Goal: Task Accomplishment & Management: Complete application form

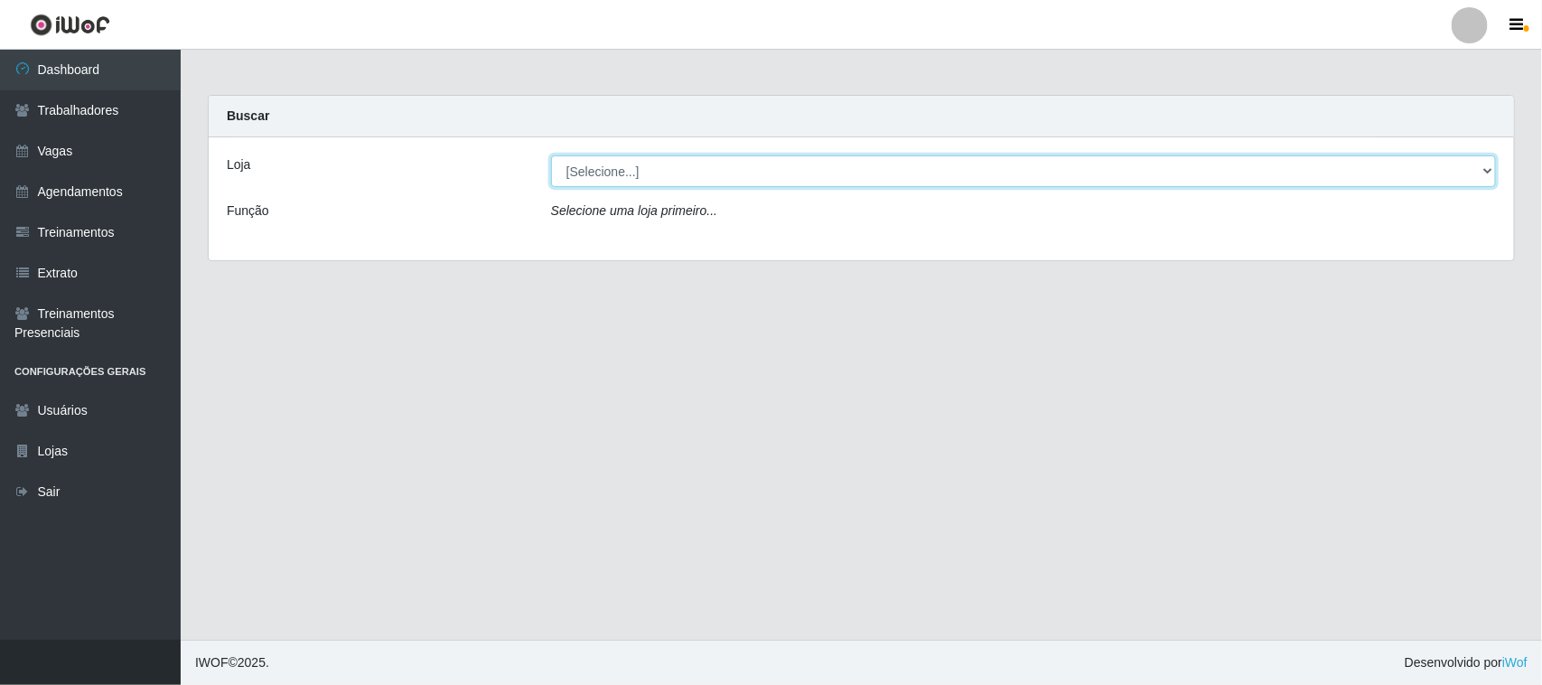
click at [1488, 172] on select "[Selecione...] Nordestão - [GEOGRAPHIC_DATA]" at bounding box center [1023, 171] width 945 height 32
select select "420"
click at [551, 155] on select "[Selecione...] Nordestão - [GEOGRAPHIC_DATA]" at bounding box center [1023, 171] width 945 height 32
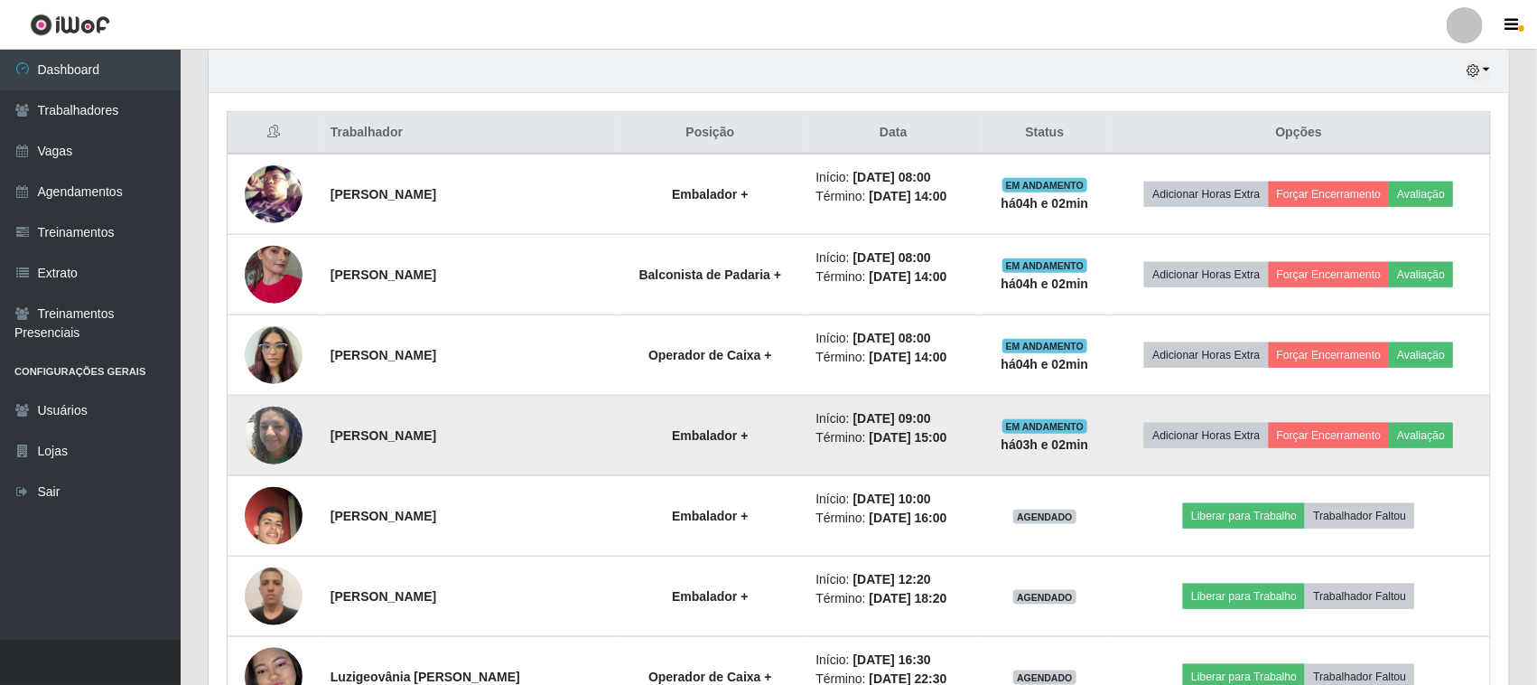
scroll to position [677, 0]
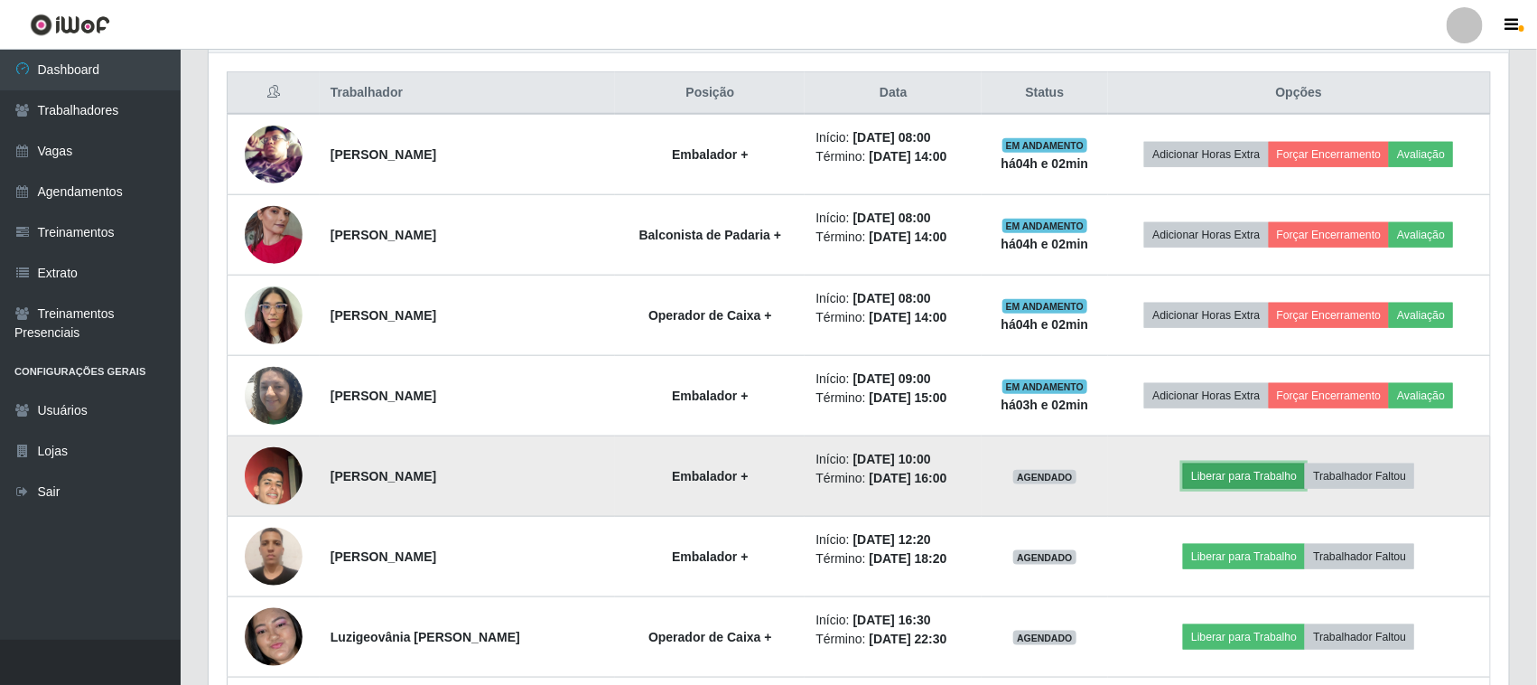
click at [1228, 484] on button "Liberar para Trabalho" at bounding box center [1244, 475] width 122 height 25
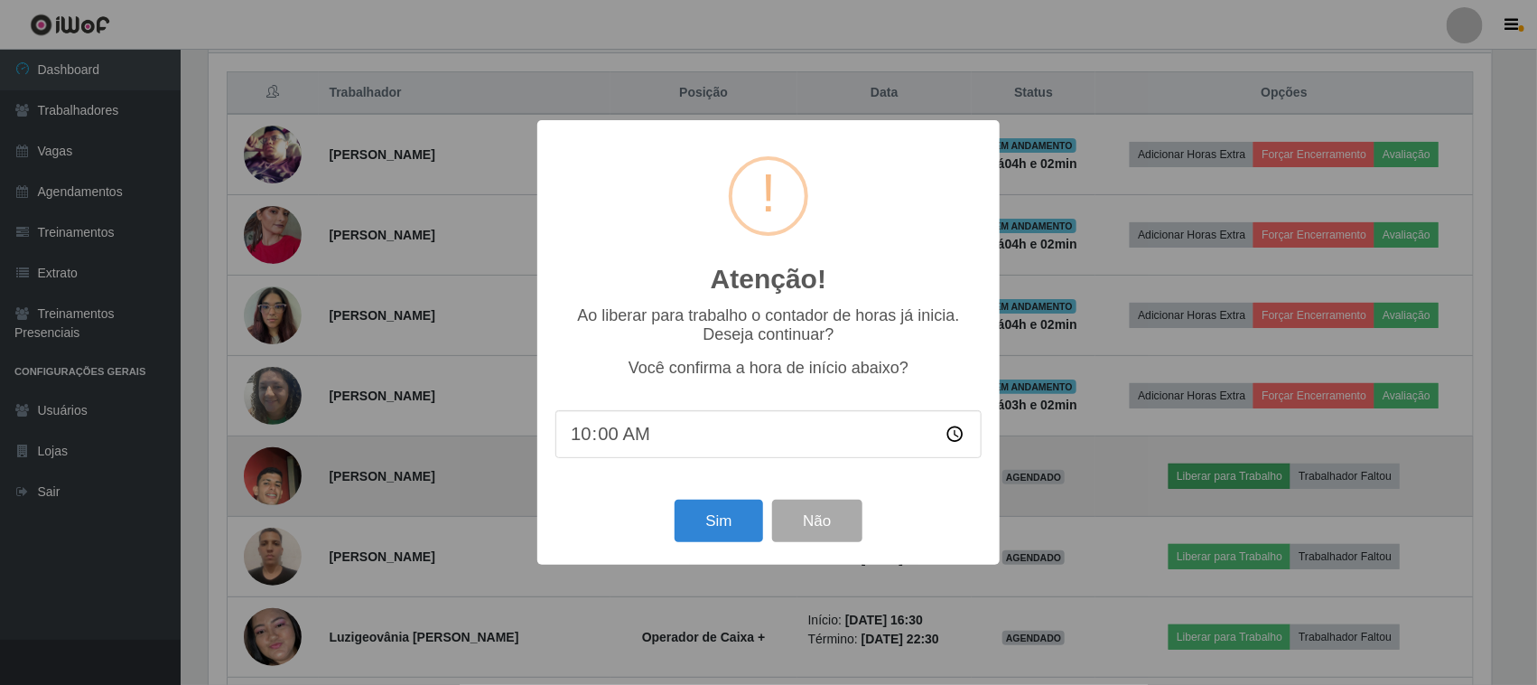
scroll to position [376, 1288]
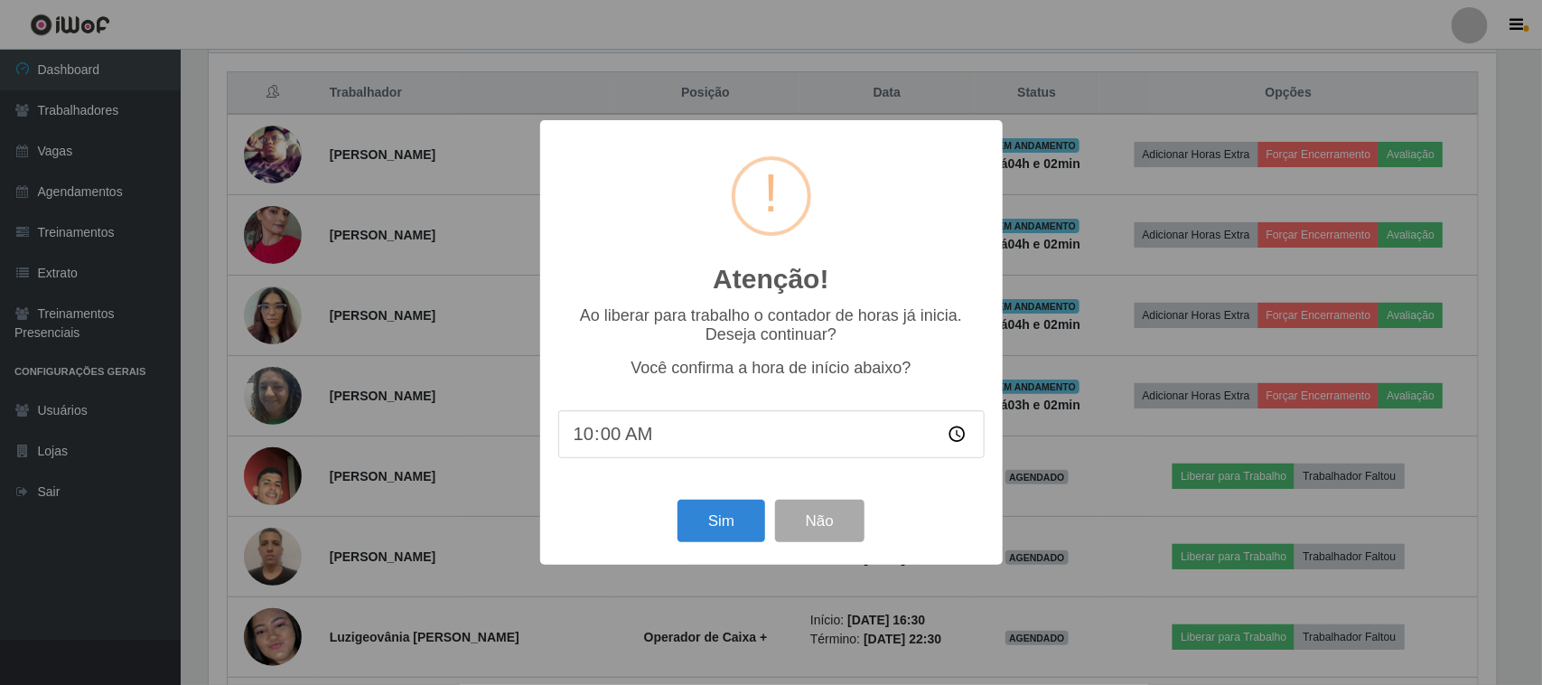
click at [623, 435] on input "10:00" at bounding box center [771, 434] width 426 height 48
click at [614, 441] on input "10:00" at bounding box center [771, 434] width 426 height 48
type input "10:15"
click at [705, 524] on button "Sim" at bounding box center [721, 520] width 88 height 42
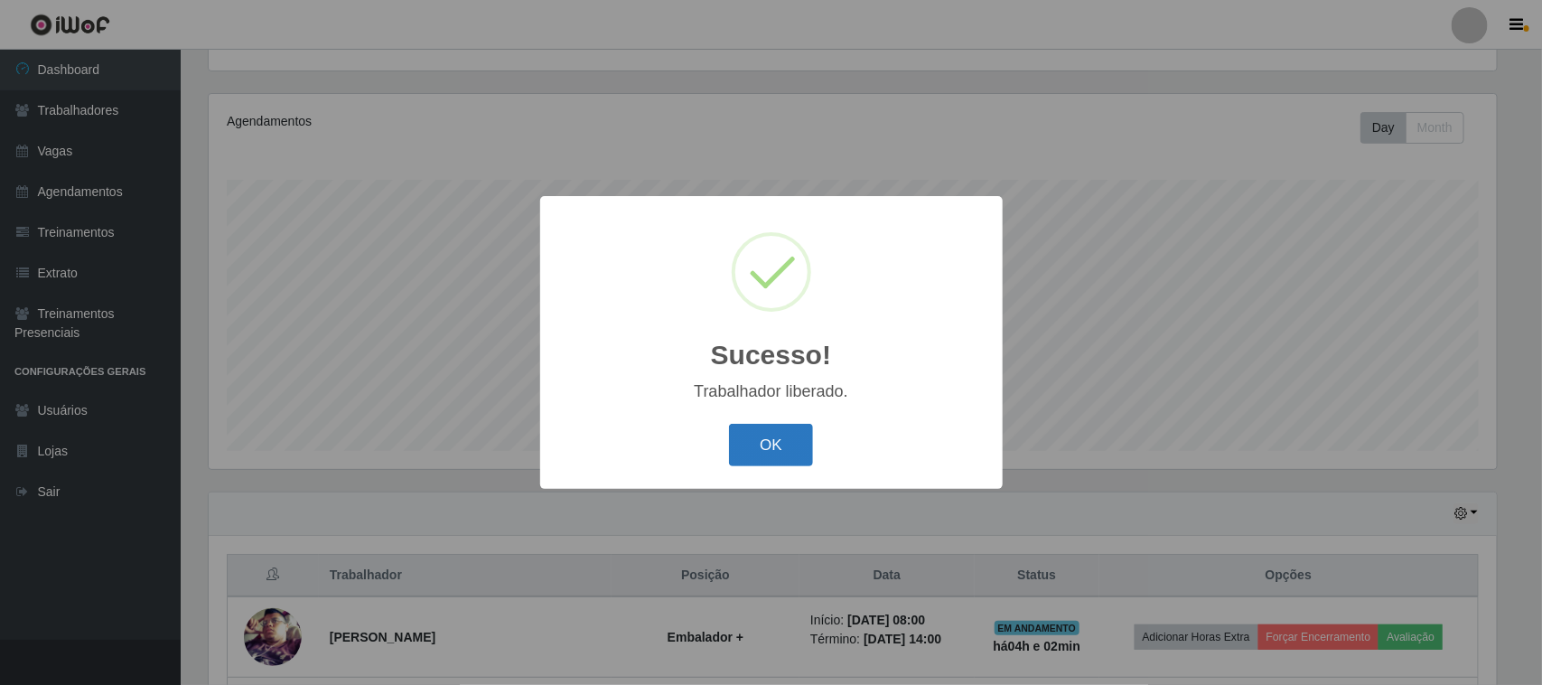
click at [754, 448] on button "OK" at bounding box center [771, 445] width 84 height 42
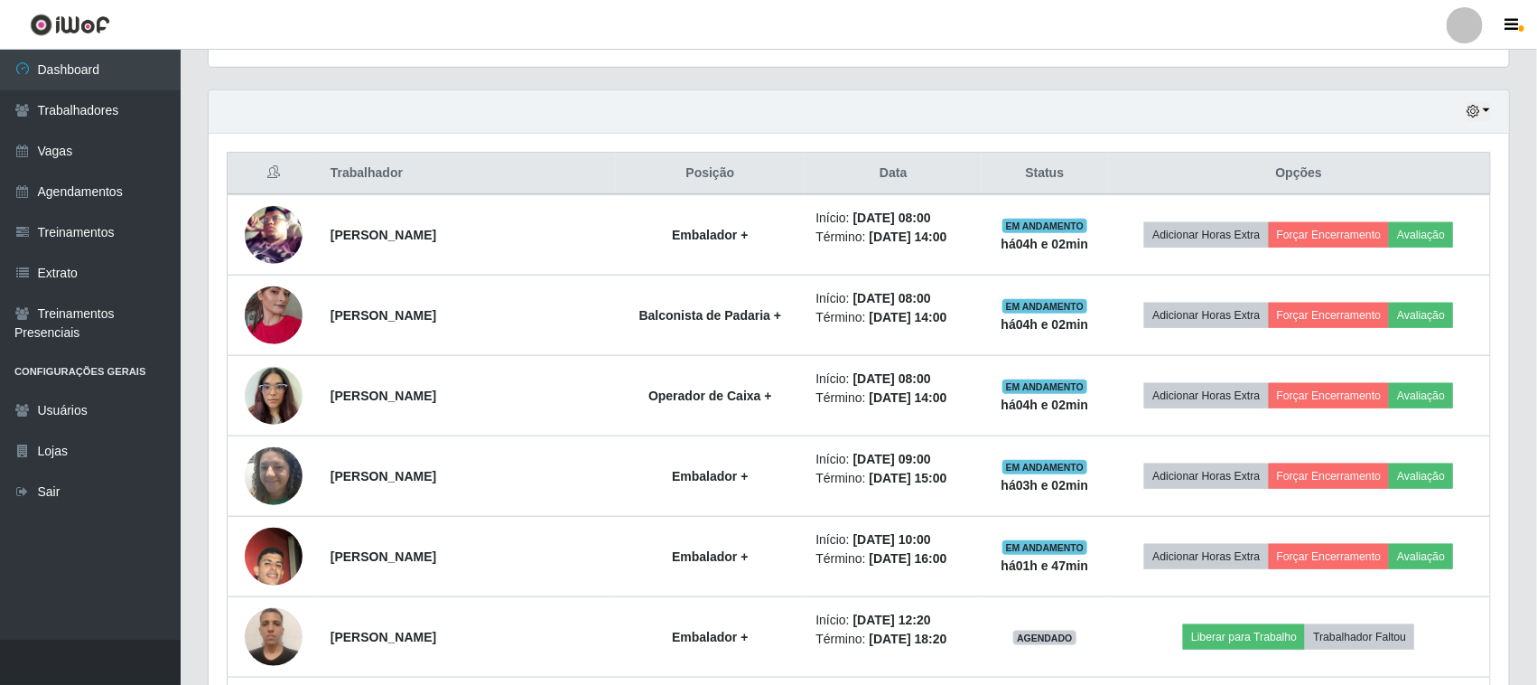
scroll to position [0, 0]
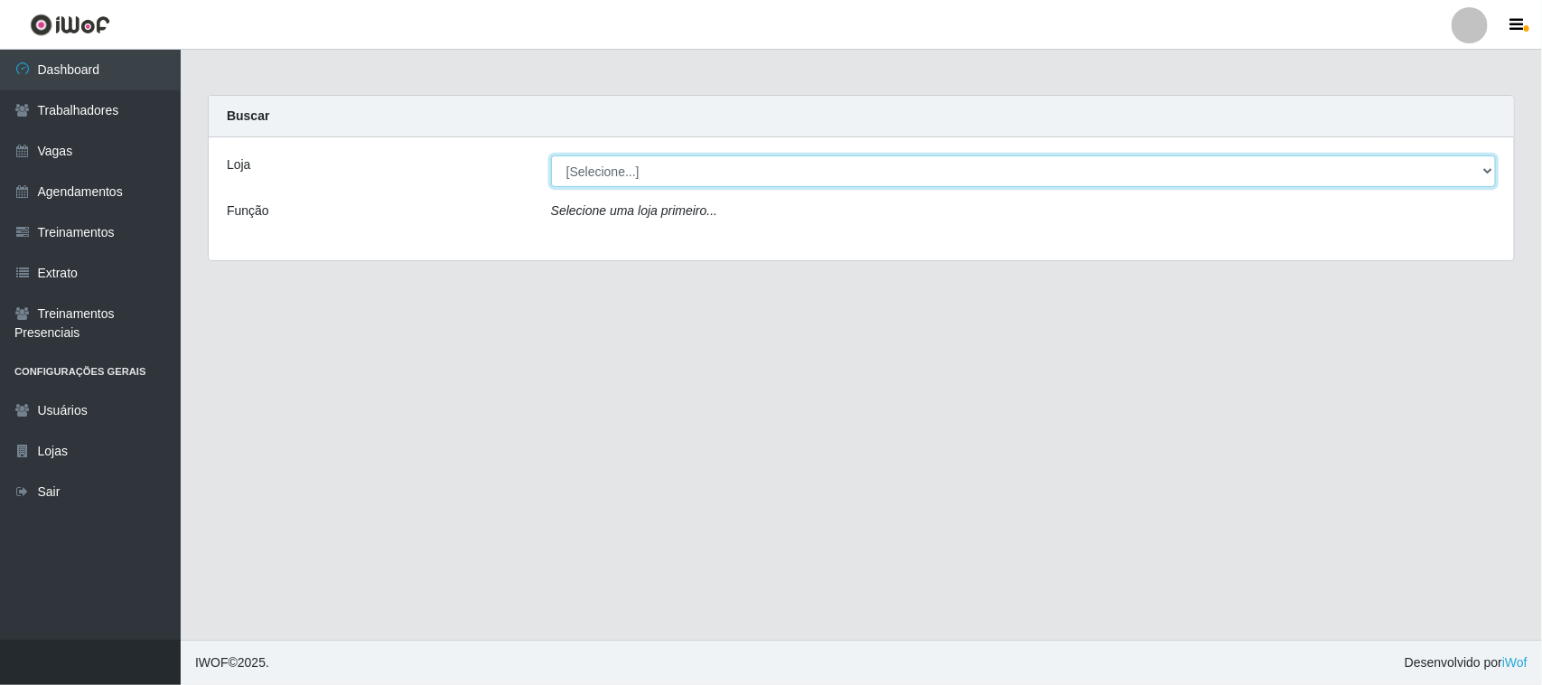
click at [810, 176] on select "[Selecione...] Nordestão - [GEOGRAPHIC_DATA]" at bounding box center [1023, 171] width 945 height 32
select select "420"
click at [551, 155] on select "[Selecione...] Nordestão - [GEOGRAPHIC_DATA]" at bounding box center [1023, 171] width 945 height 32
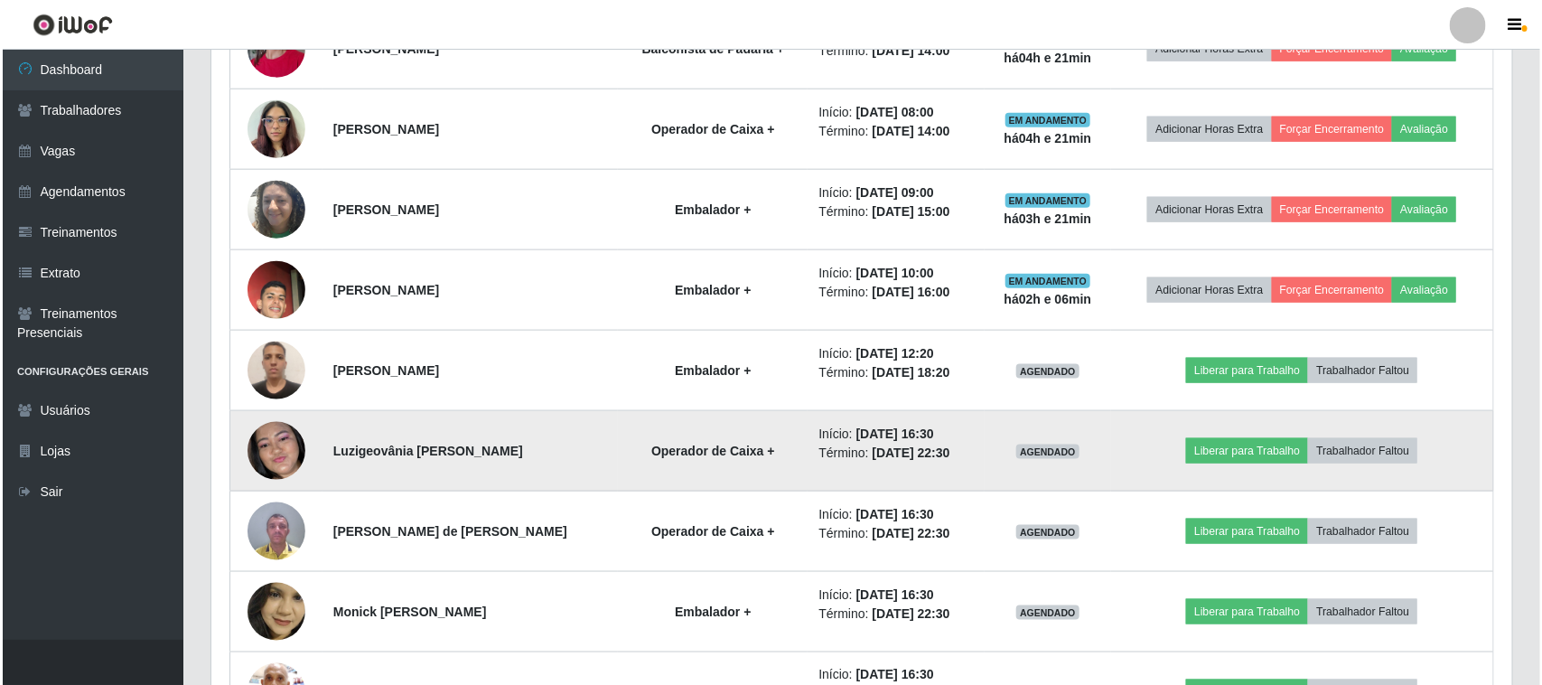
scroll to position [903, 0]
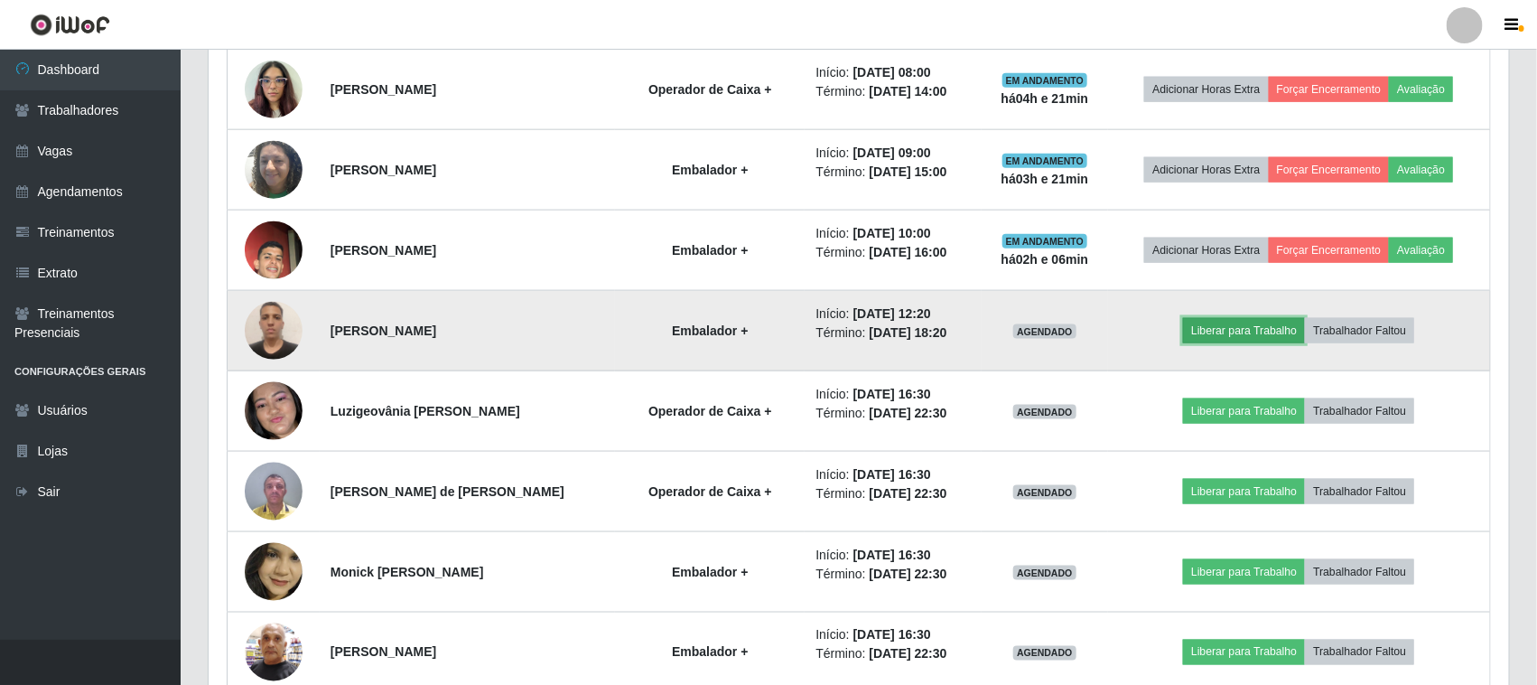
click at [1273, 325] on button "Liberar para Trabalho" at bounding box center [1244, 330] width 122 height 25
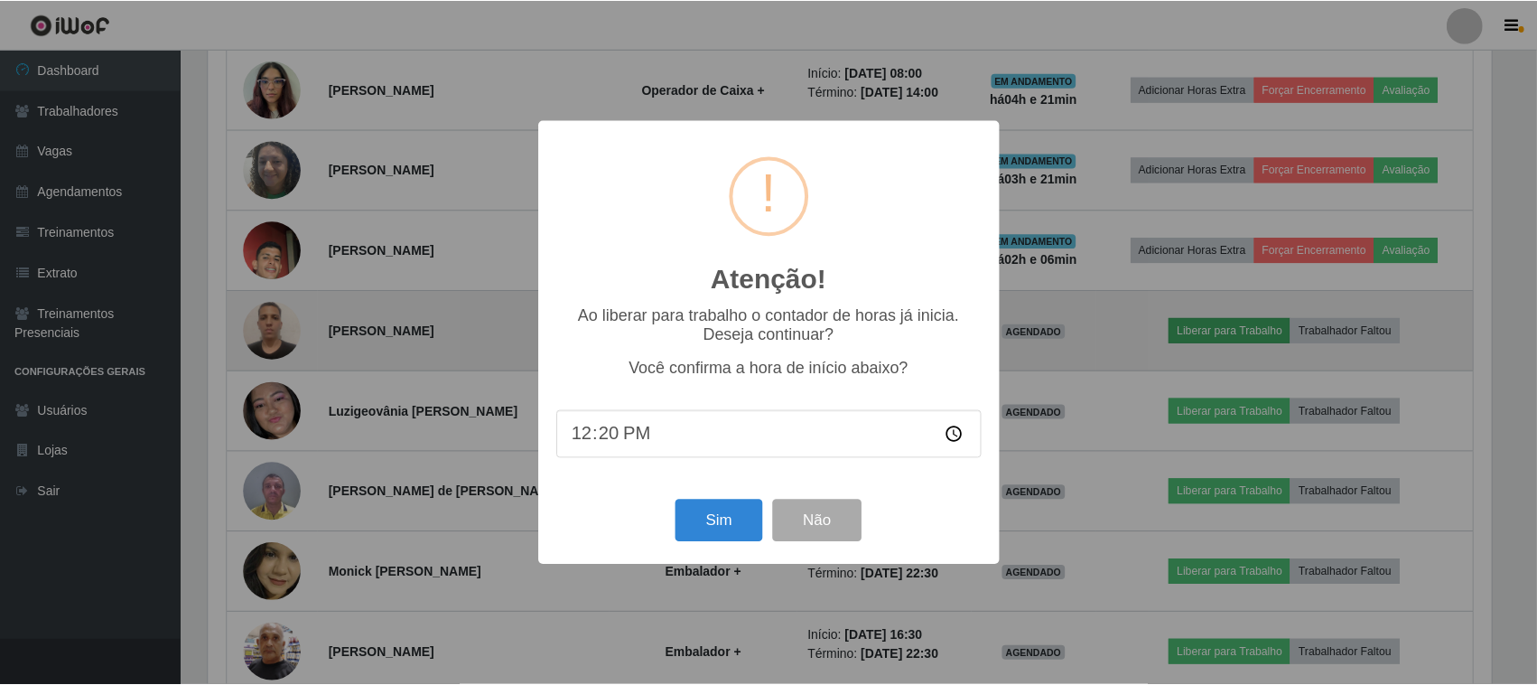
scroll to position [376, 1288]
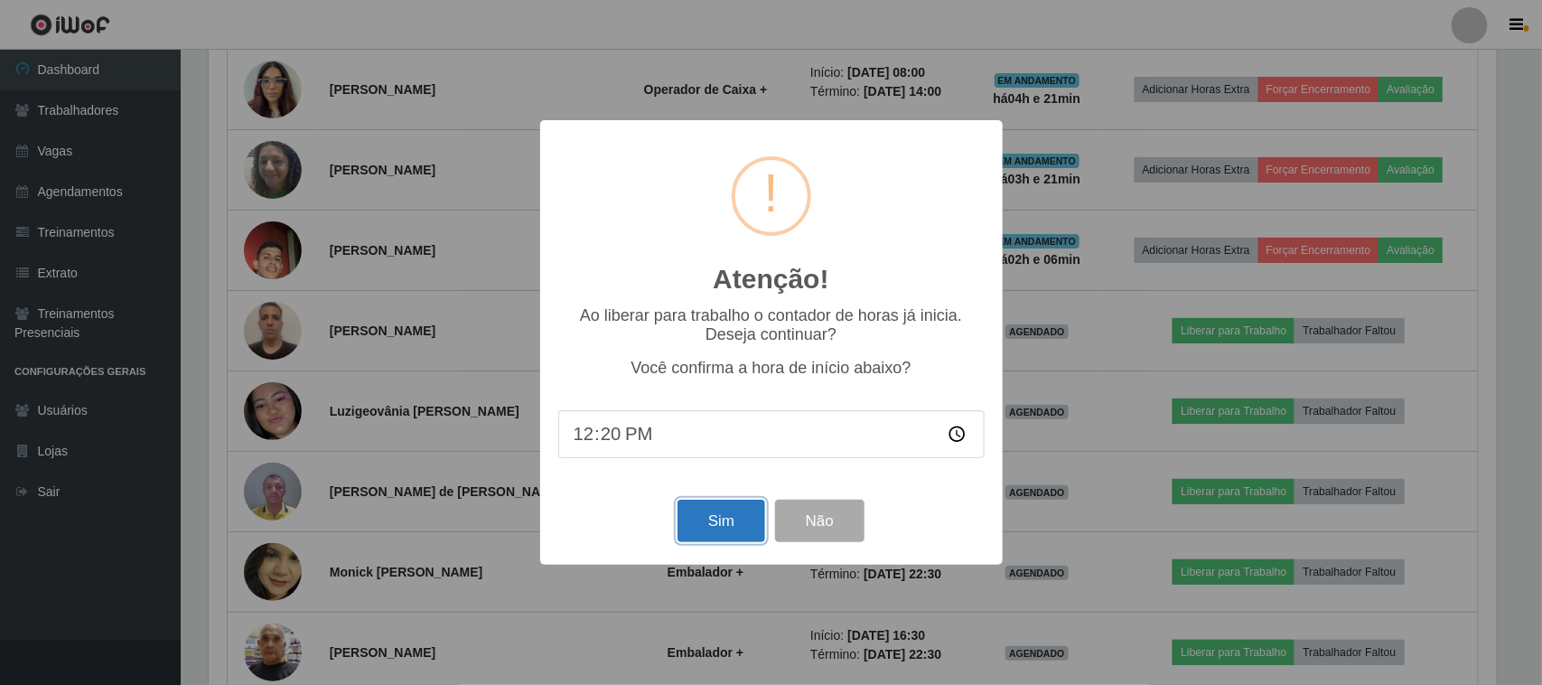
click at [718, 525] on button "Sim" at bounding box center [721, 520] width 88 height 42
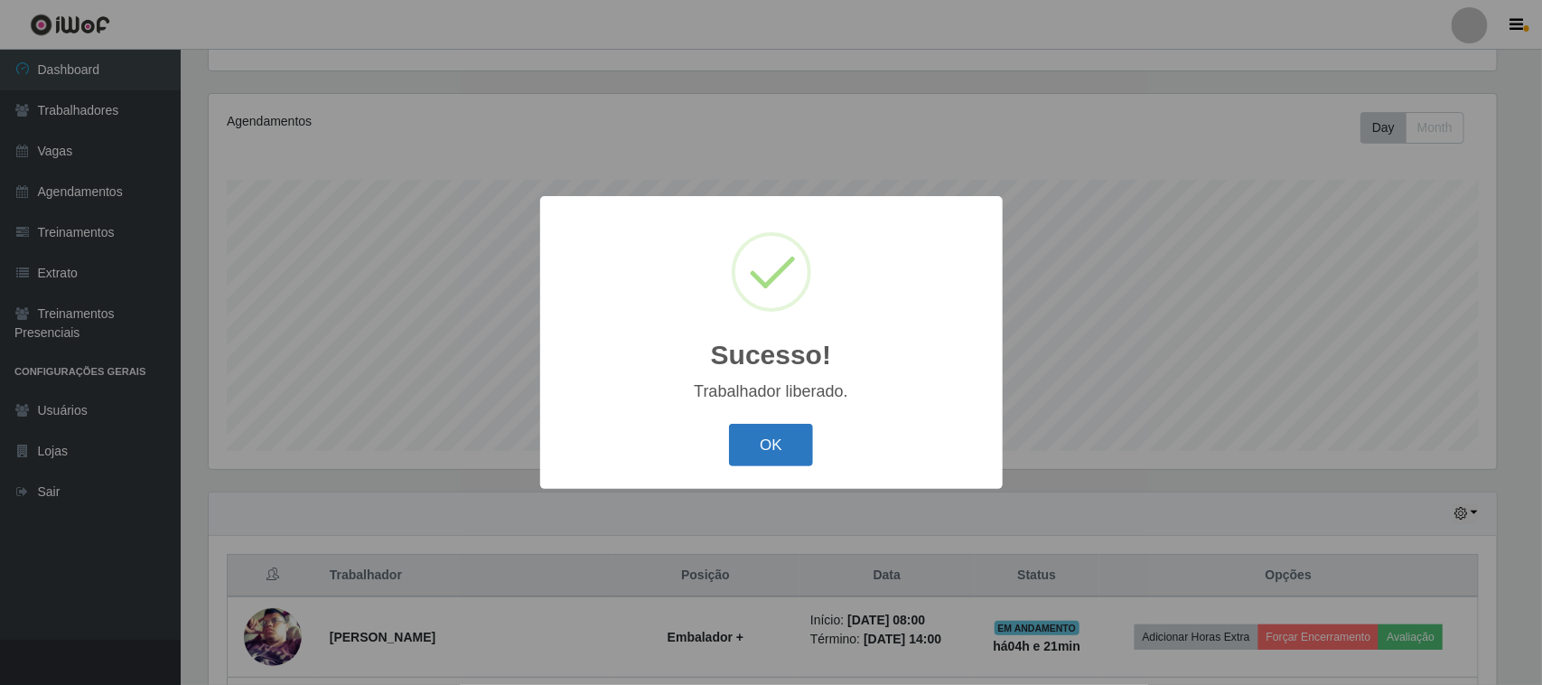
click at [745, 448] on button "OK" at bounding box center [771, 445] width 84 height 42
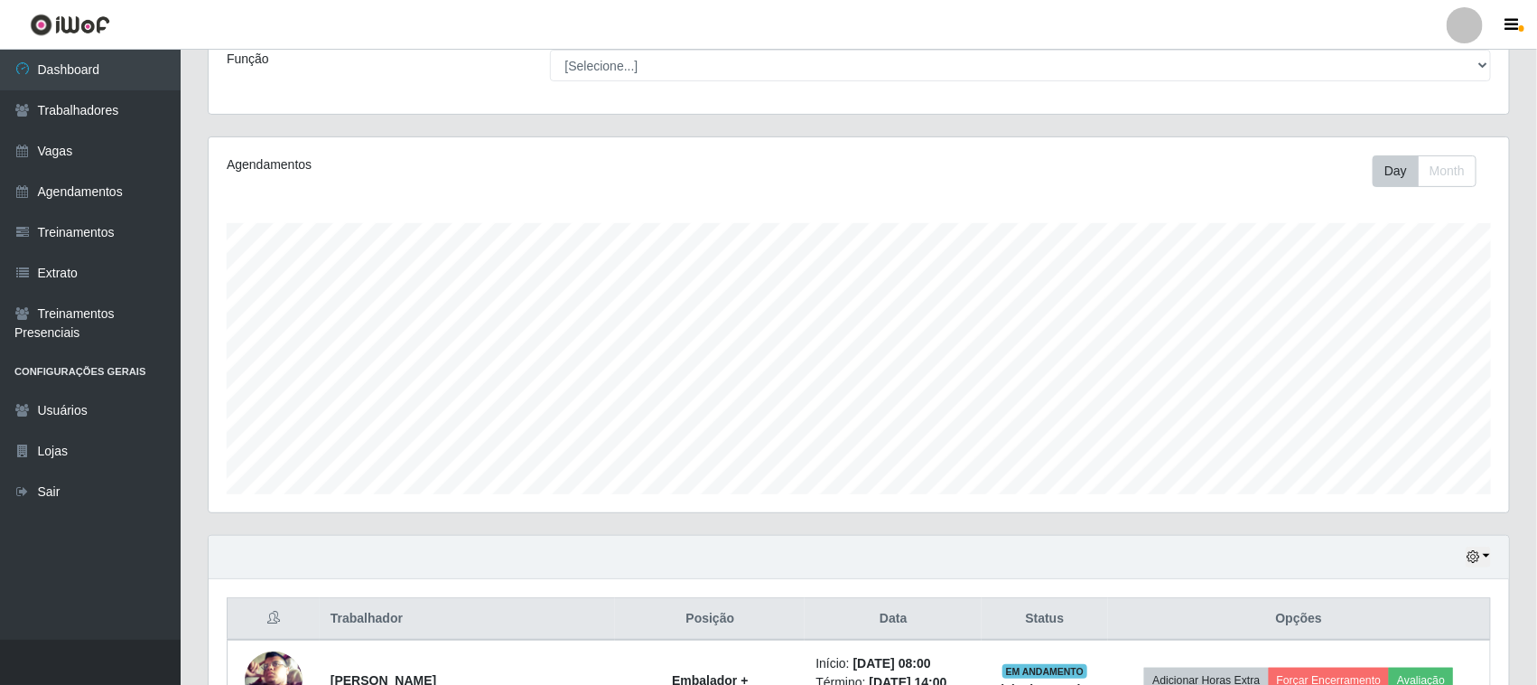
scroll to position [0, 0]
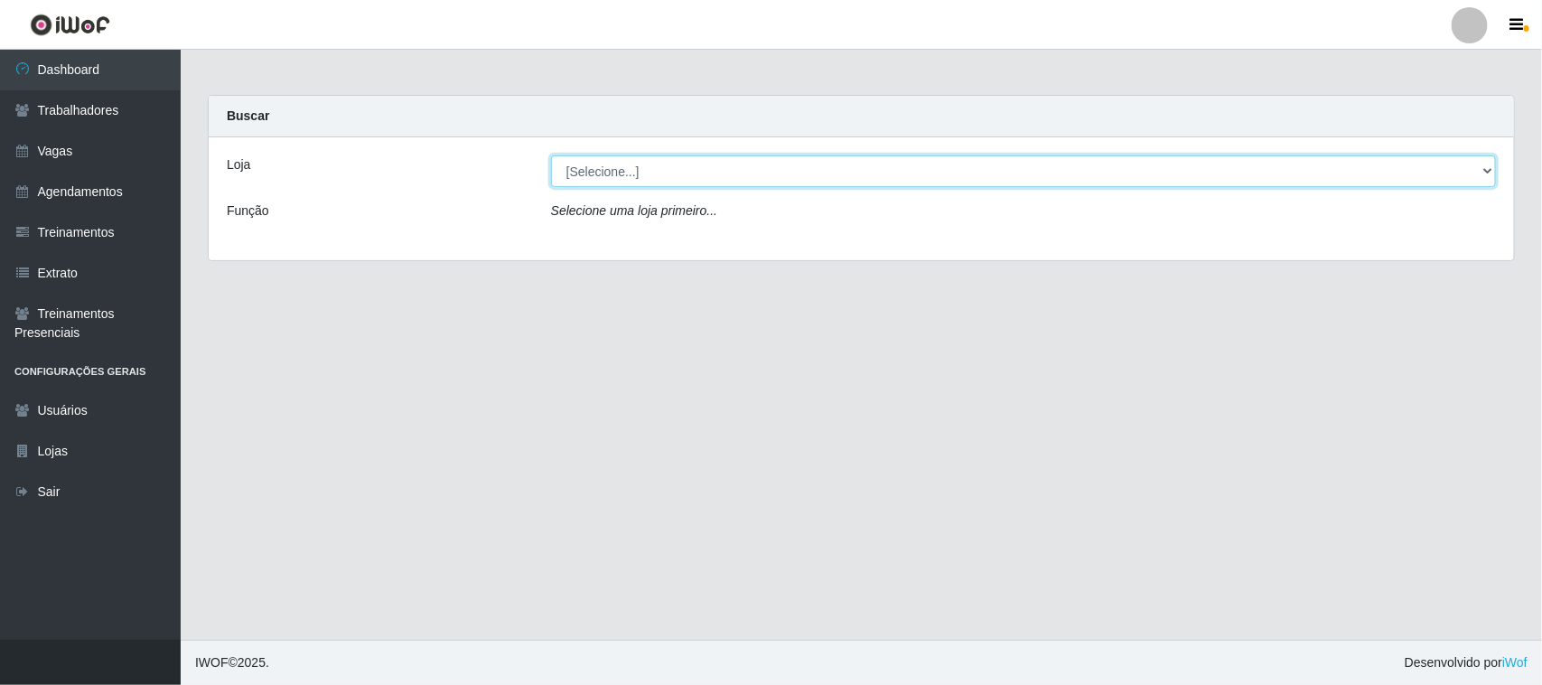
click at [679, 176] on select "[Selecione...] Nordestão - [GEOGRAPHIC_DATA]" at bounding box center [1023, 171] width 945 height 32
select select "420"
click at [551, 155] on select "[Selecione...] Nordestão - Santa Catarina" at bounding box center [1023, 171] width 945 height 32
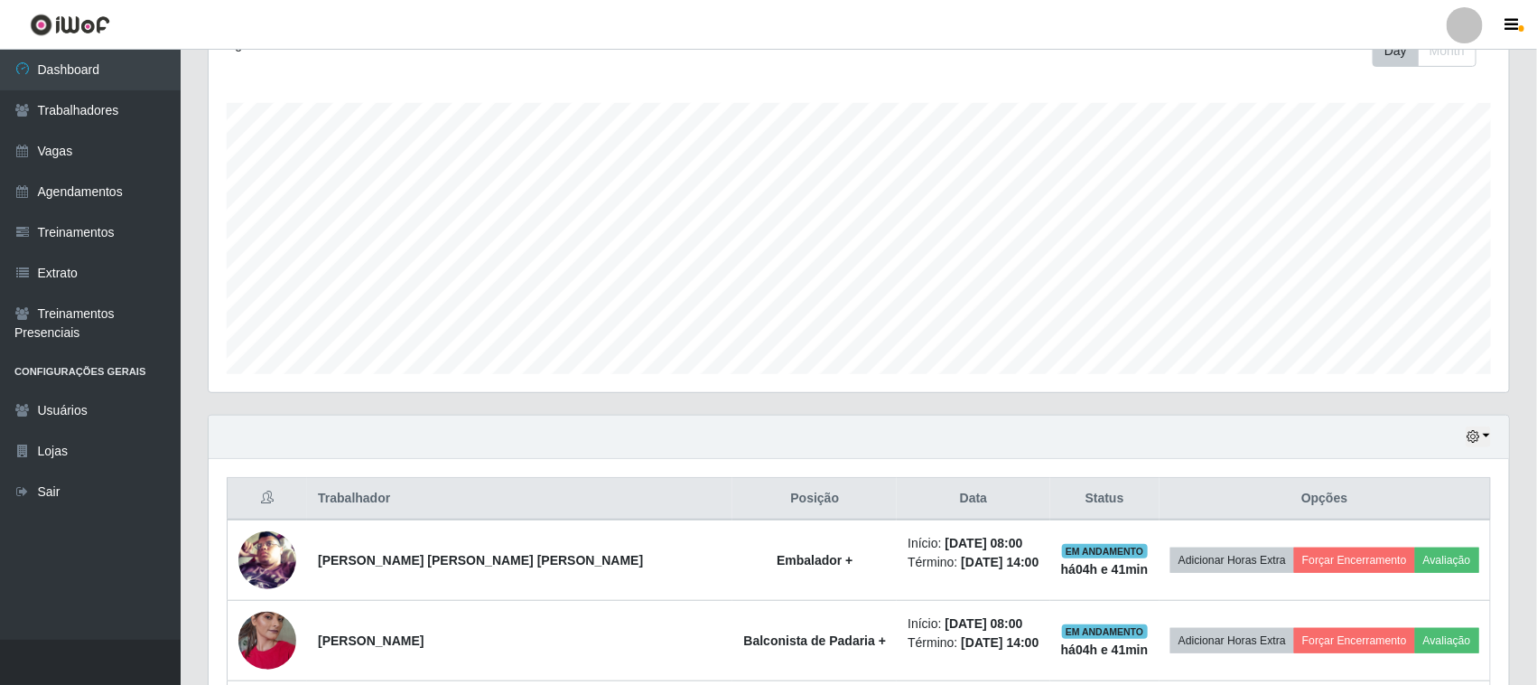
scroll to position [339, 0]
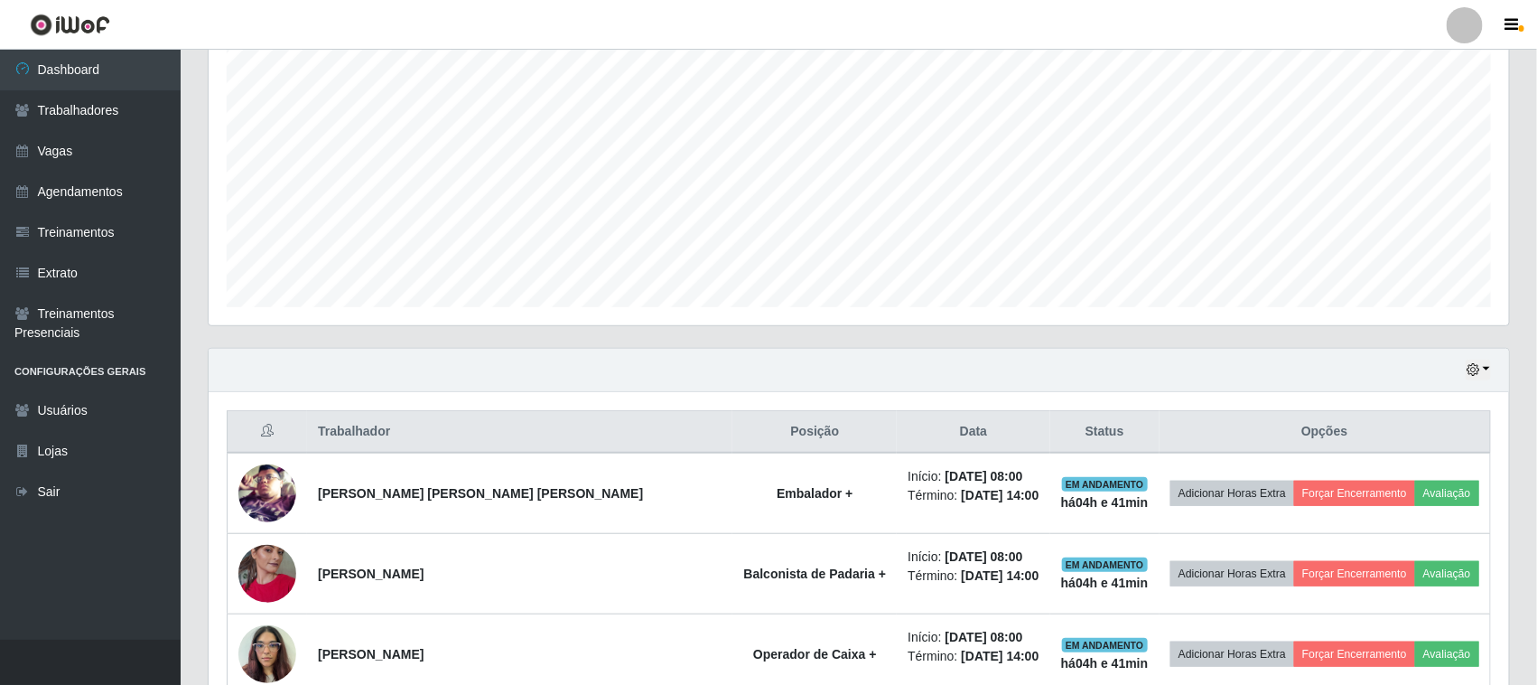
click at [1461, 372] on div "Hoje 1 dia 3 dias 1 Semana Não encerrados" at bounding box center [859, 370] width 1301 height 43
click at [1477, 366] on icon "button" at bounding box center [1473, 369] width 13 height 13
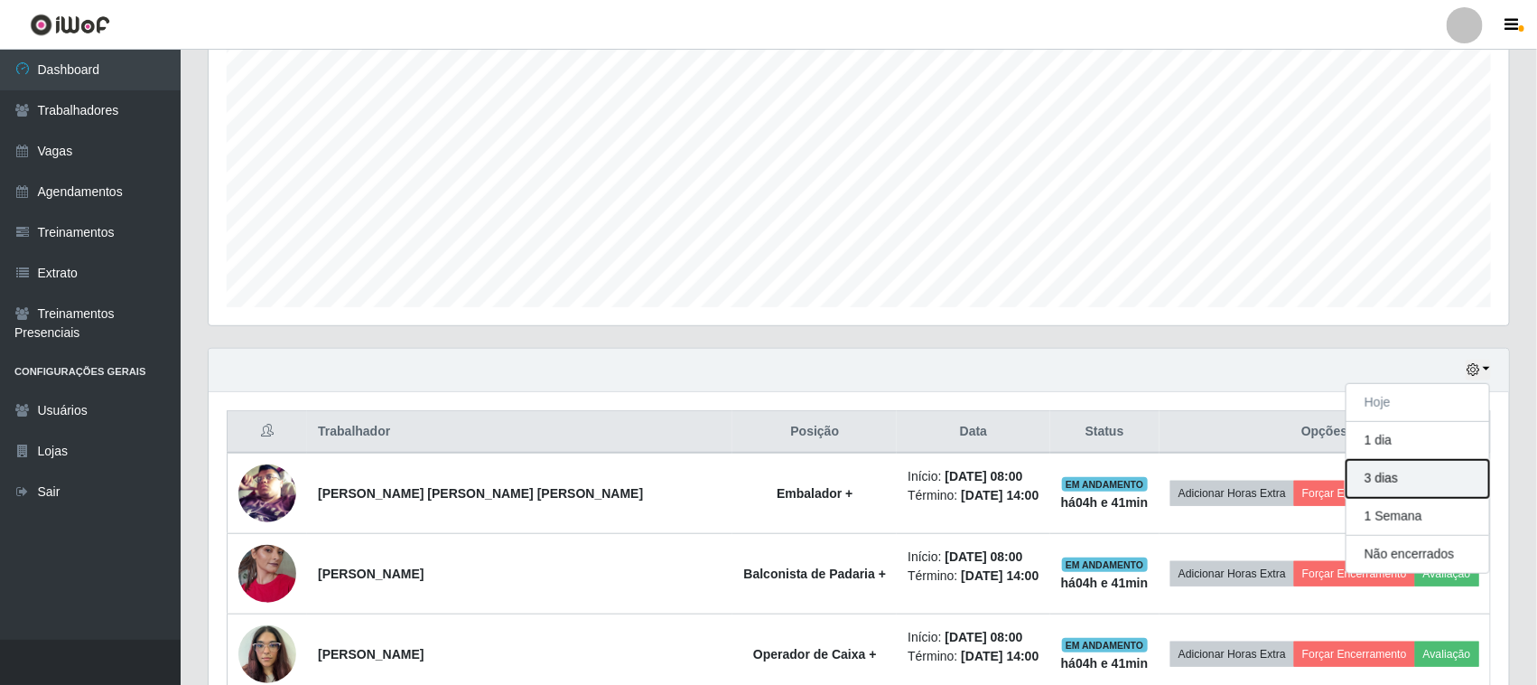
click at [1380, 481] on button "3 dias" at bounding box center [1418, 479] width 143 height 38
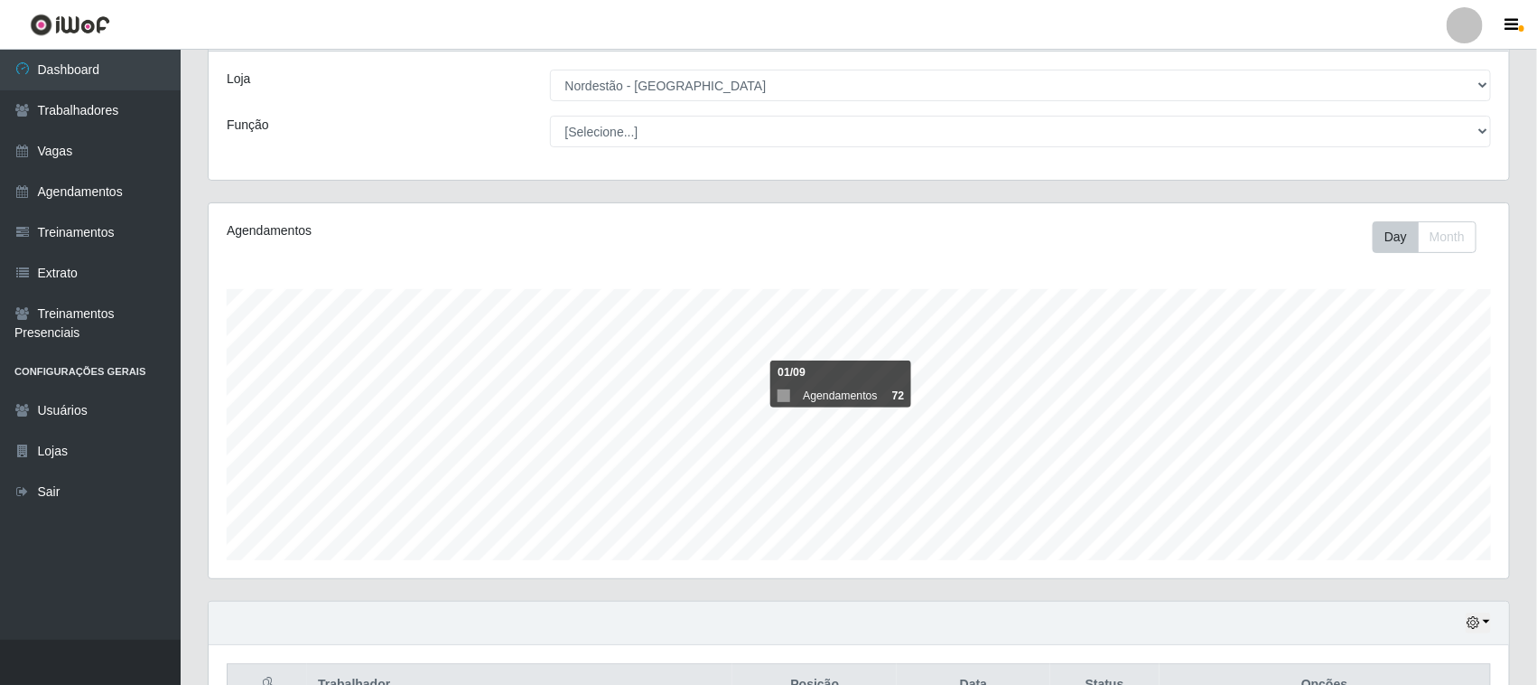
scroll to position [0, 0]
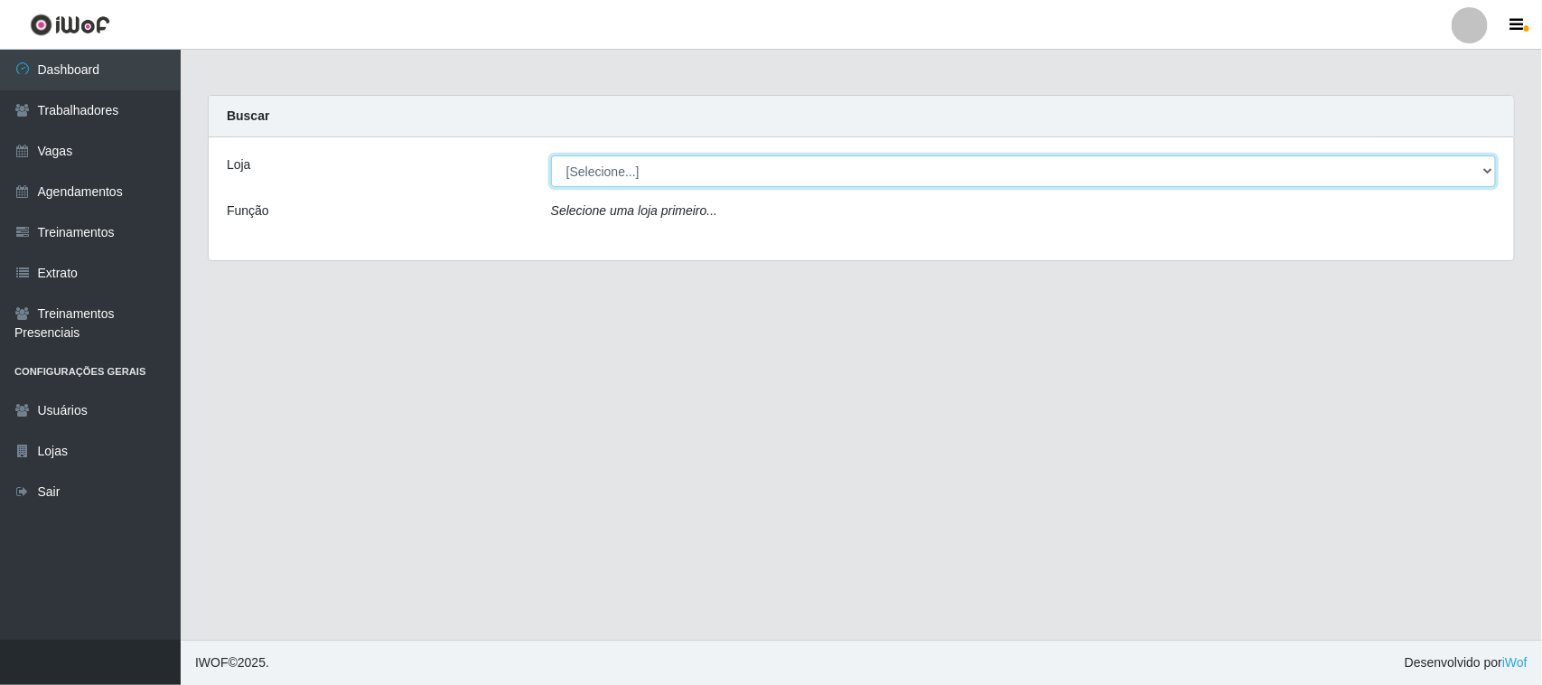
click at [683, 182] on select "[Selecione...] Nordestão - [GEOGRAPHIC_DATA]" at bounding box center [1023, 171] width 945 height 32
select select "420"
click at [551, 155] on select "[Selecione...] Nordestão - [GEOGRAPHIC_DATA]" at bounding box center [1023, 171] width 945 height 32
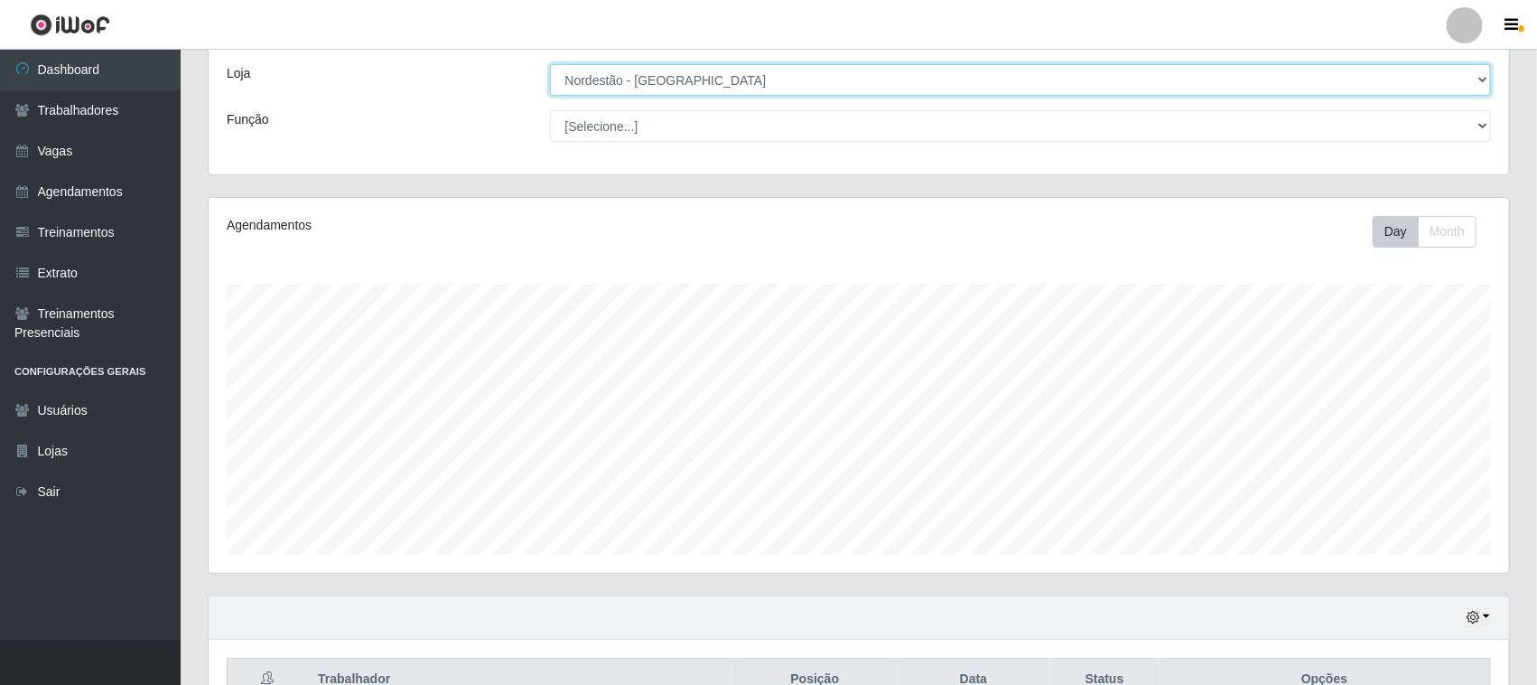
scroll to position [339, 0]
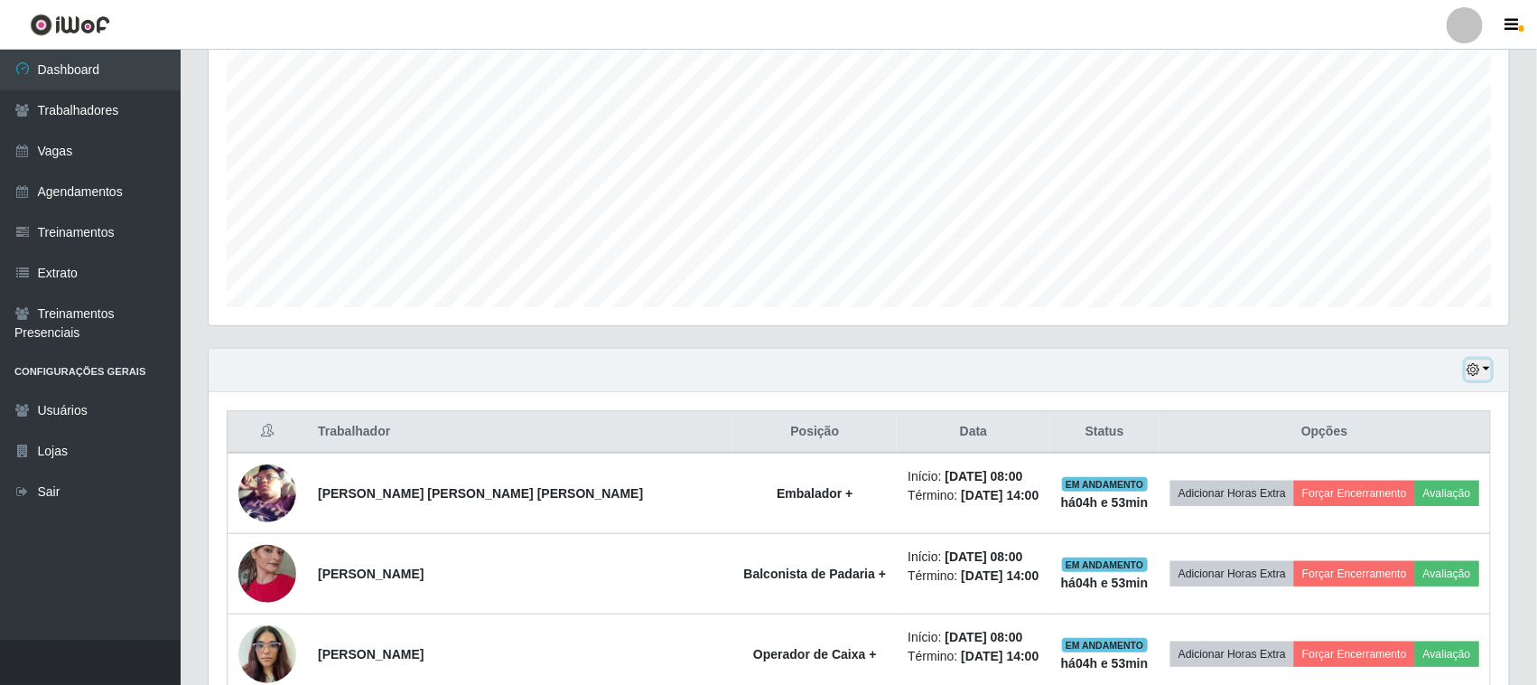
click at [1478, 372] on icon "button" at bounding box center [1473, 369] width 13 height 13
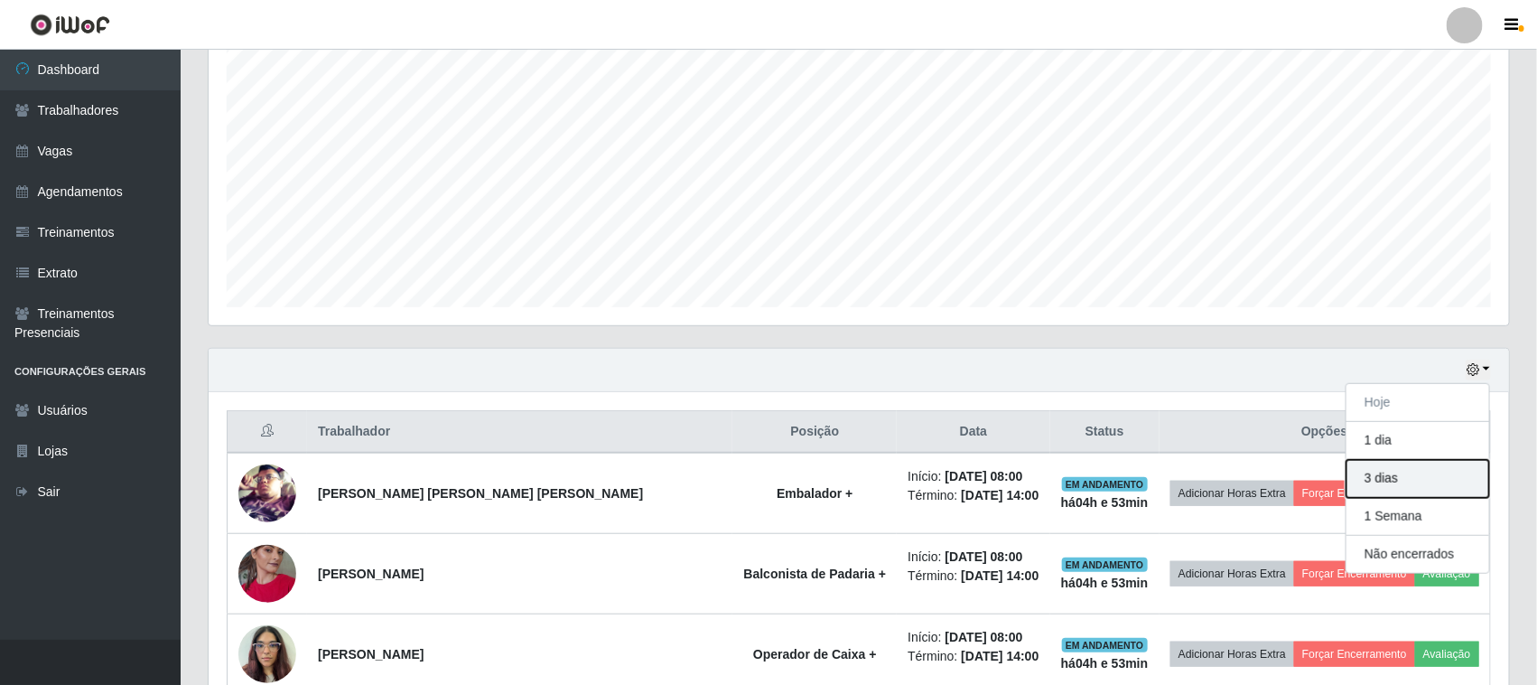
click at [1389, 484] on button "3 dias" at bounding box center [1418, 479] width 143 height 38
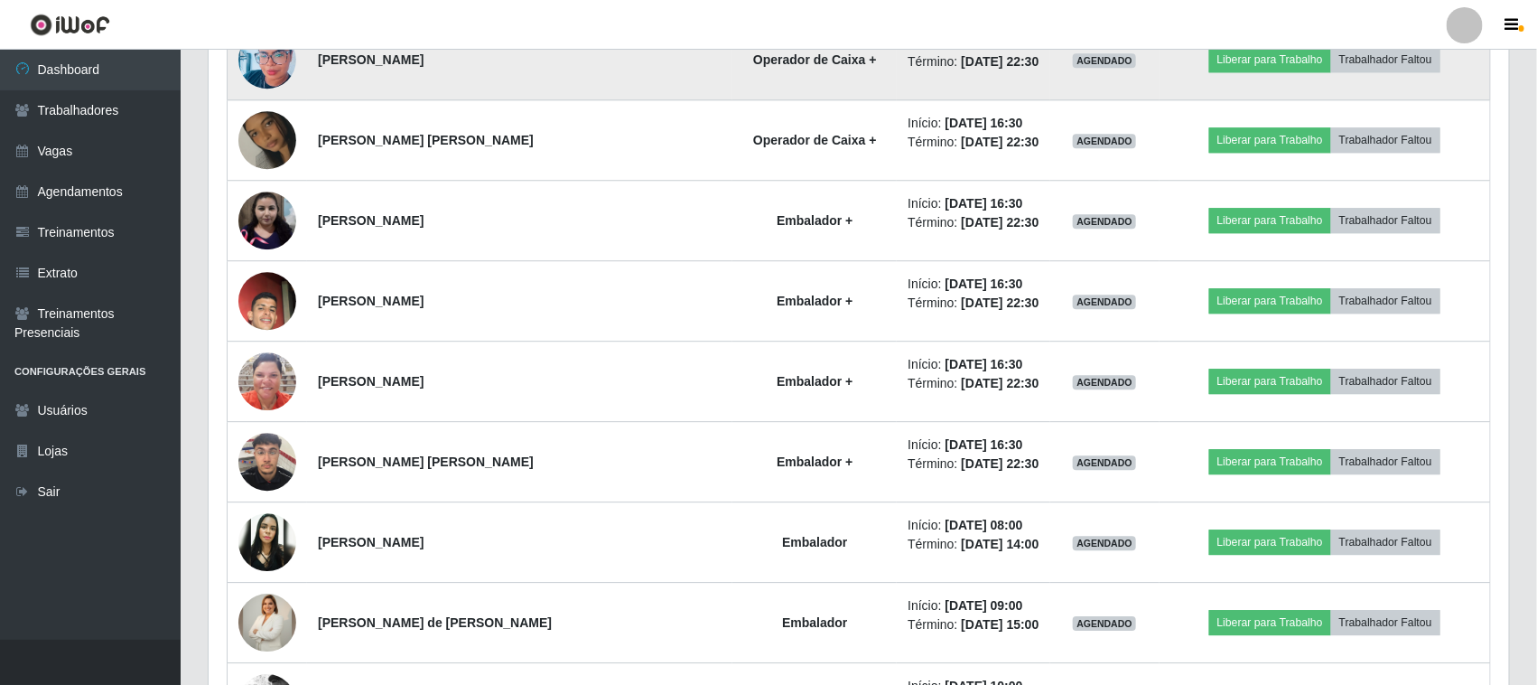
scroll to position [2145, 0]
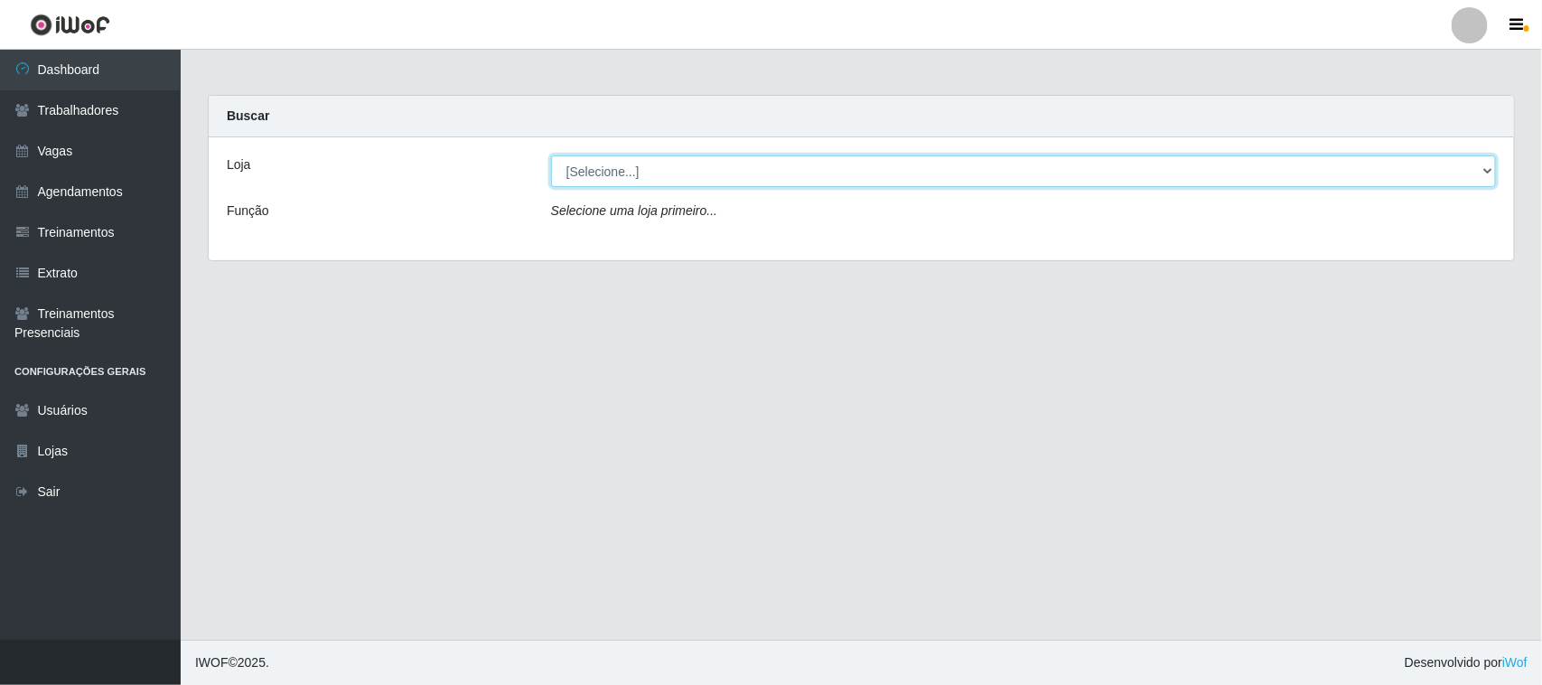
click at [1487, 169] on select "[Selecione...] Nordestão - [GEOGRAPHIC_DATA]" at bounding box center [1023, 171] width 945 height 32
select select "420"
click at [551, 155] on select "[Selecione...] Nordestão - [GEOGRAPHIC_DATA]" at bounding box center [1023, 171] width 945 height 32
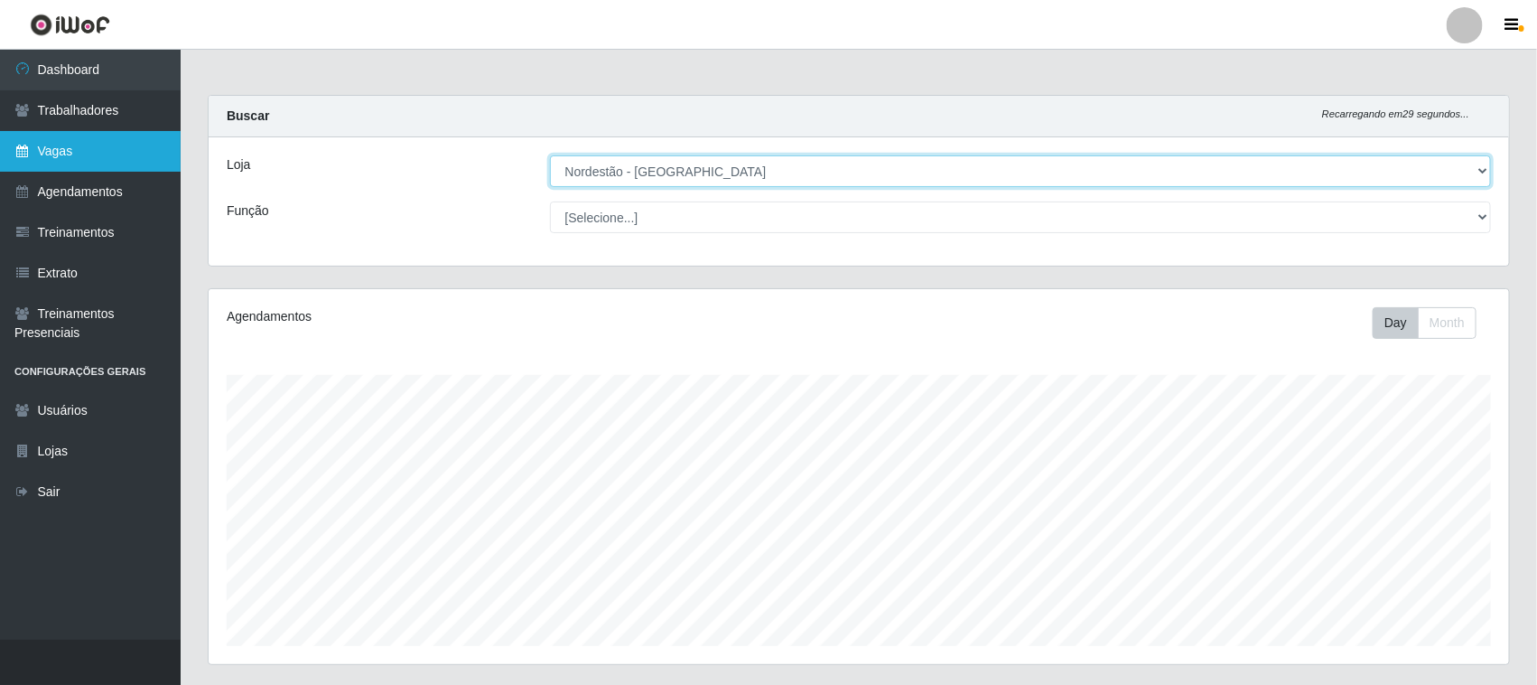
scroll to position [376, 1301]
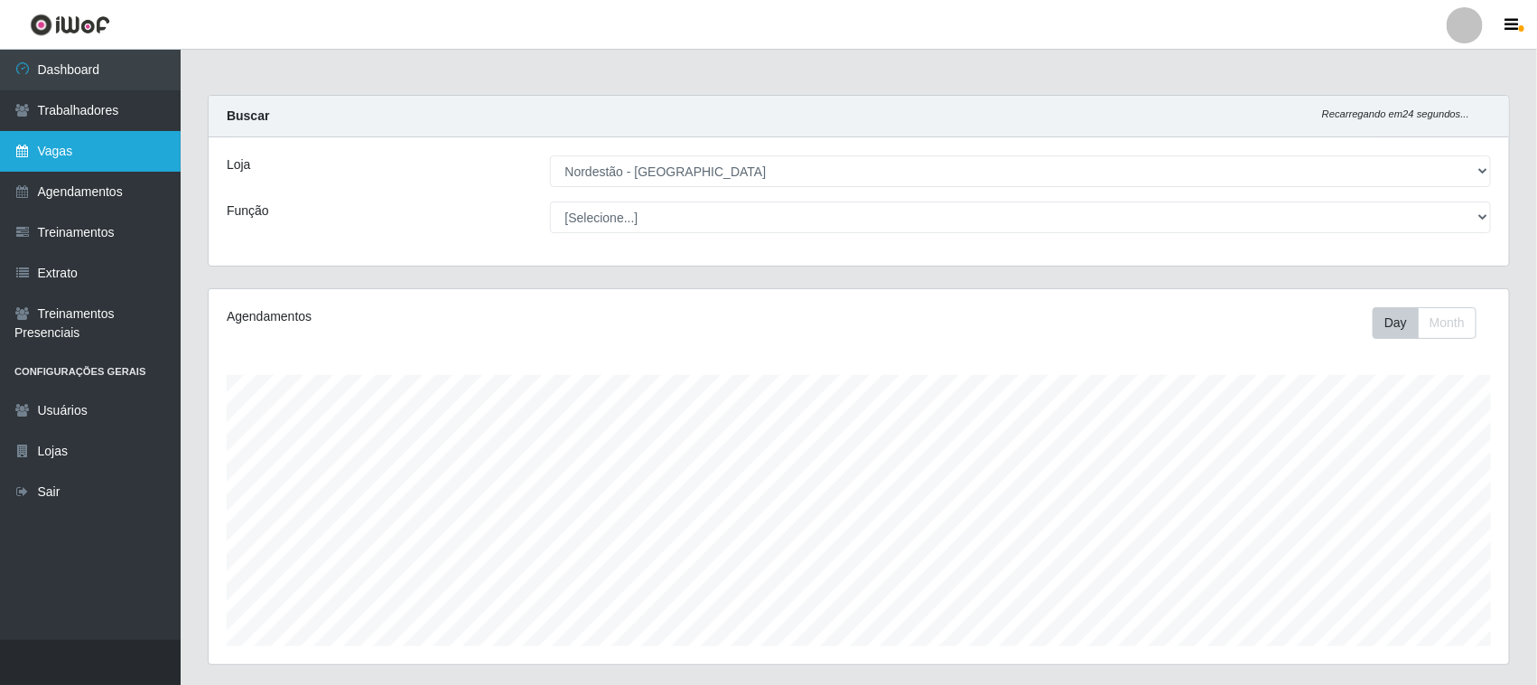
click at [96, 154] on link "Vagas" at bounding box center [90, 151] width 181 height 41
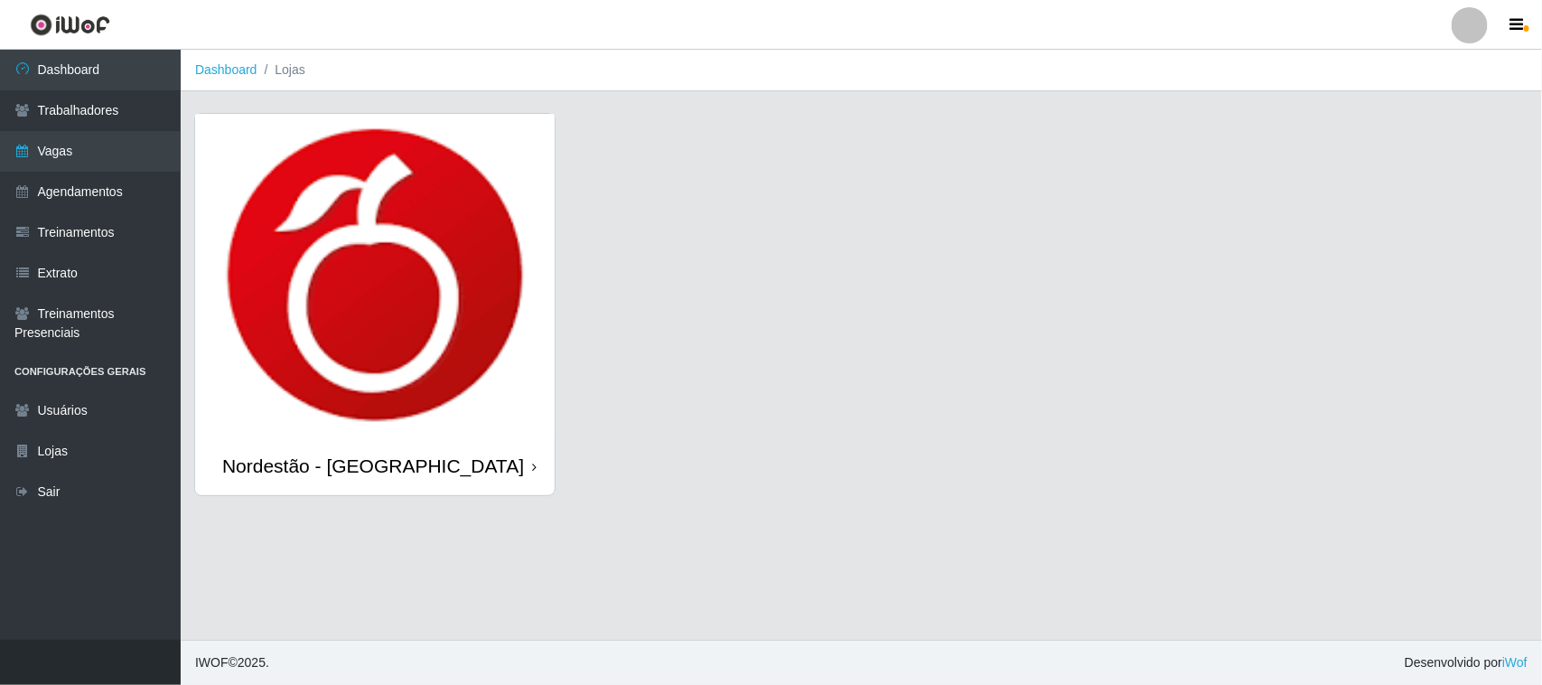
click at [534, 462] on icon at bounding box center [534, 467] width 5 height 13
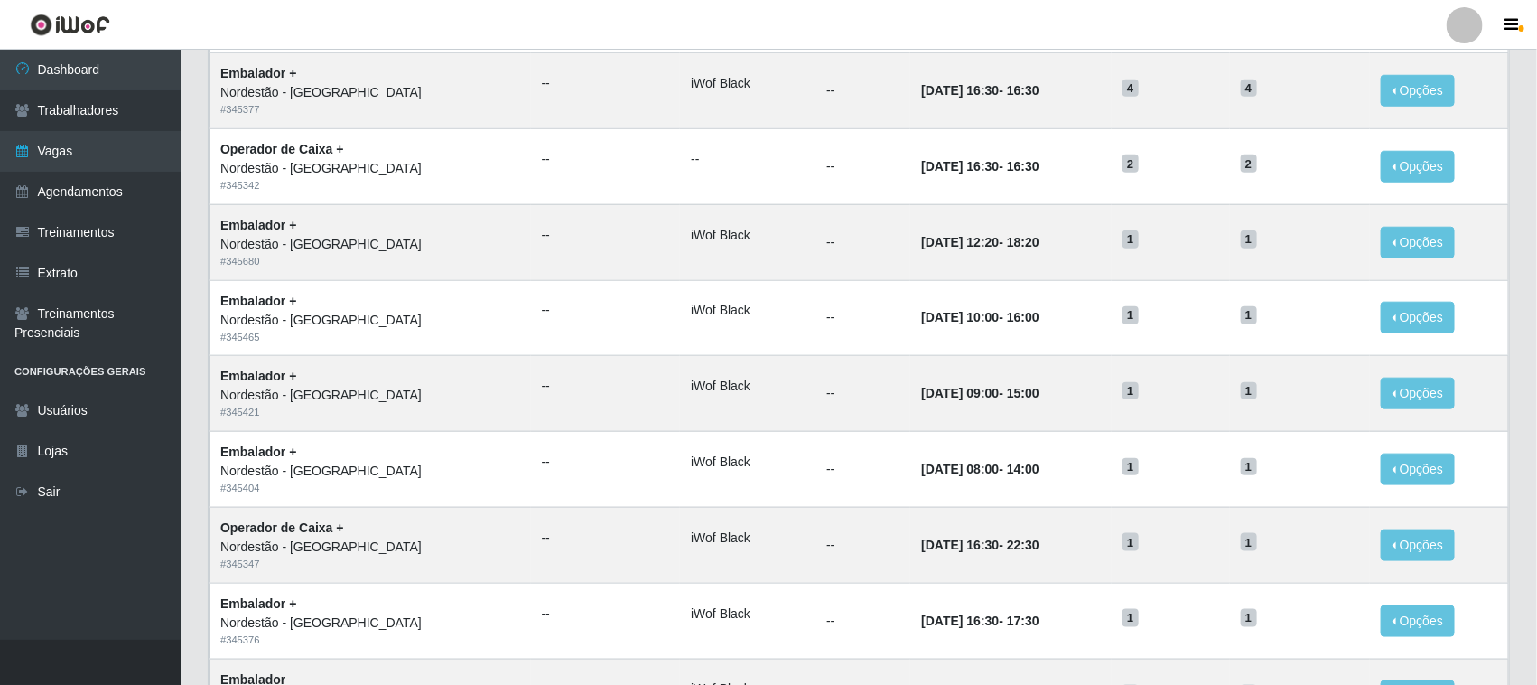
scroll to position [850, 0]
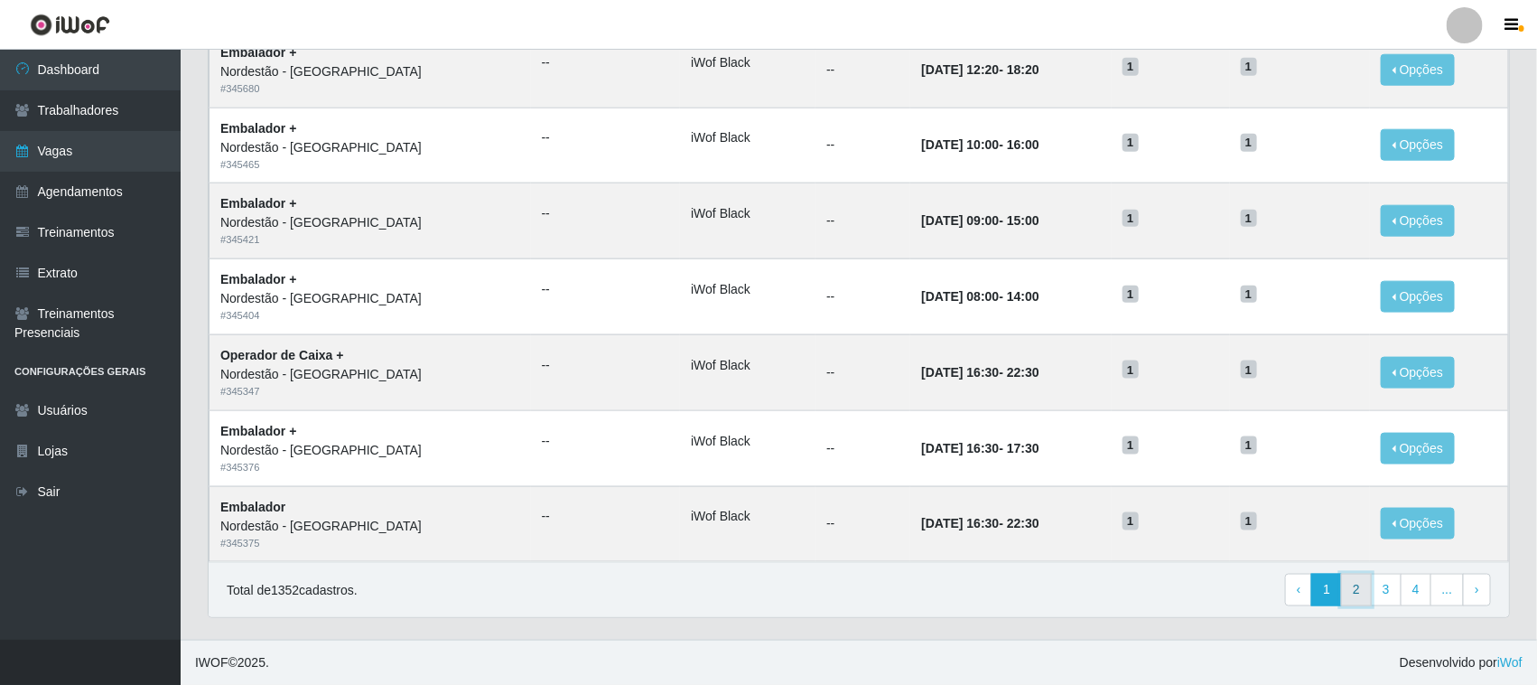
click at [1357, 590] on link "2" at bounding box center [1356, 589] width 31 height 33
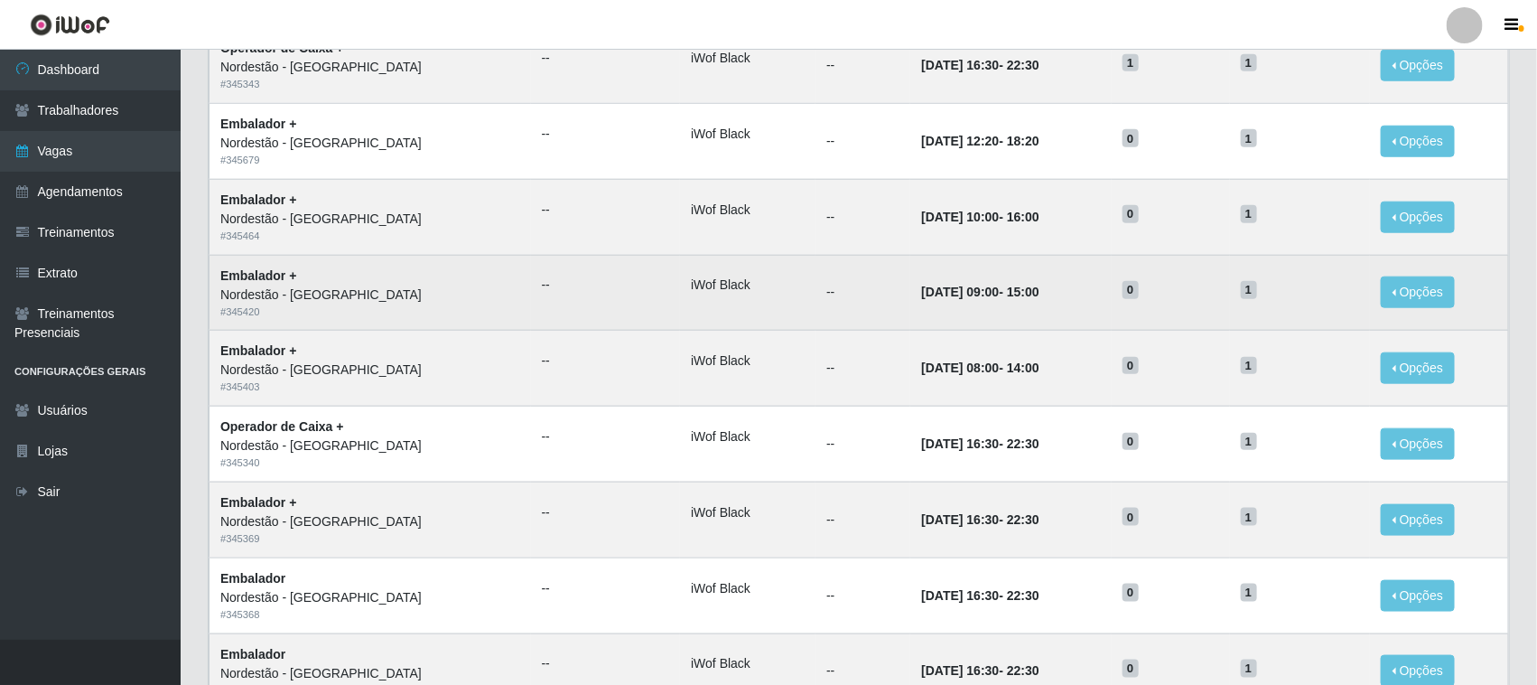
scroll to position [850, 0]
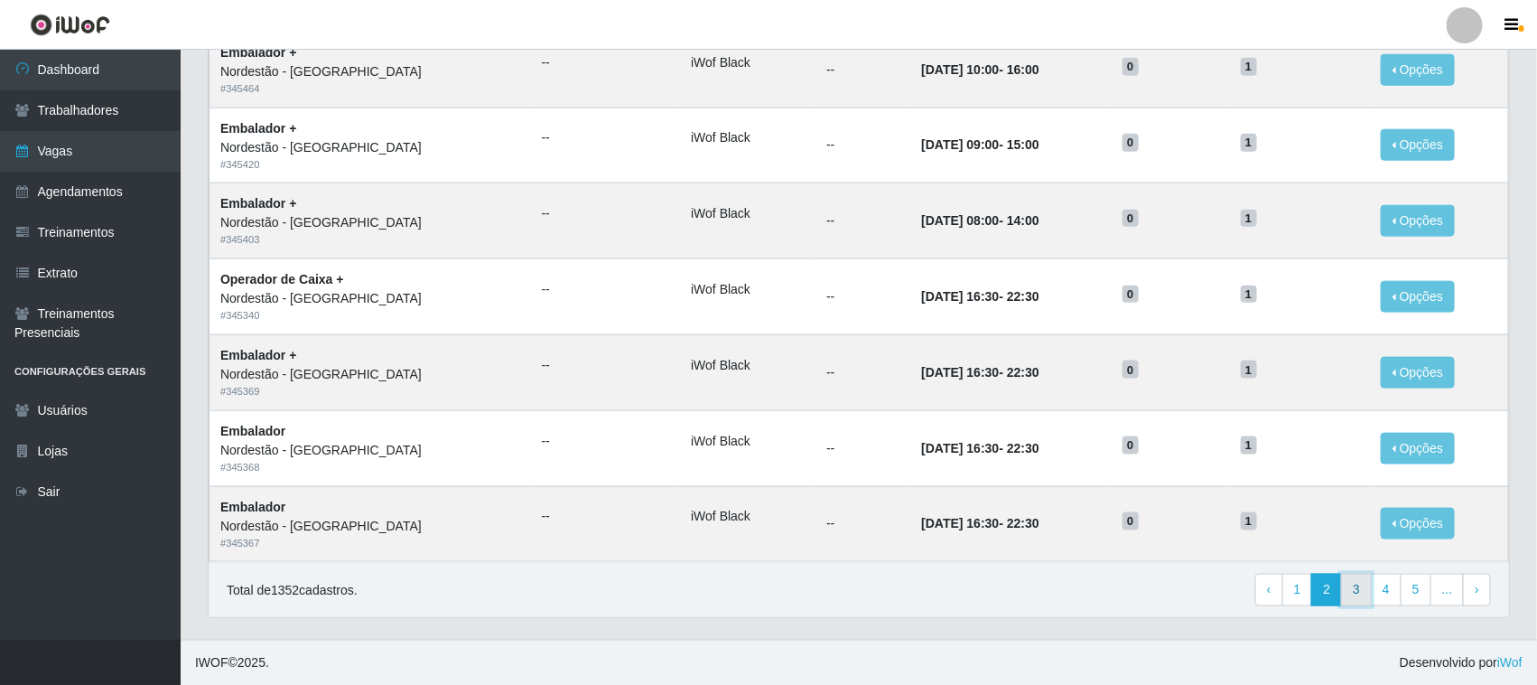
click at [1361, 589] on link "3" at bounding box center [1356, 589] width 31 height 33
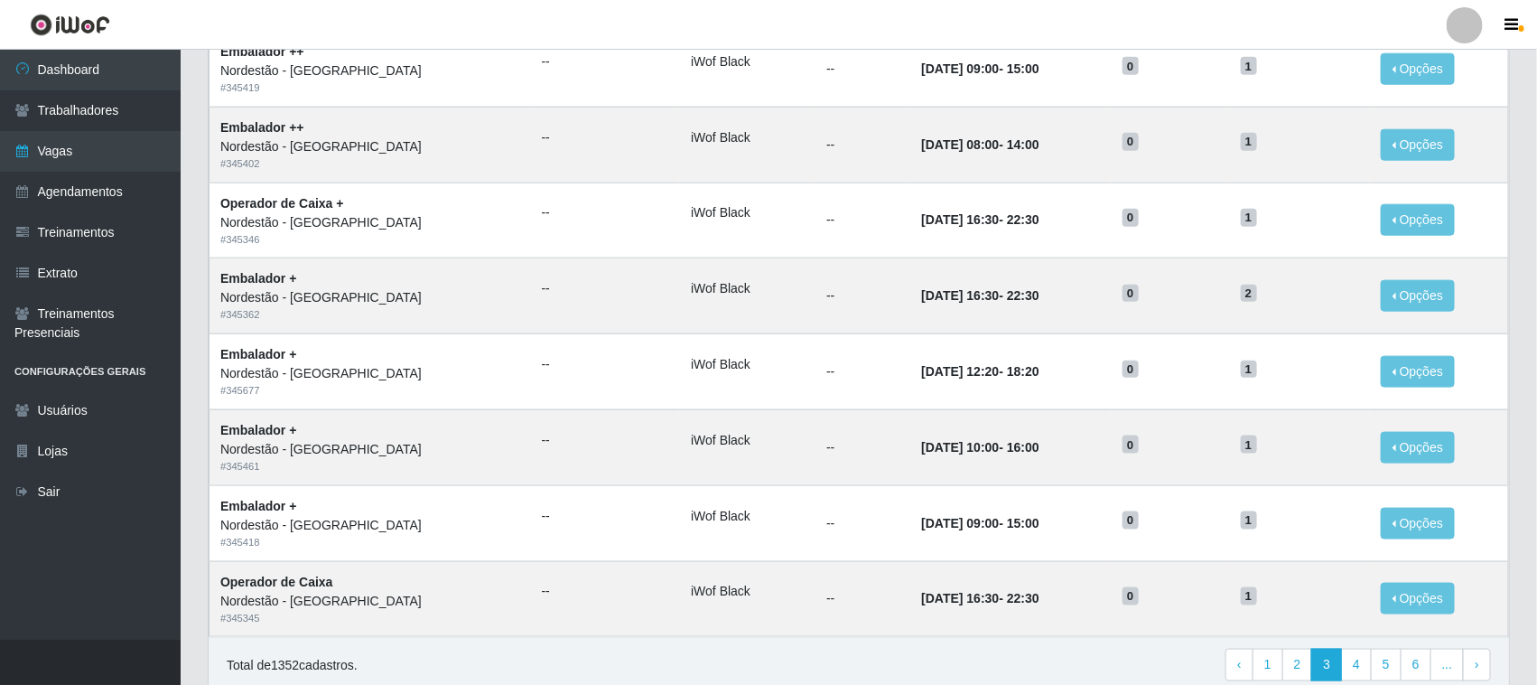
scroll to position [850, 0]
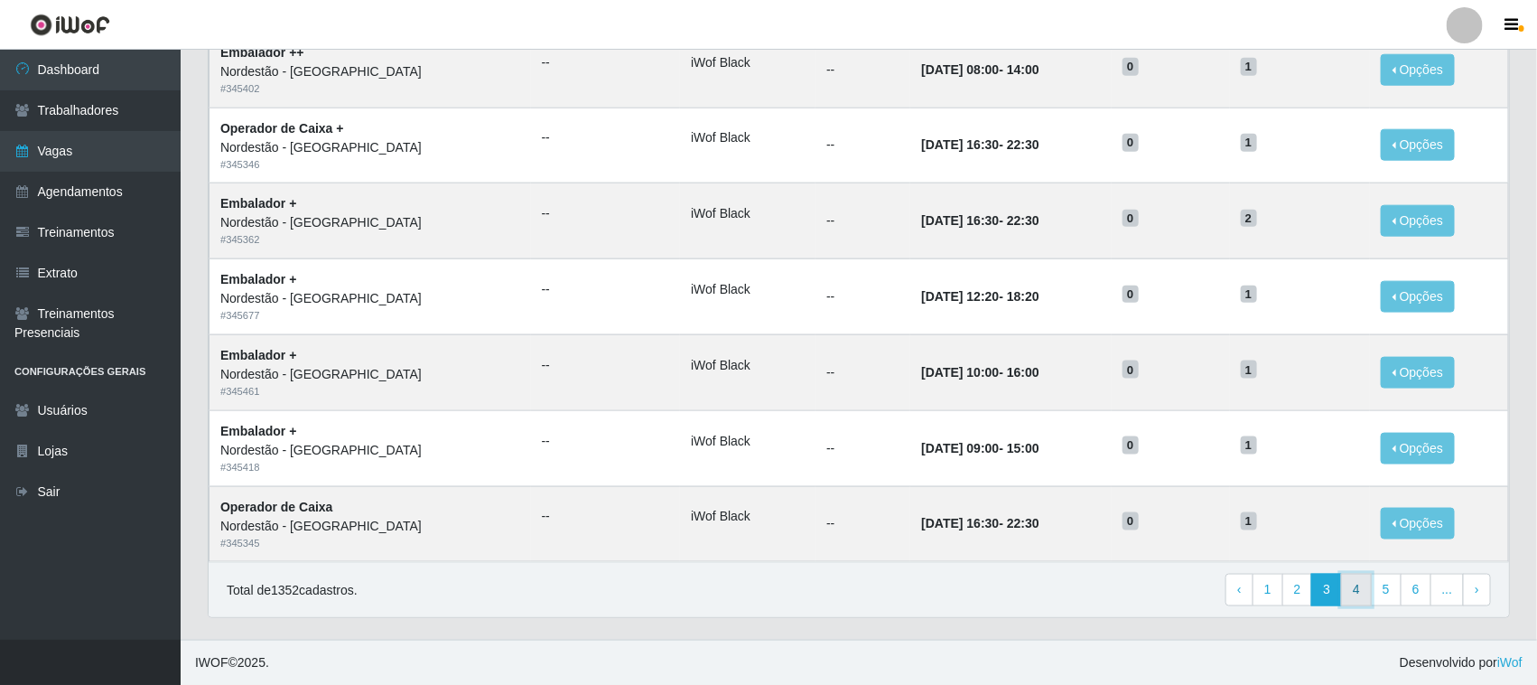
click at [1356, 592] on link "4" at bounding box center [1356, 589] width 31 height 33
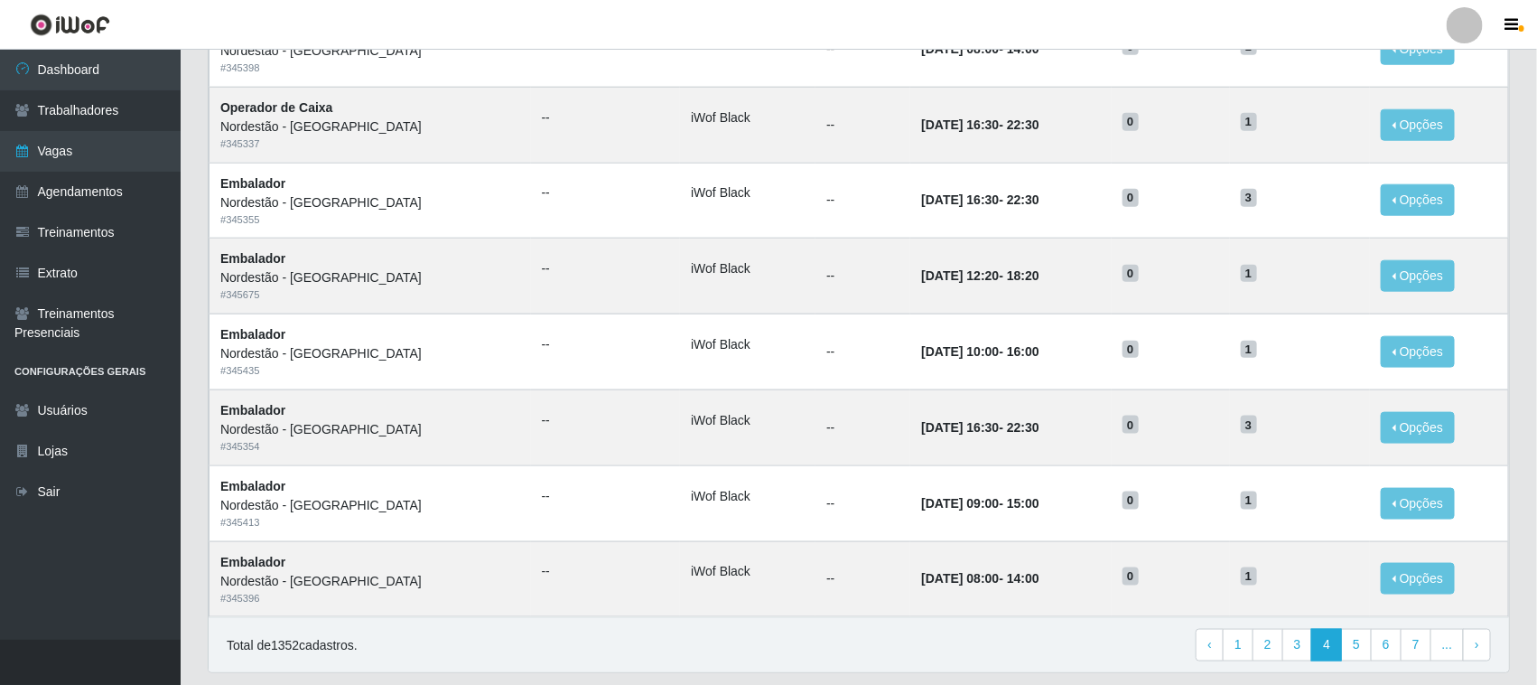
scroll to position [850, 0]
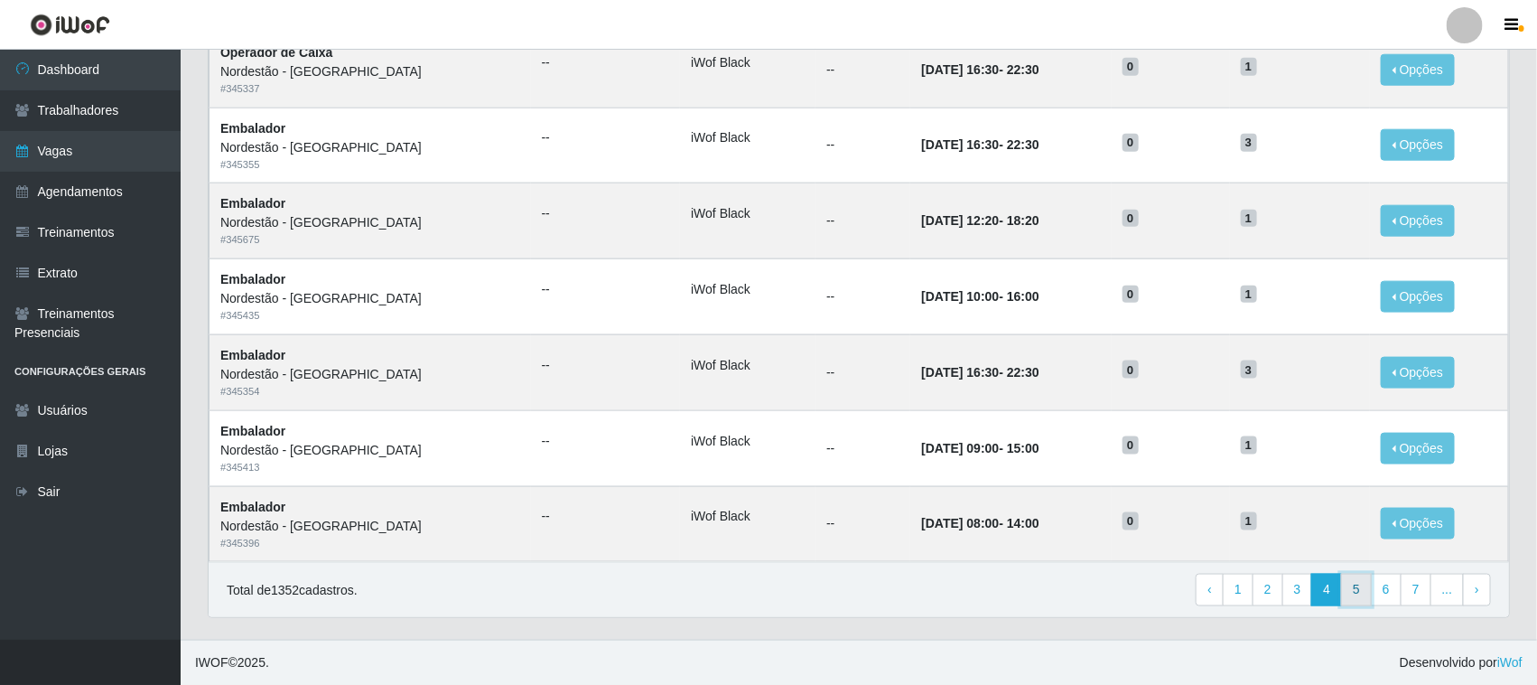
click at [1357, 583] on link "5" at bounding box center [1356, 589] width 31 height 33
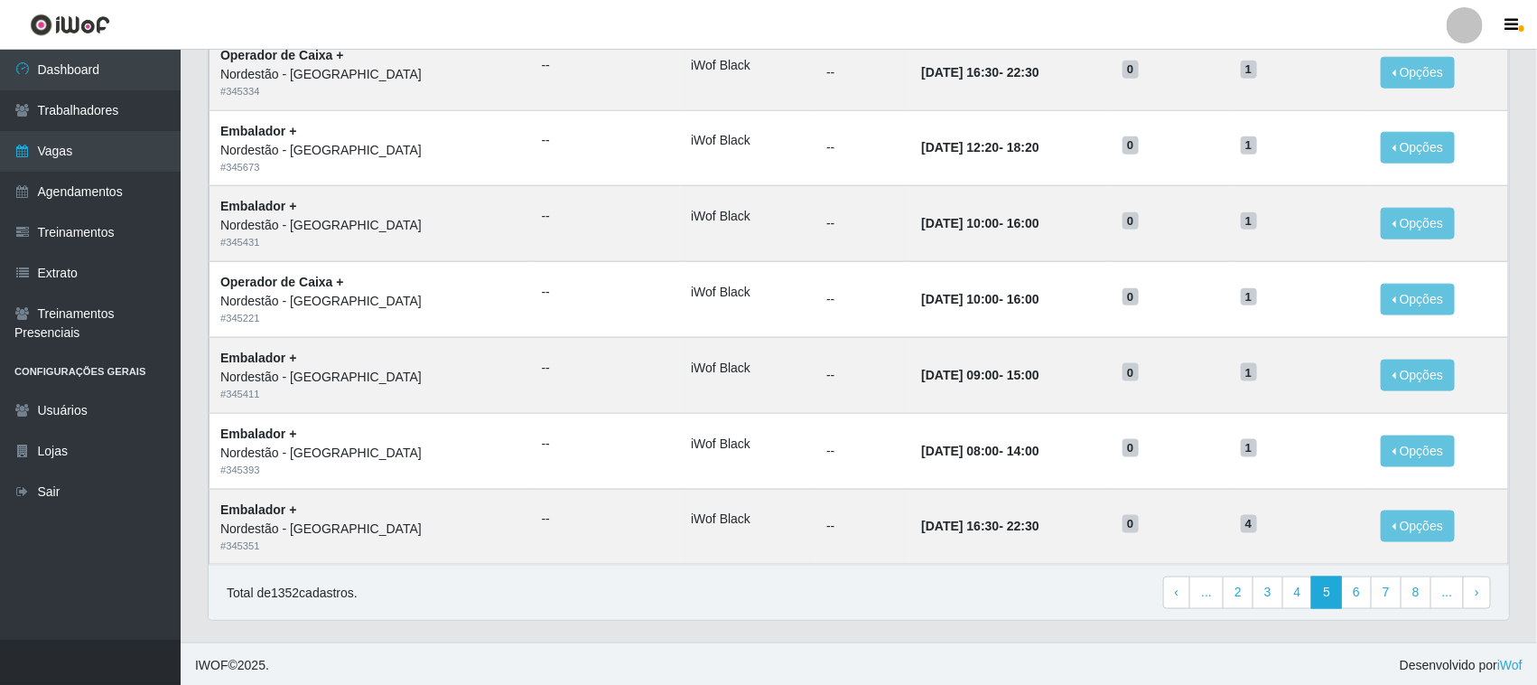
scroll to position [850, 0]
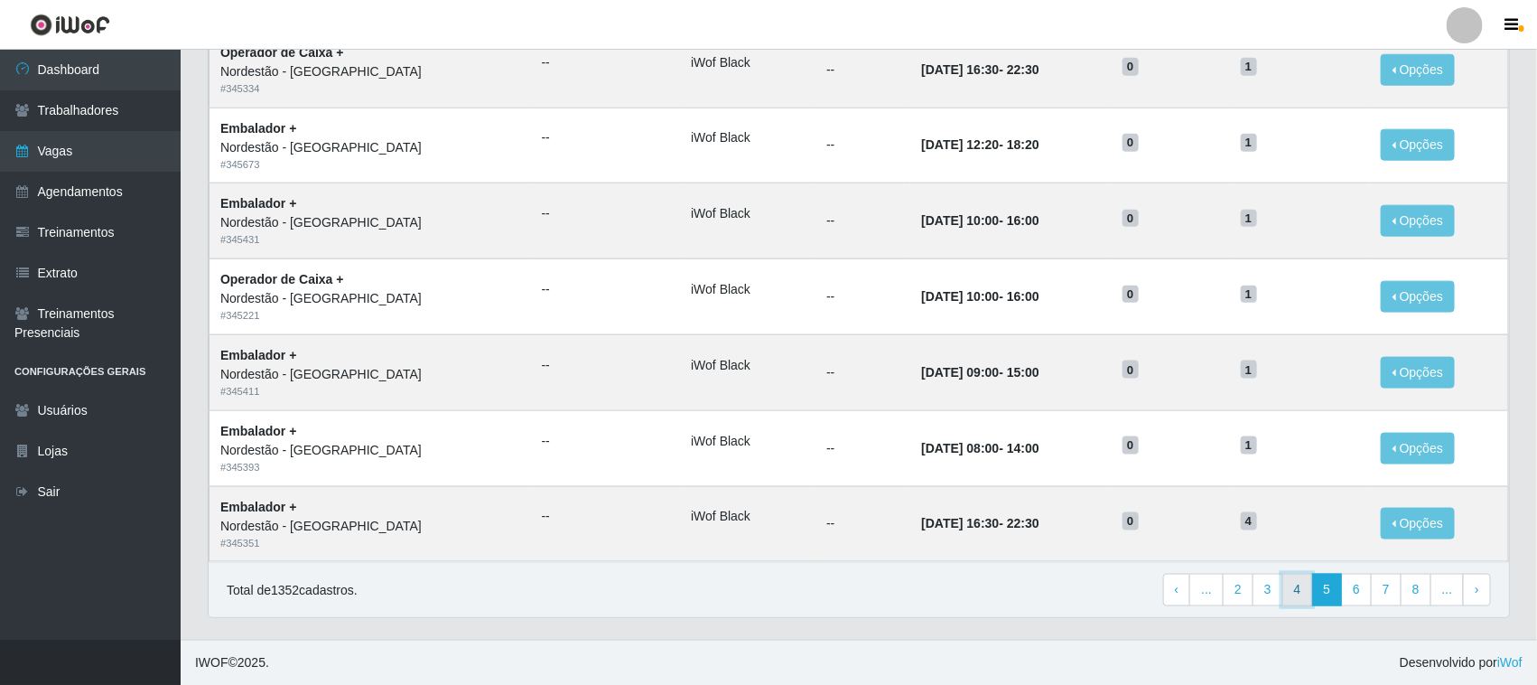
click at [1301, 588] on link "4" at bounding box center [1297, 589] width 31 height 33
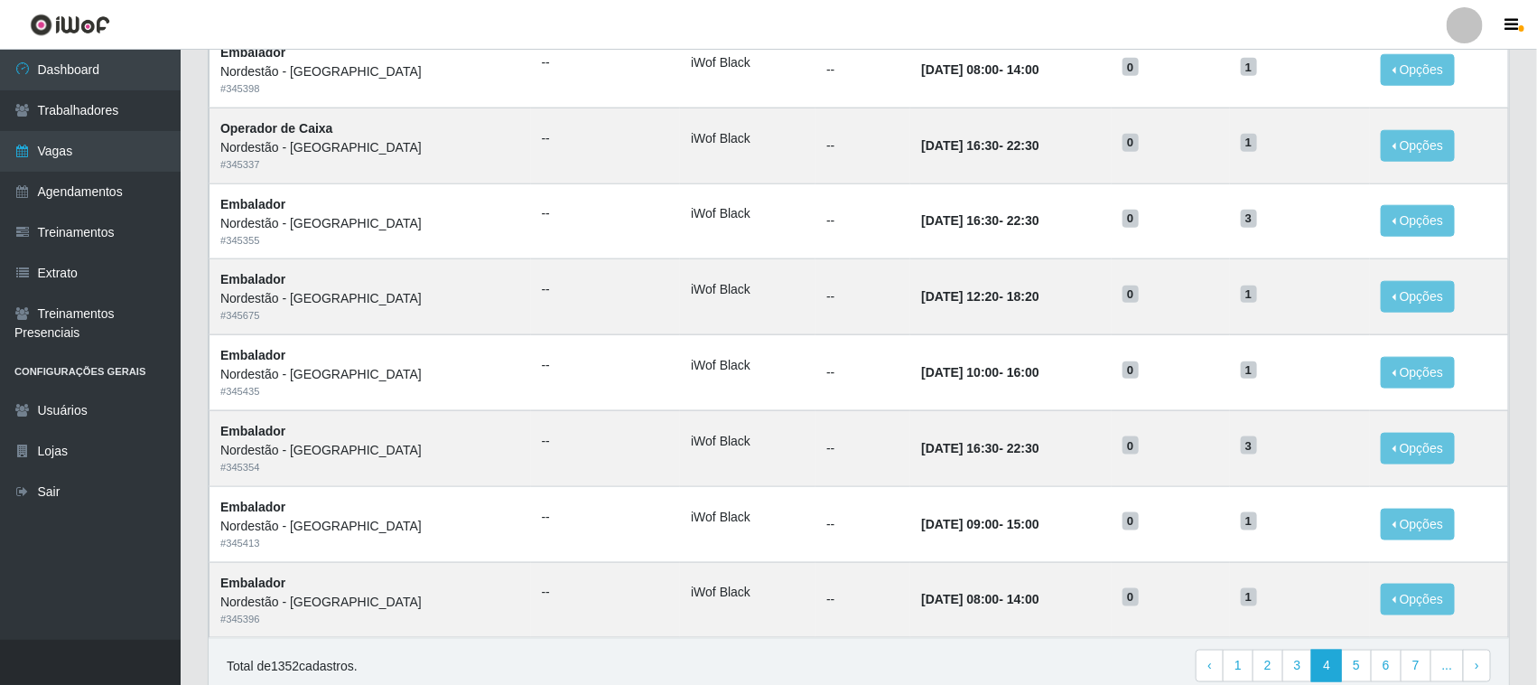
scroll to position [850, 0]
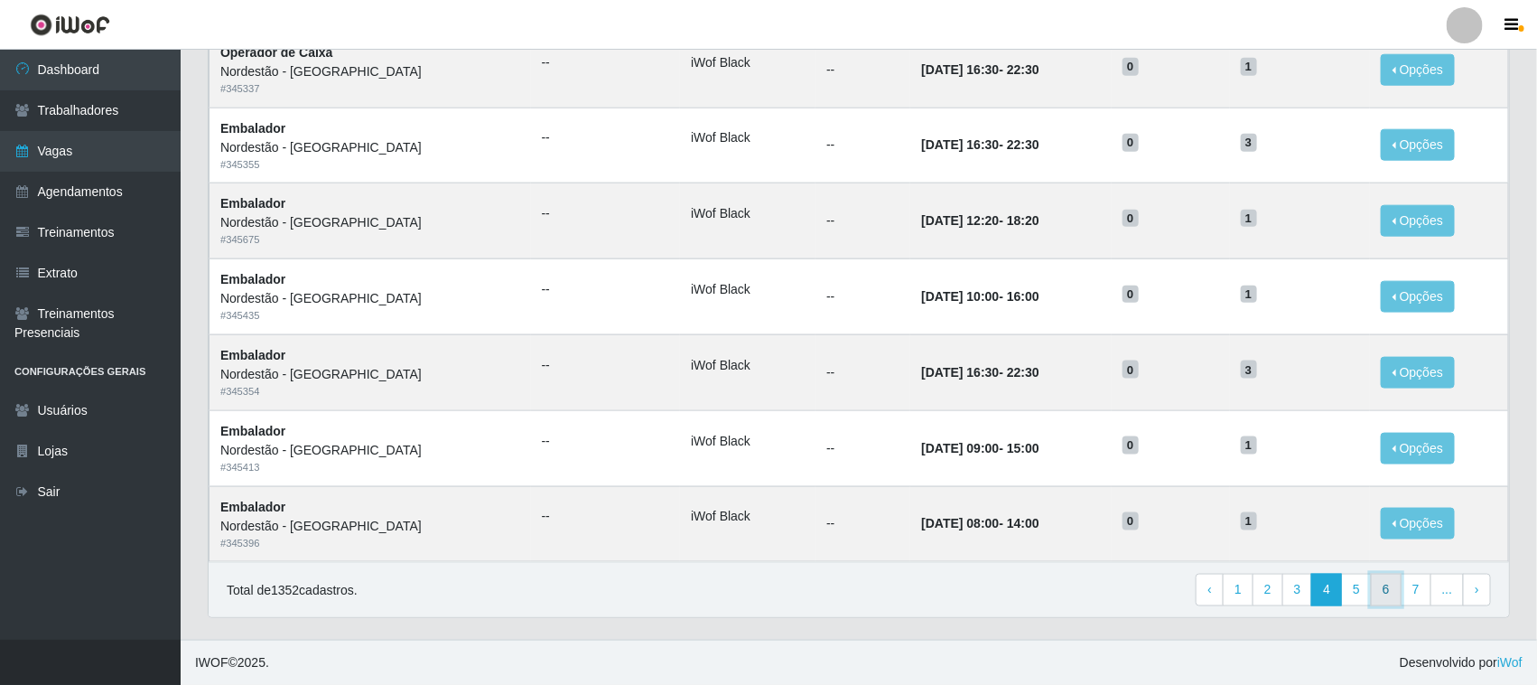
click at [1385, 593] on link "6" at bounding box center [1386, 589] width 31 height 33
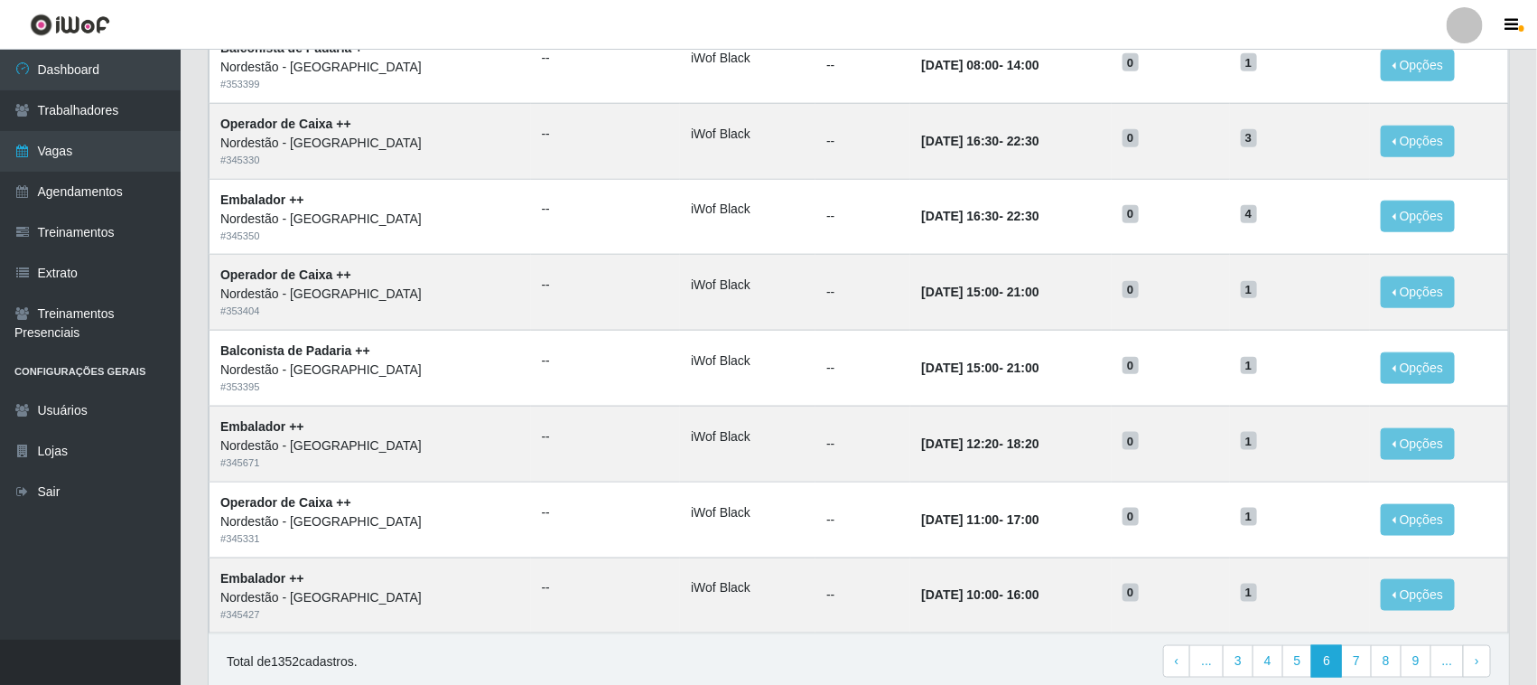
scroll to position [850, 0]
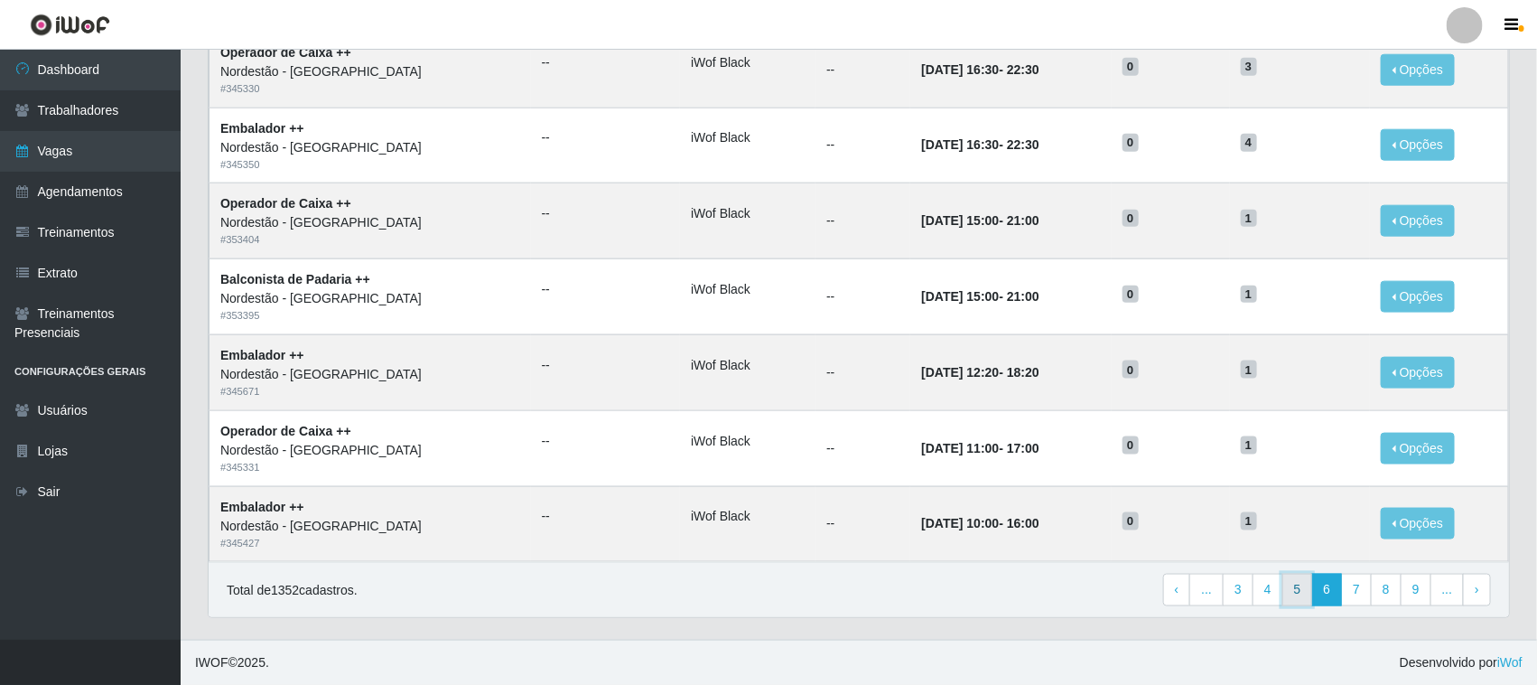
click at [1301, 589] on link "5" at bounding box center [1297, 589] width 31 height 33
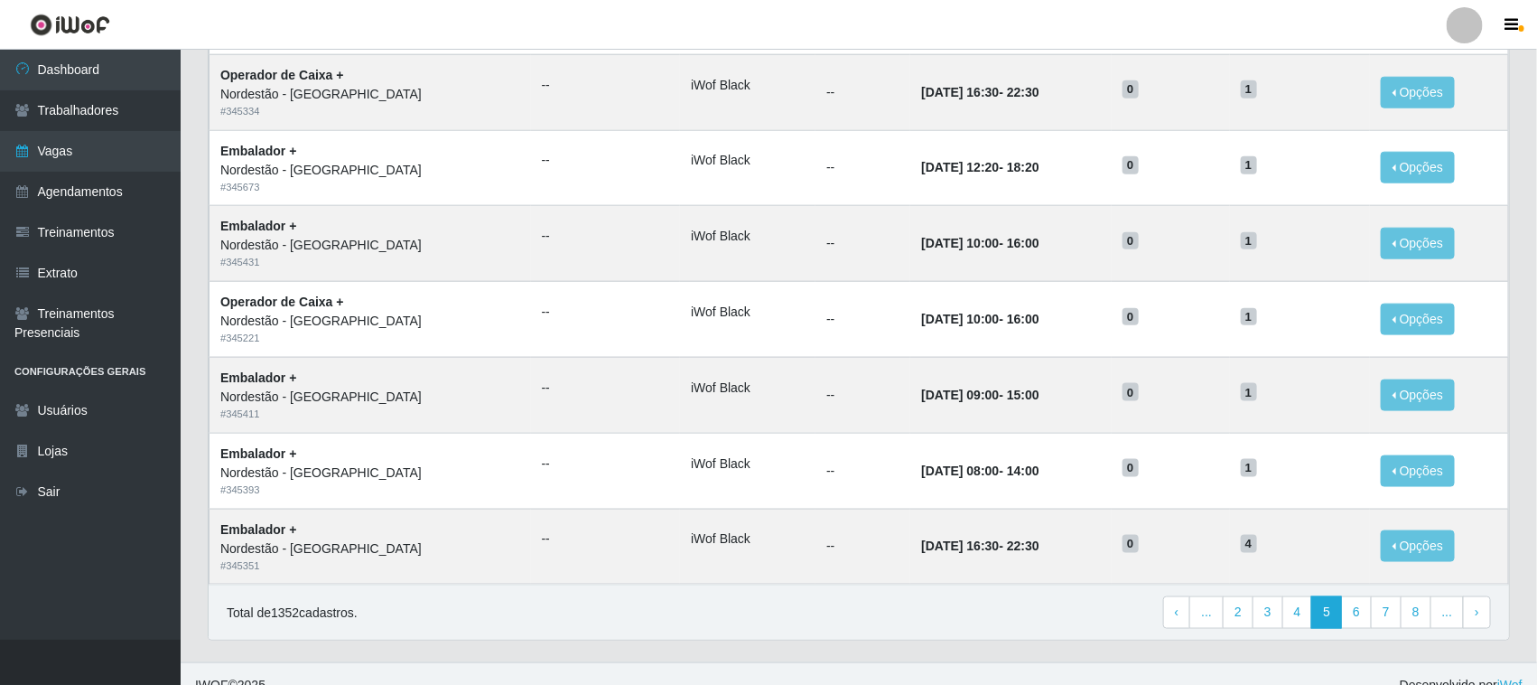
scroll to position [850, 0]
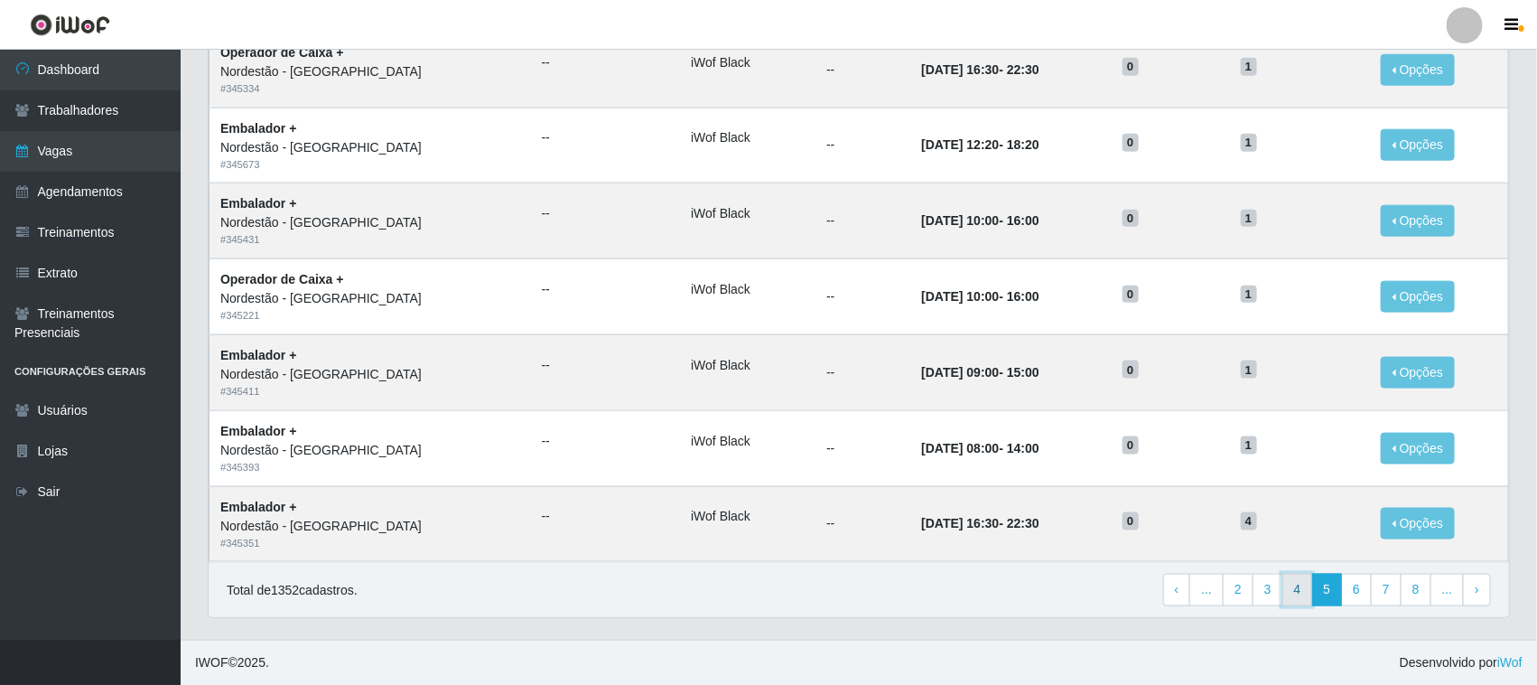
click at [1293, 590] on link "4" at bounding box center [1297, 589] width 31 height 33
click at [1296, 589] on link "3" at bounding box center [1297, 589] width 31 height 33
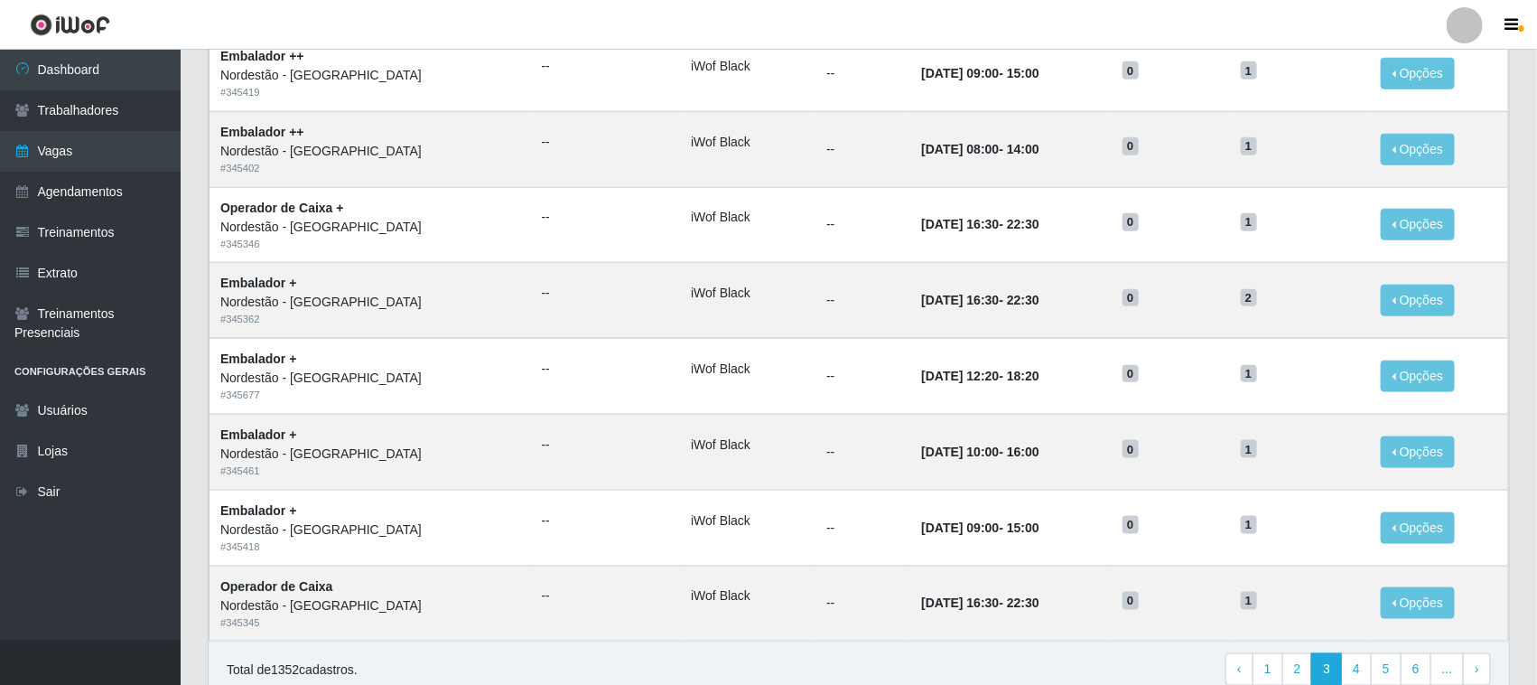
scroll to position [850, 0]
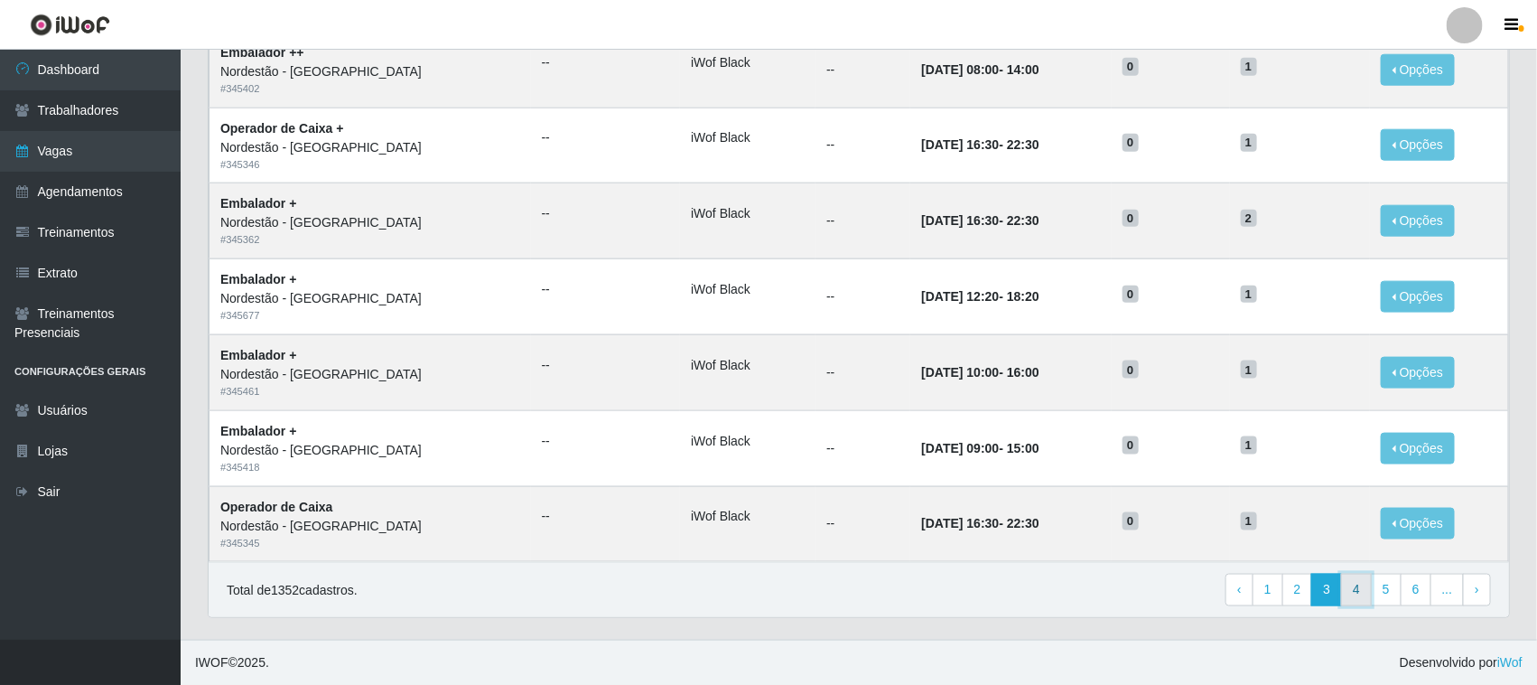
click at [1355, 588] on link "4" at bounding box center [1356, 589] width 31 height 33
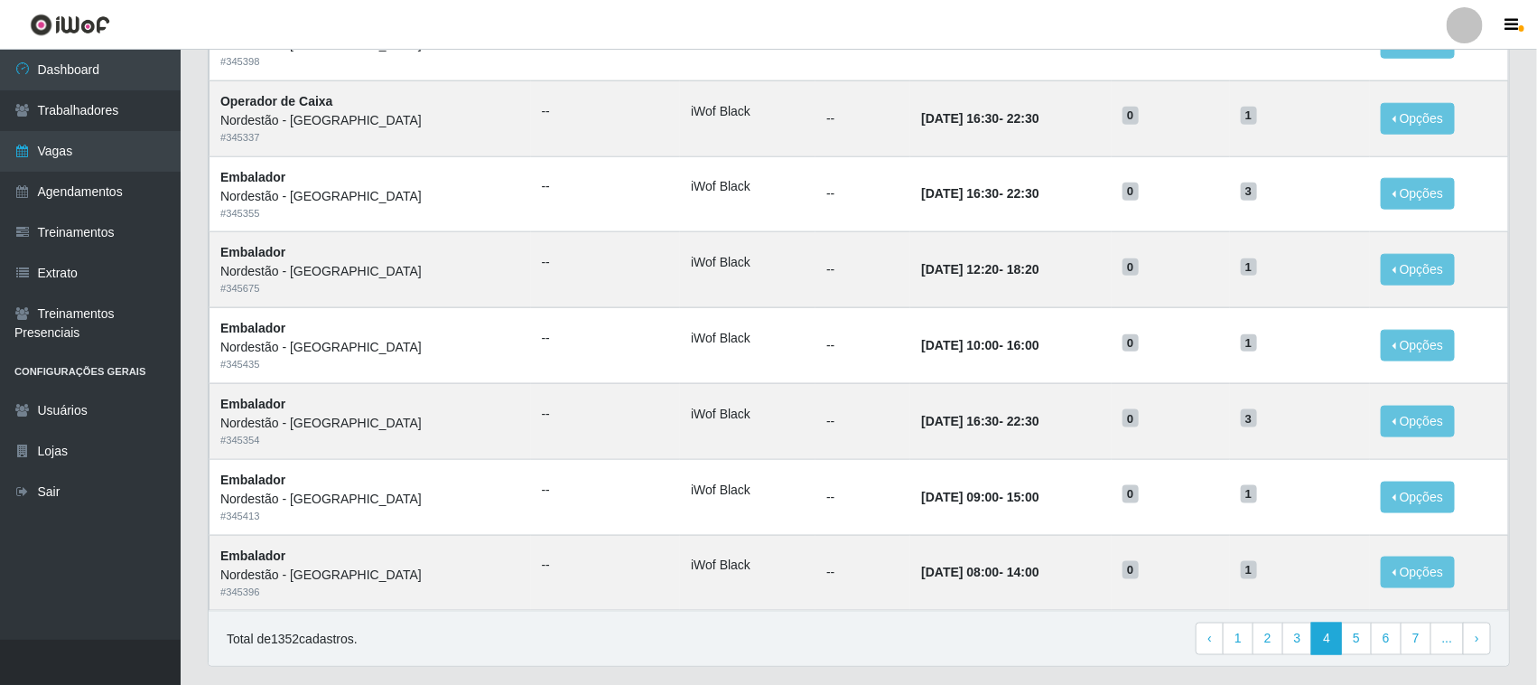
scroll to position [850, 0]
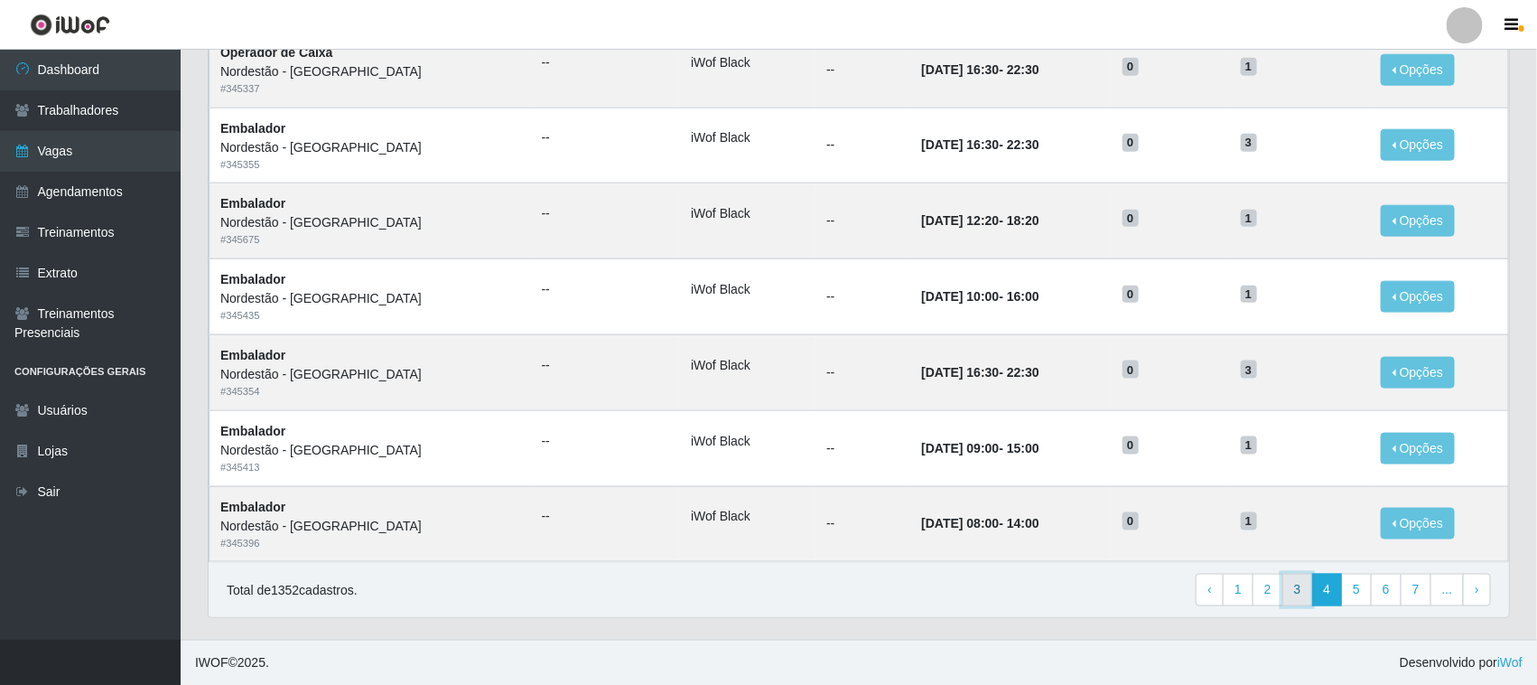
click at [1299, 583] on link "3" at bounding box center [1297, 589] width 31 height 33
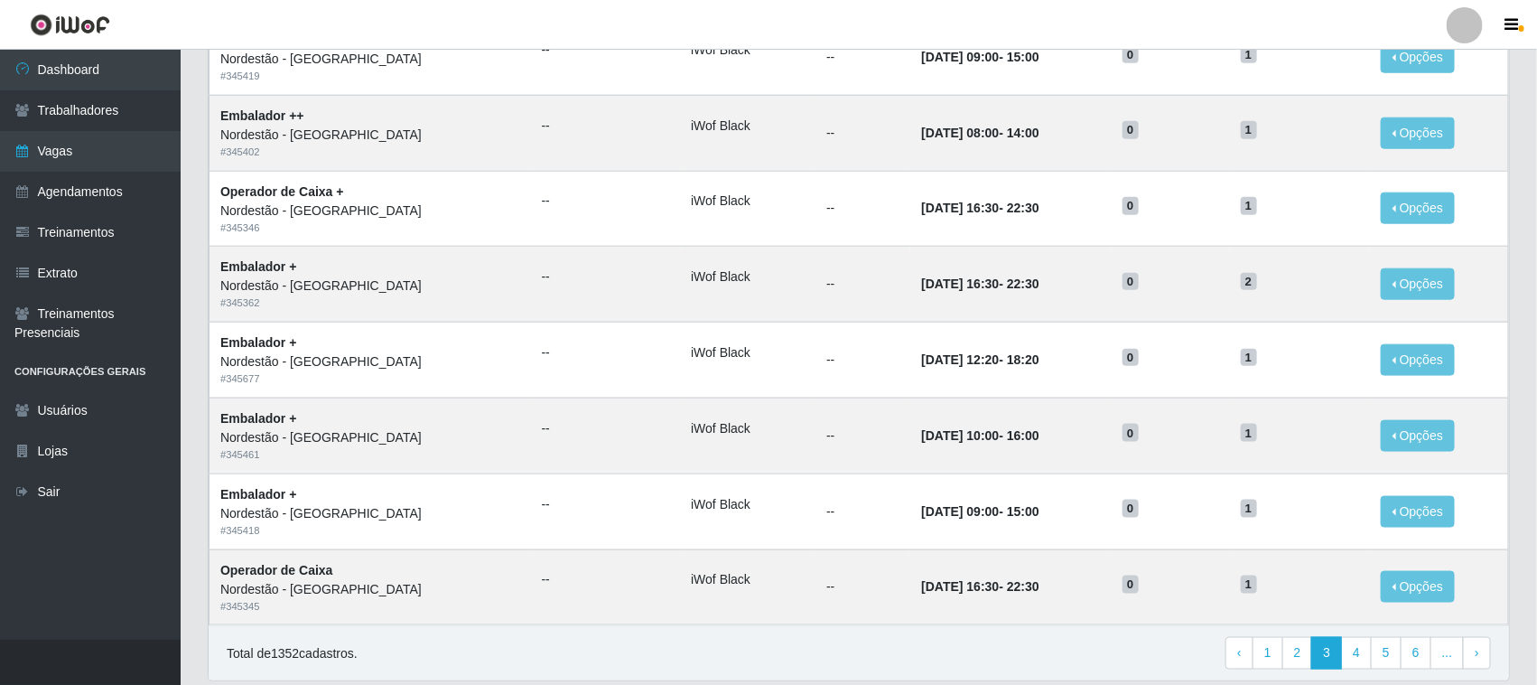
scroll to position [850, 0]
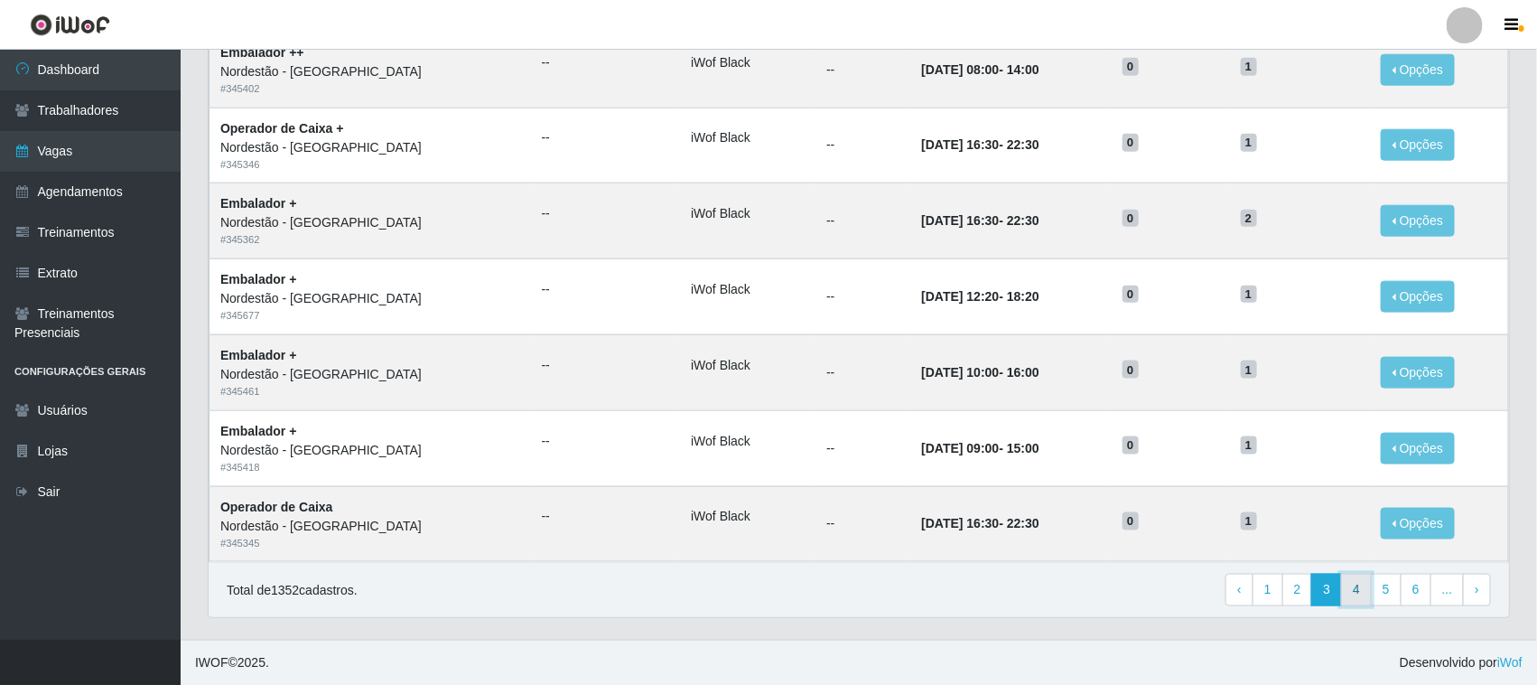
click at [1353, 588] on link "4" at bounding box center [1356, 589] width 31 height 33
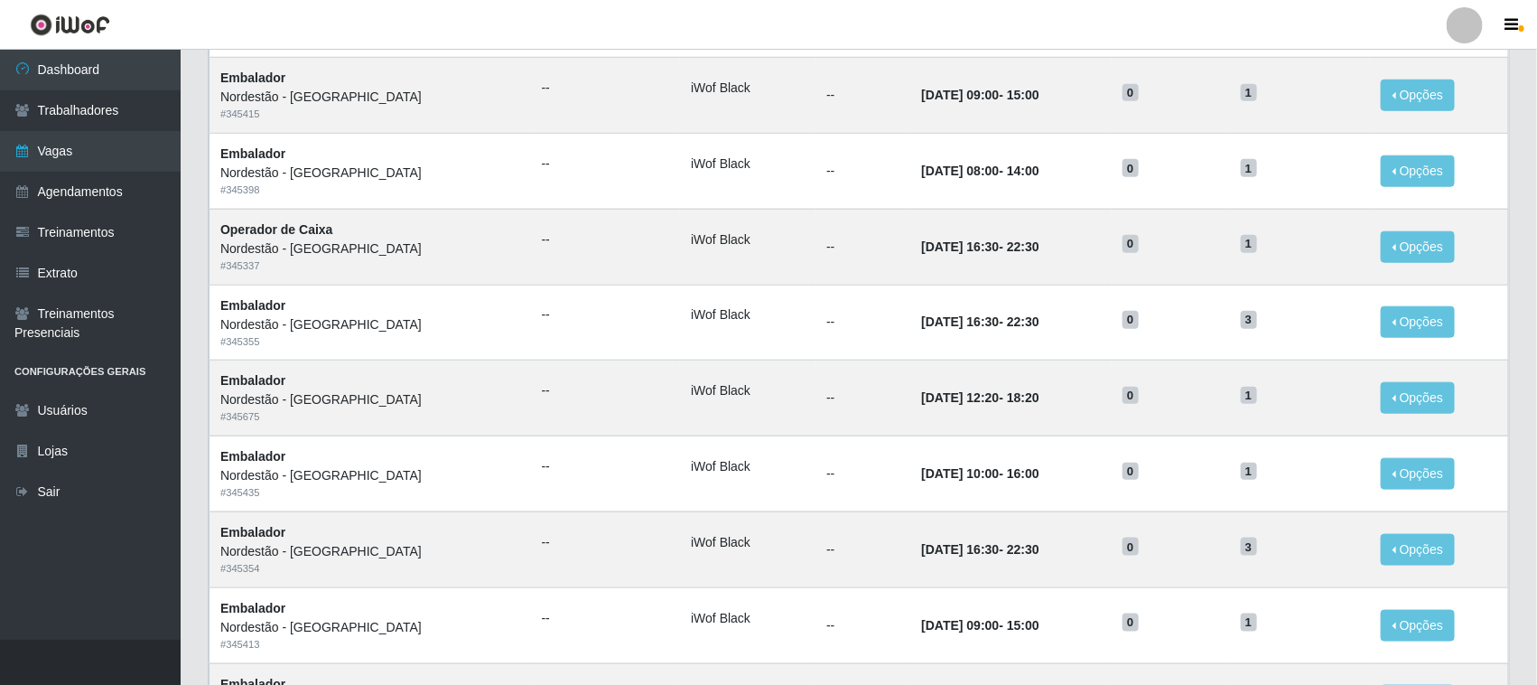
scroll to position [850, 0]
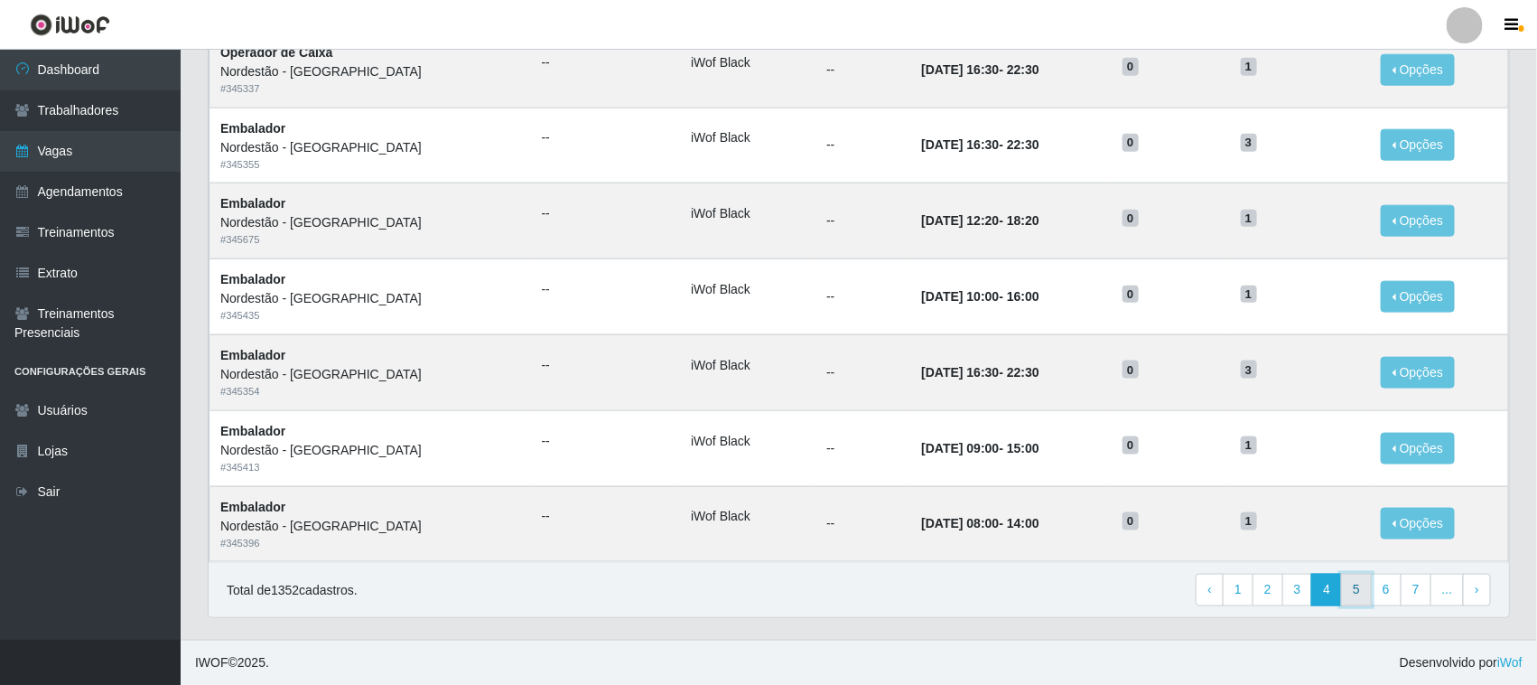
click at [1353, 588] on link "5" at bounding box center [1356, 589] width 31 height 33
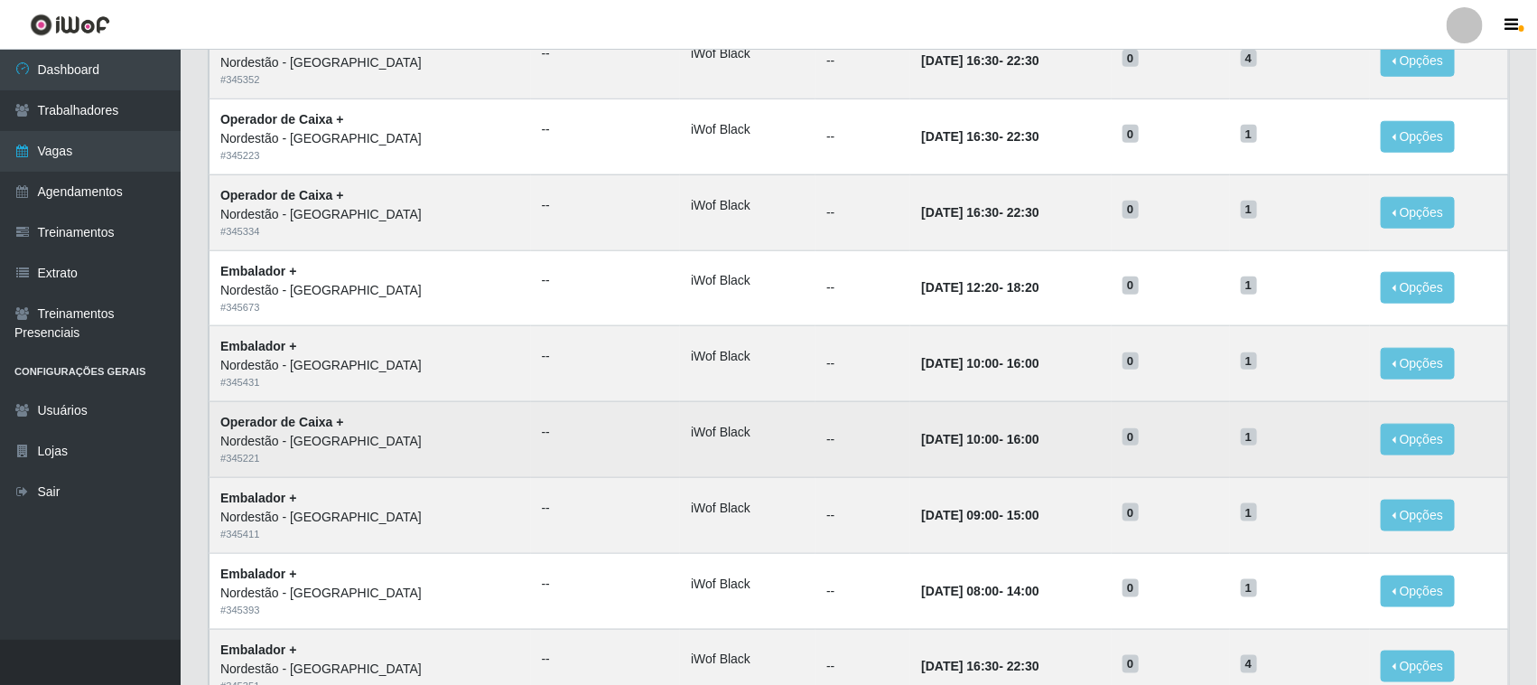
scroll to position [850, 0]
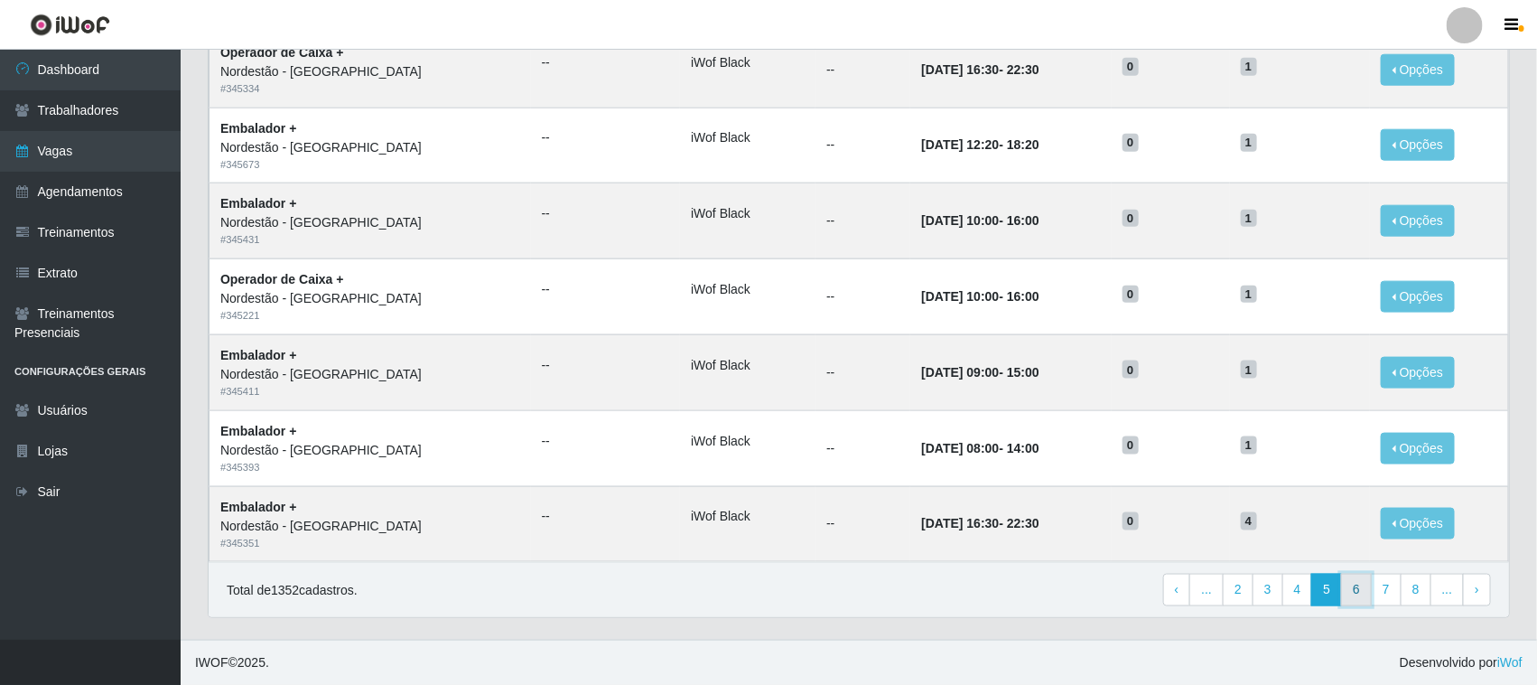
click at [1360, 592] on link "6" at bounding box center [1356, 589] width 31 height 33
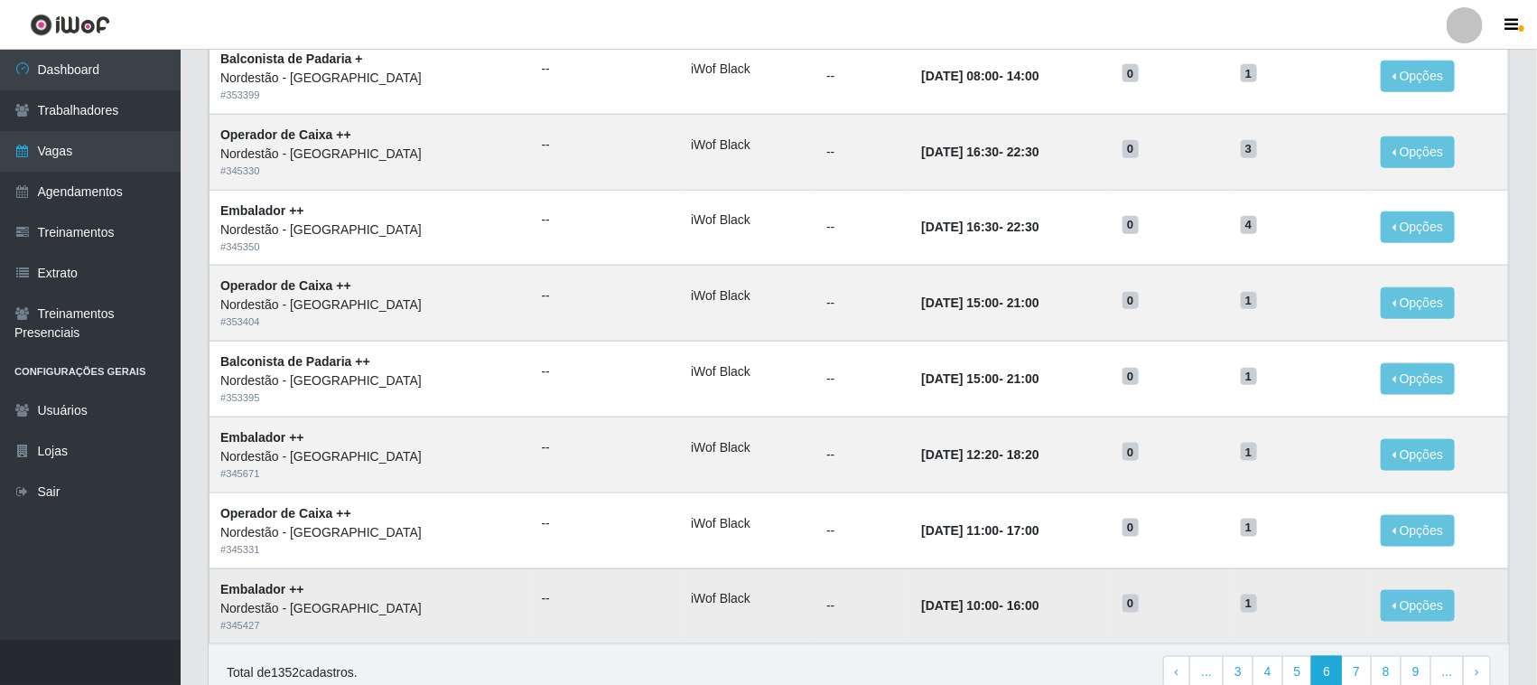
scroll to position [850, 0]
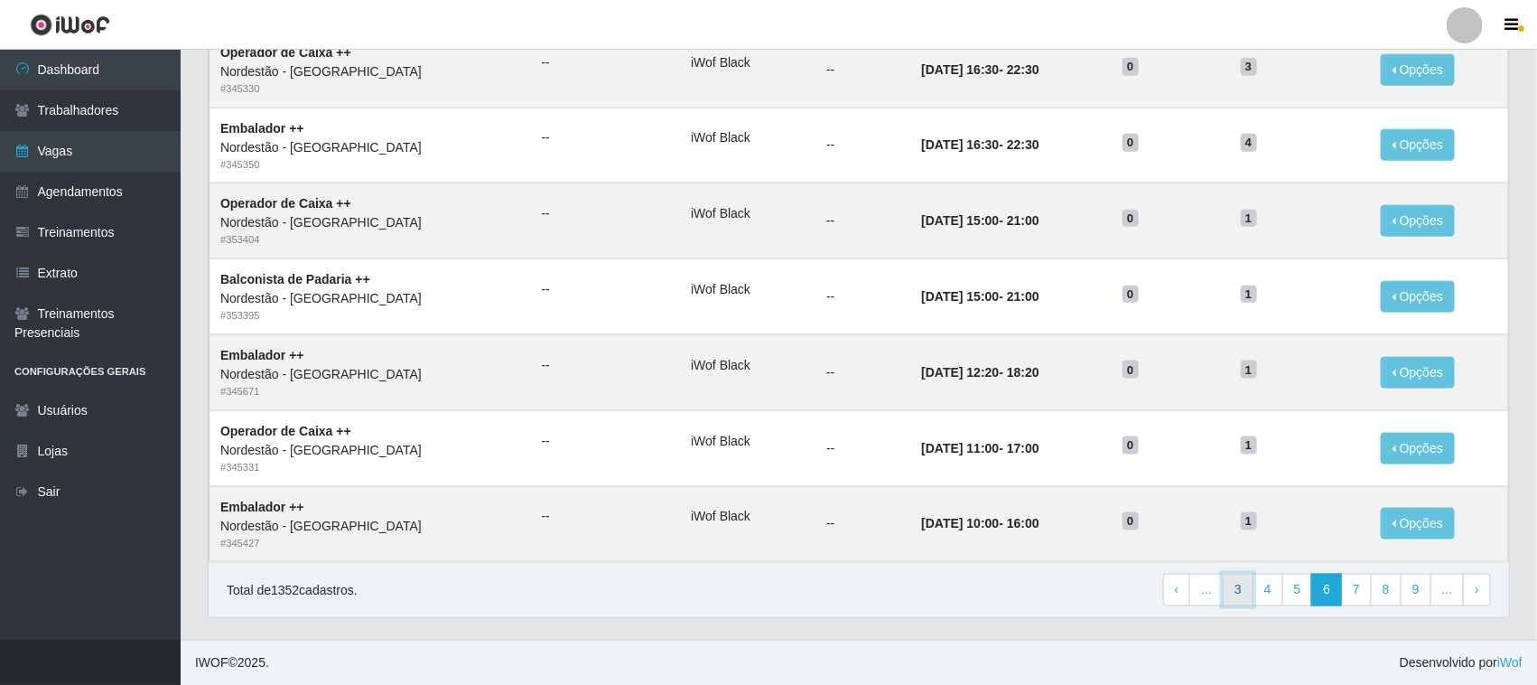
click at [1239, 590] on link "3" at bounding box center [1238, 589] width 31 height 33
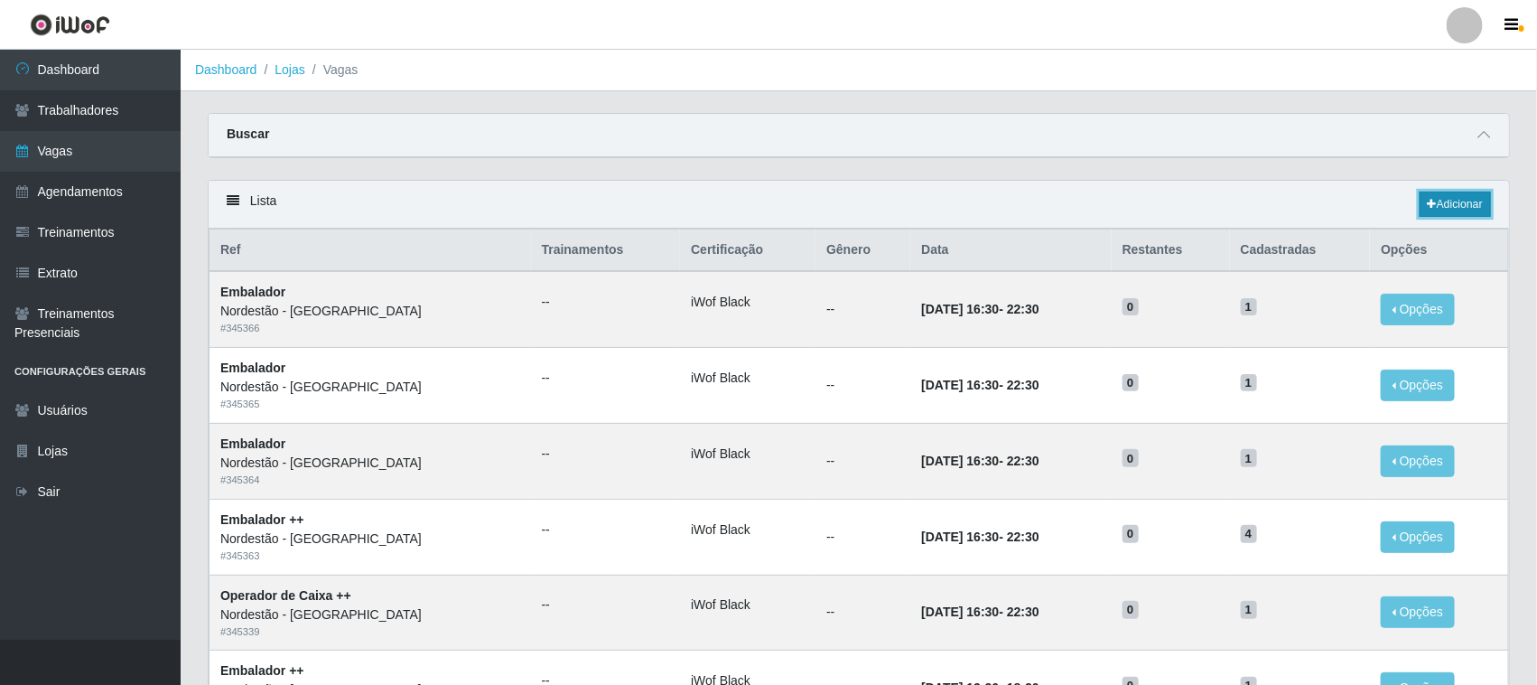
click at [1430, 204] on icon at bounding box center [1432, 204] width 9 height 11
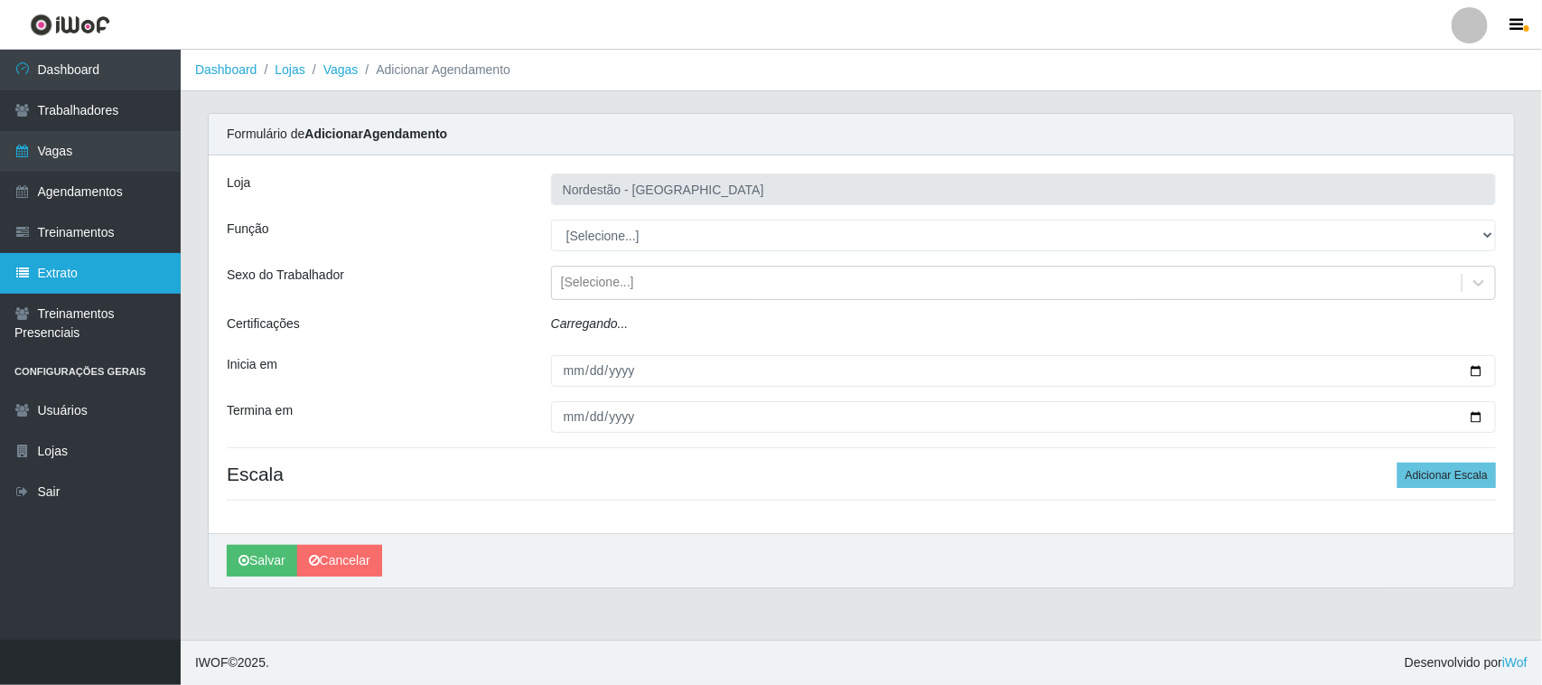
type input "Nordestão - [GEOGRAPHIC_DATA]"
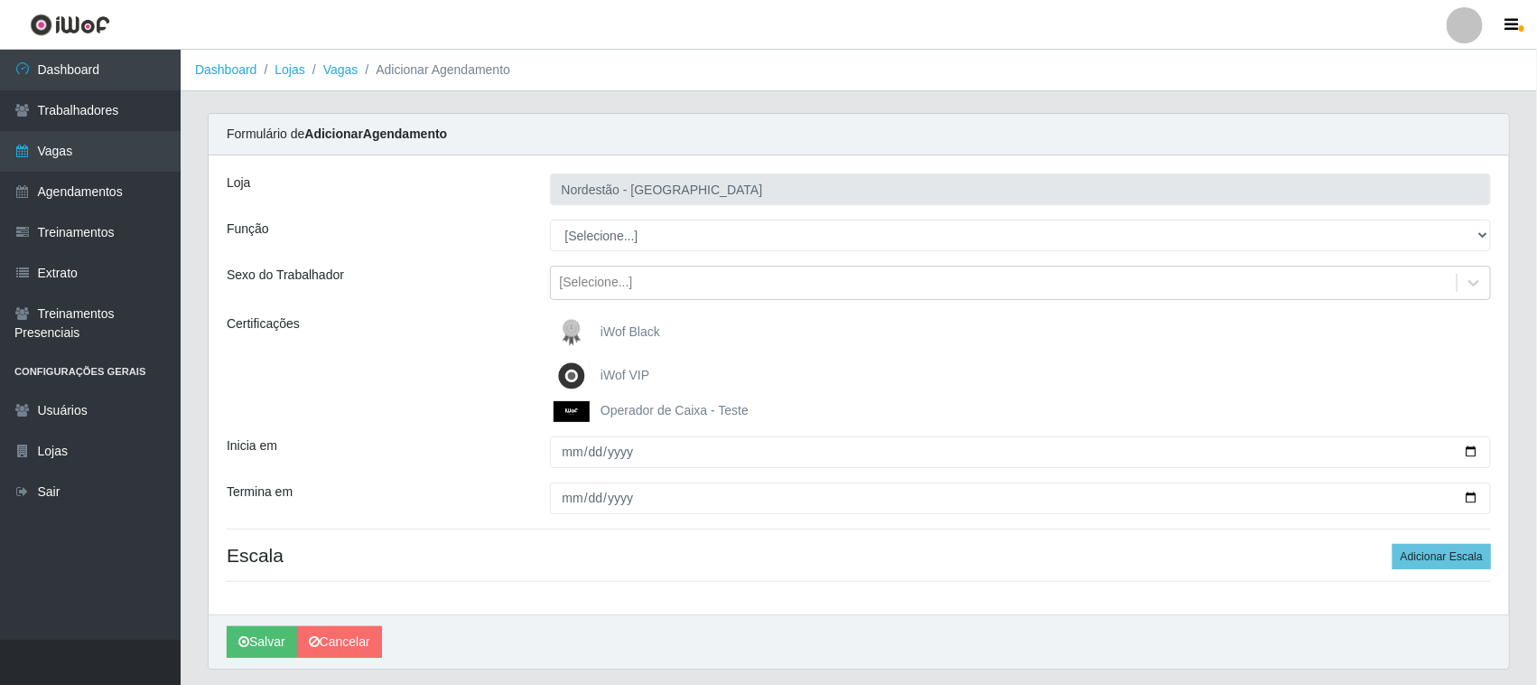
click at [644, 332] on span "iWof Black" at bounding box center [631, 331] width 60 height 14
click at [0, 0] on input "iWof Black" at bounding box center [0, 0] width 0 height 0
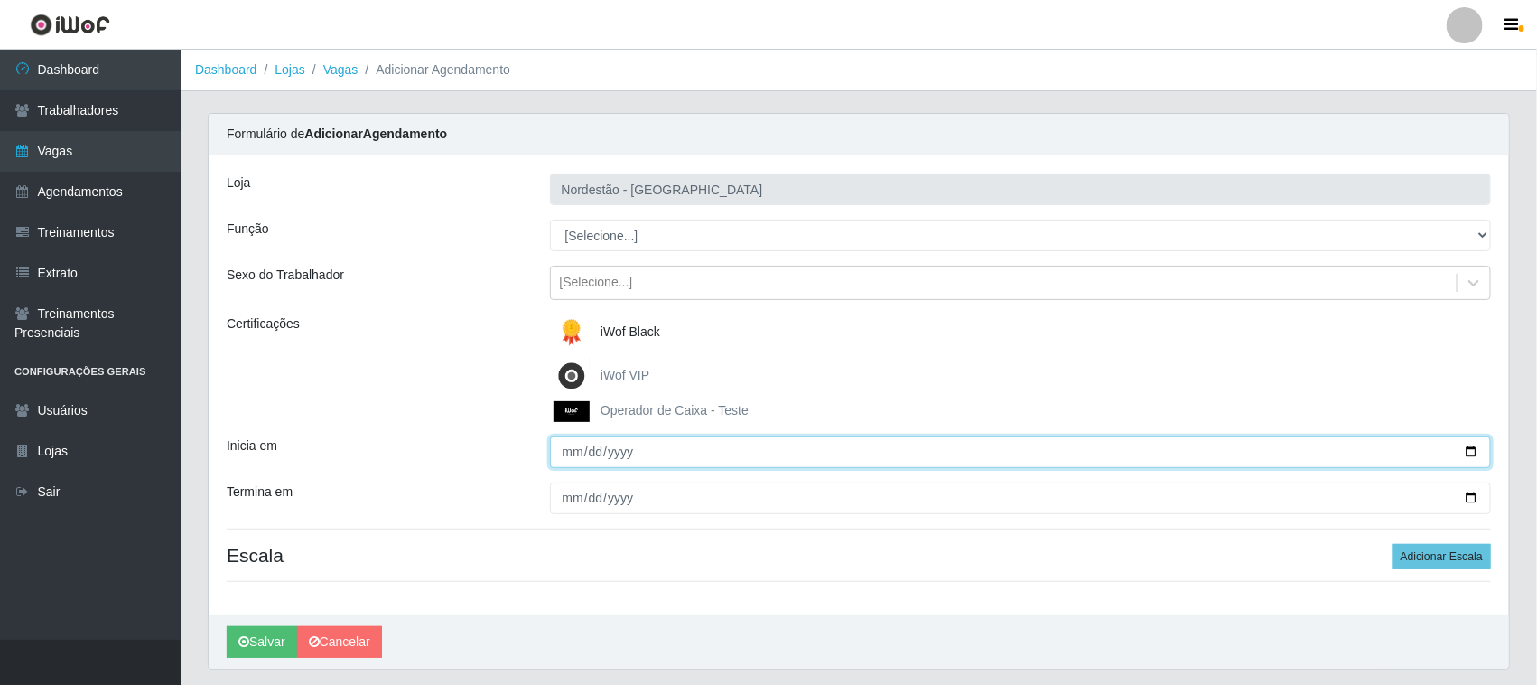
click at [1470, 452] on input "Inicia em" at bounding box center [1021, 452] width 942 height 32
type input "2025-10-10"
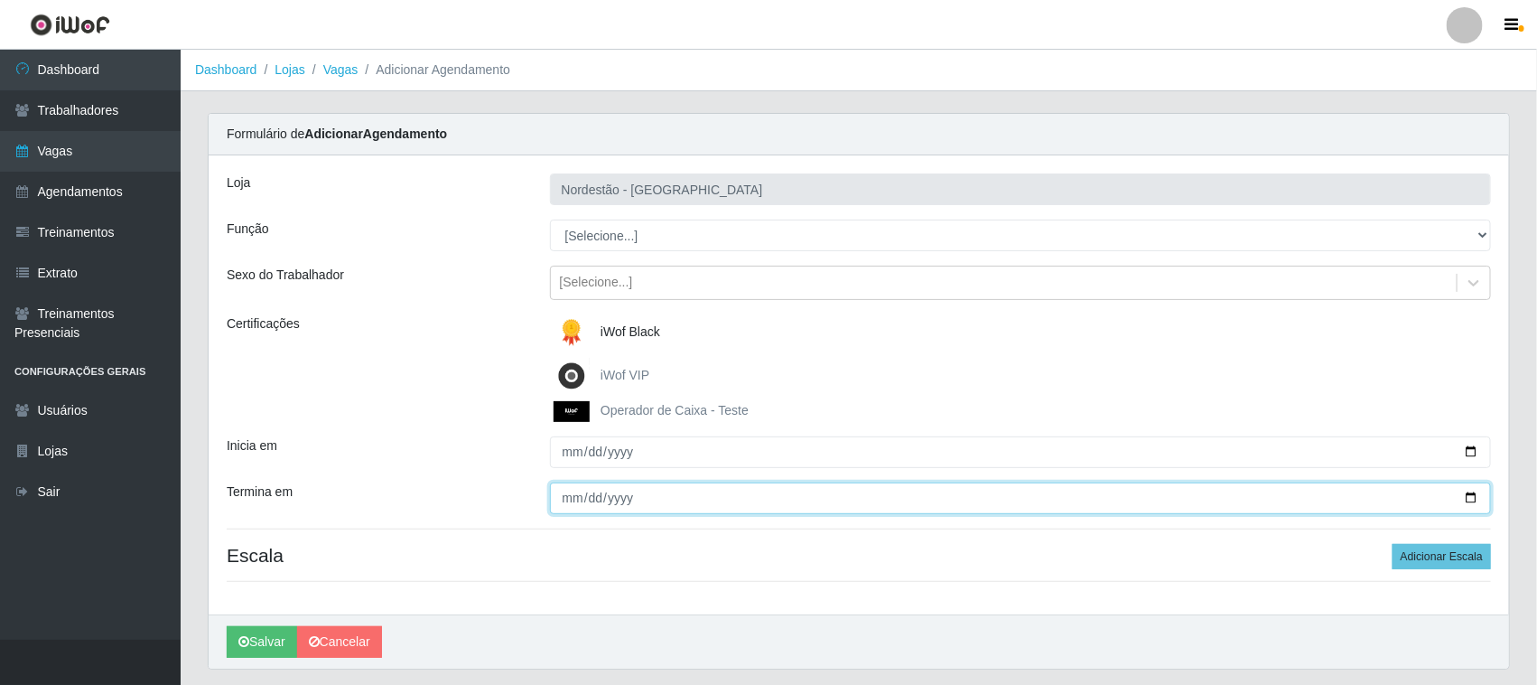
click at [1472, 495] on input "Termina em" at bounding box center [1021, 498] width 942 height 32
type input "2025-10-10"
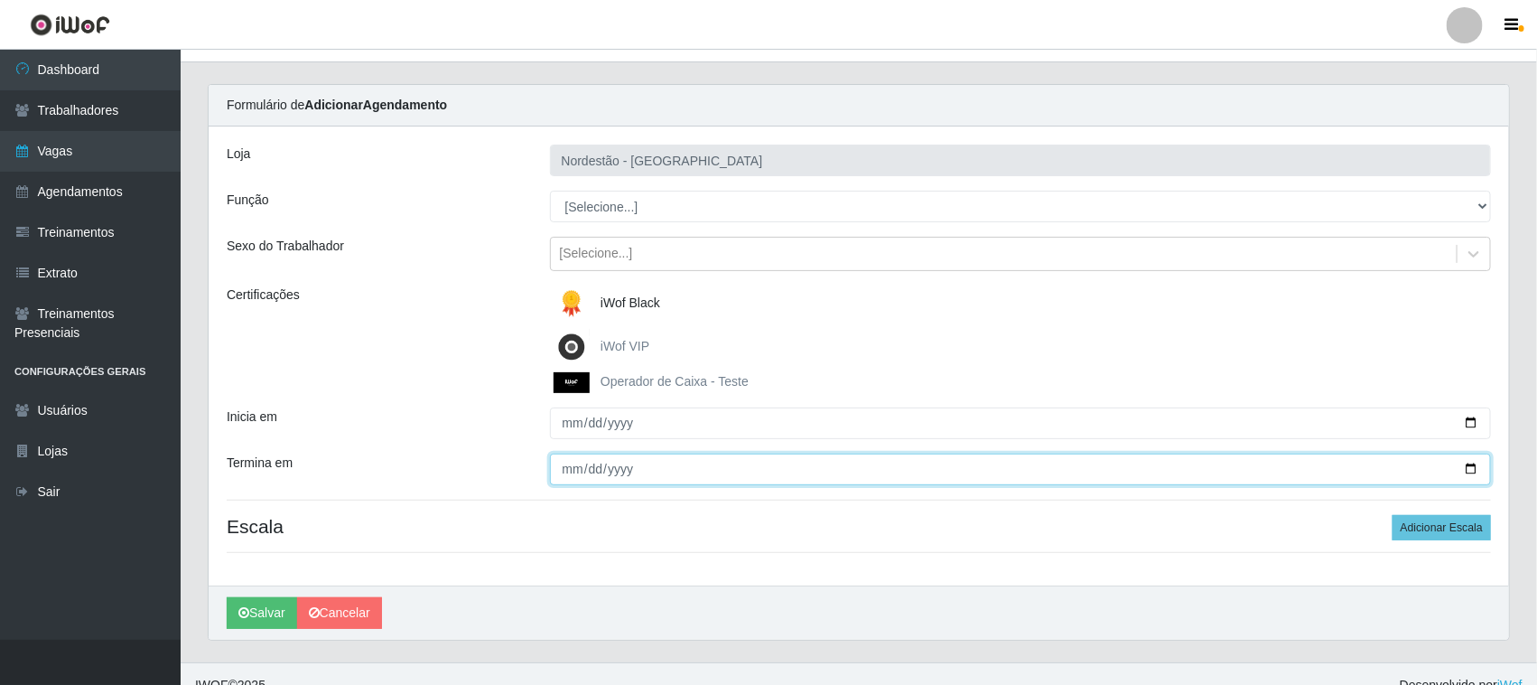
scroll to position [52, 0]
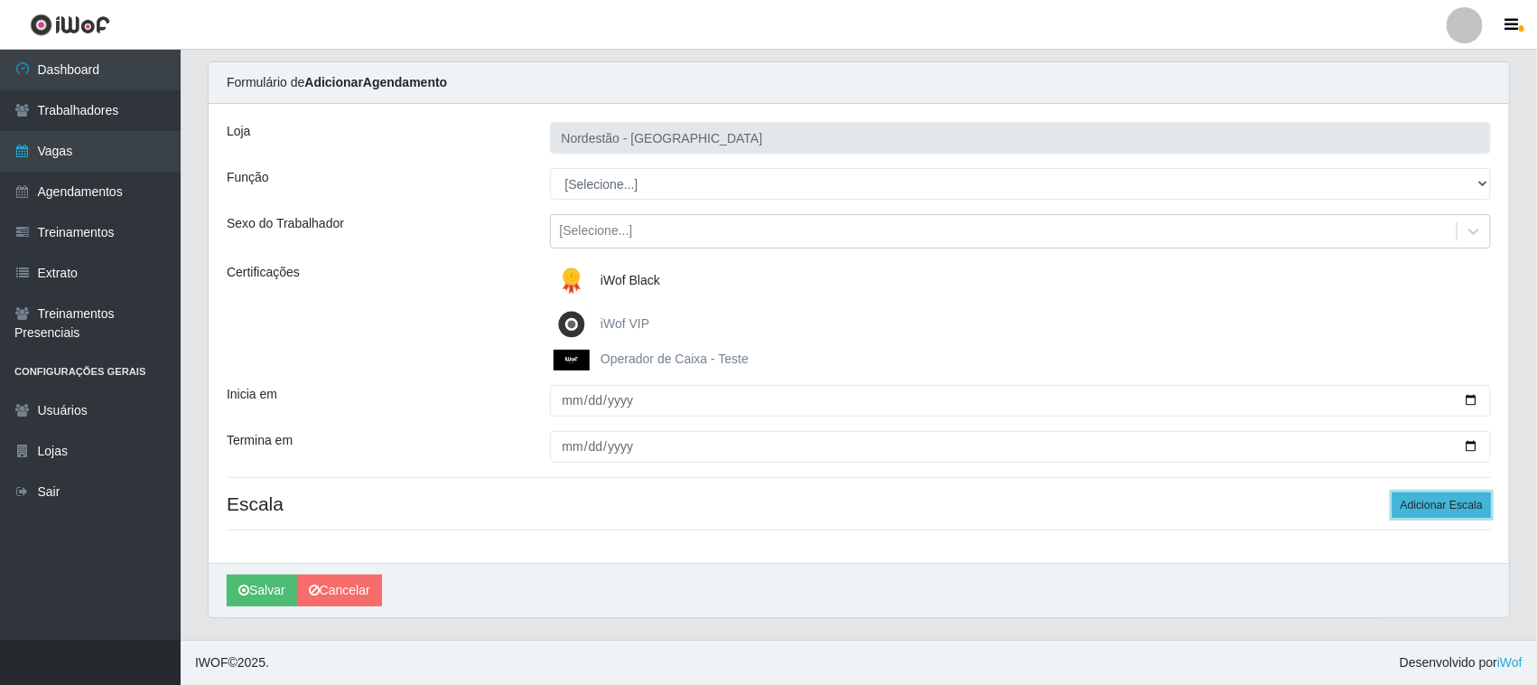
click at [1416, 499] on button "Adicionar Escala" at bounding box center [1442, 504] width 98 height 25
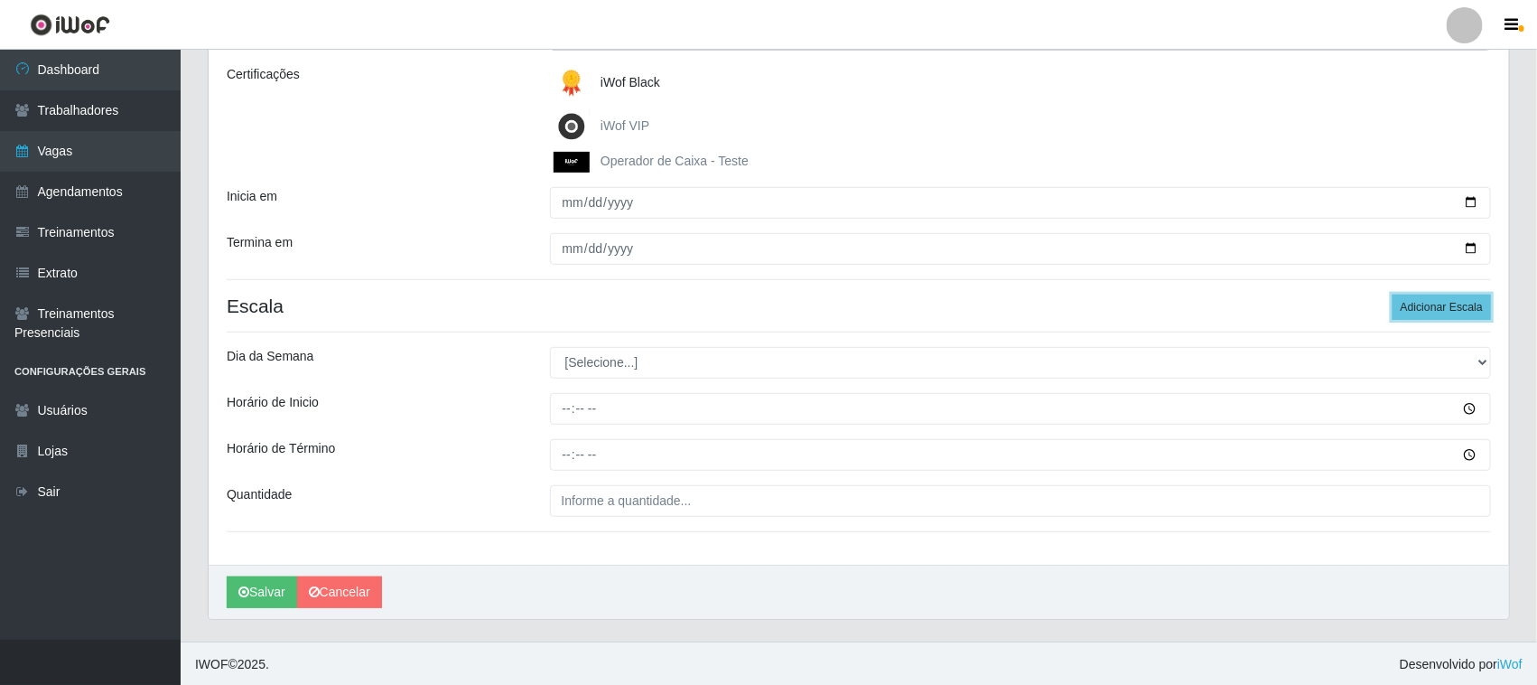
scroll to position [253, 0]
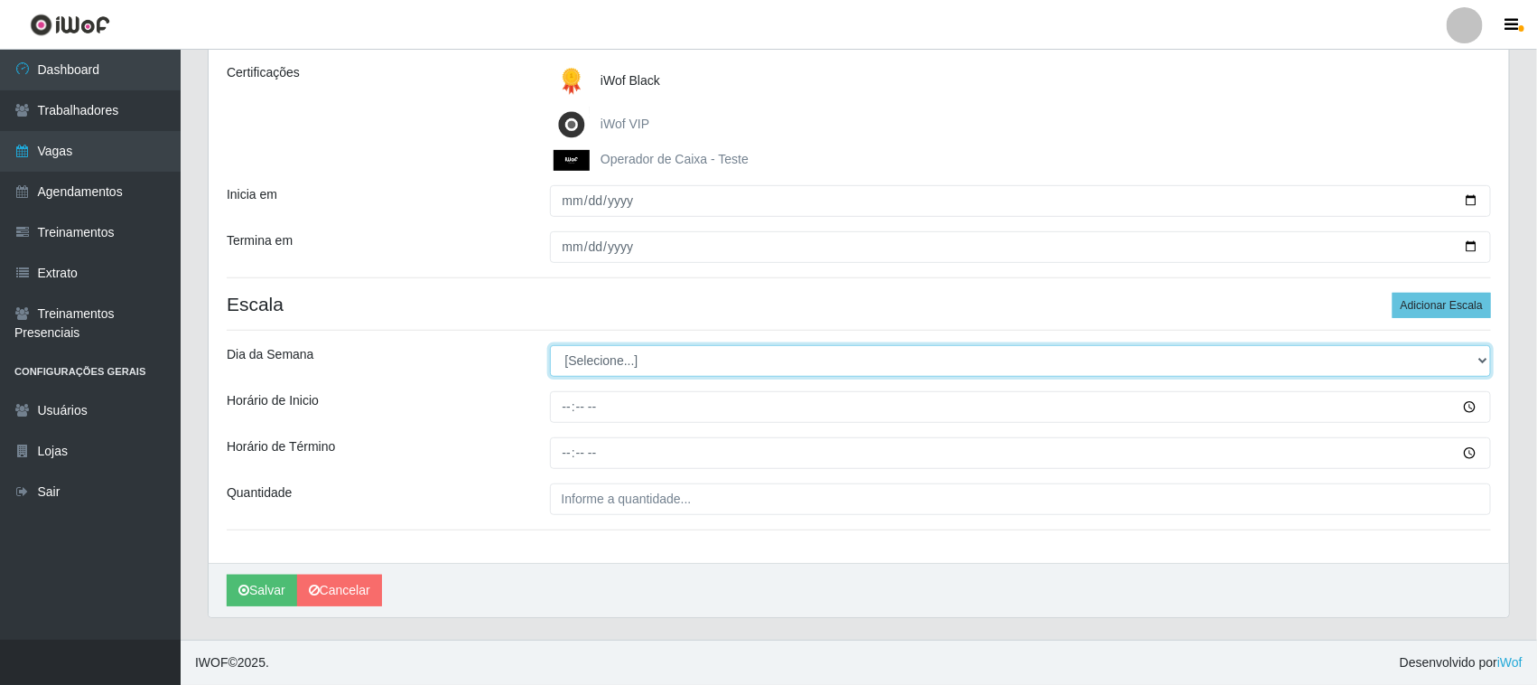
click at [1478, 357] on select "[Selecione...] Segunda Terça Quarta Quinta Sexta Sábado Domingo" at bounding box center [1021, 361] width 942 height 32
select select "5"
click at [550, 345] on select "[Selecione...] Segunda Terça Quarta Quinta Sexta Sábado Domingo" at bounding box center [1021, 361] width 942 height 32
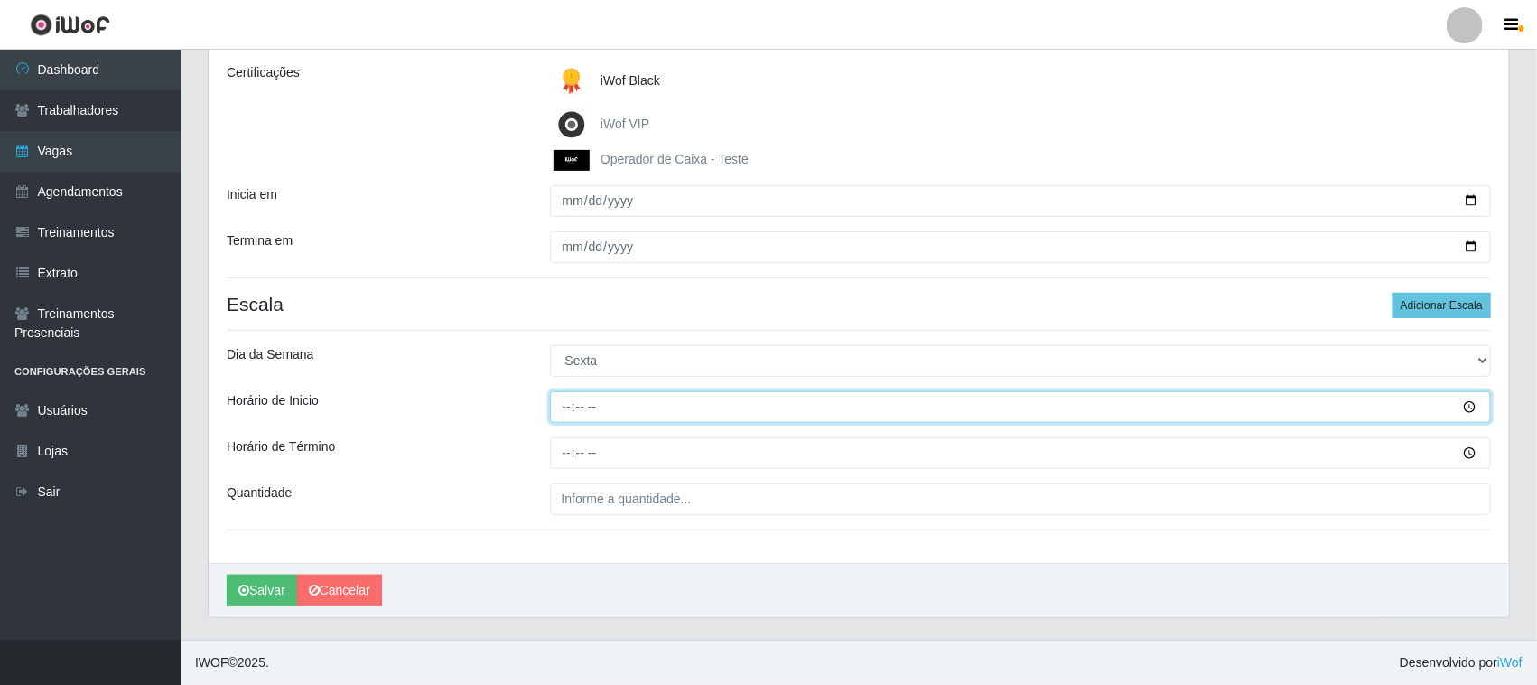
click at [566, 406] on input "Horário de Inicio" at bounding box center [1021, 407] width 942 height 32
type input "14:00"
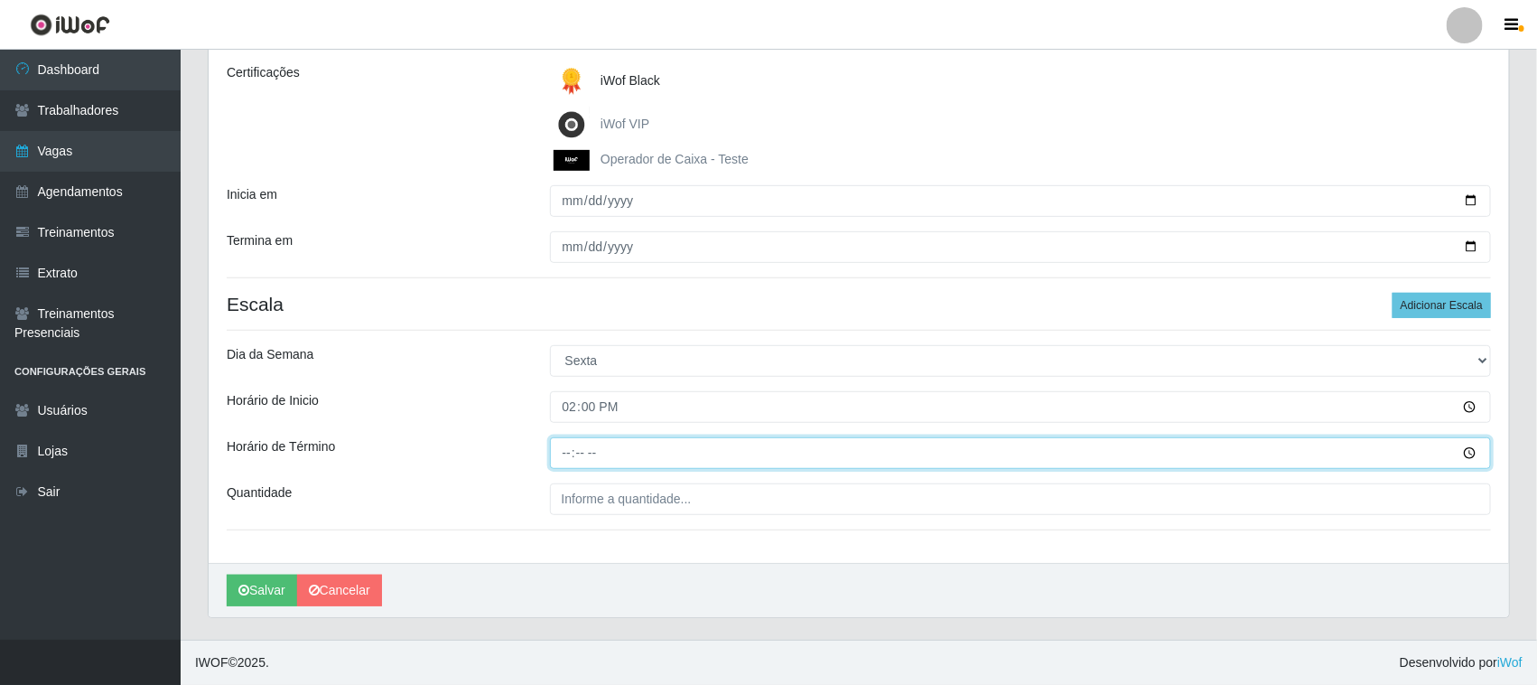
click at [564, 452] on input "Horário de Término" at bounding box center [1021, 453] width 942 height 32
type input "20:00"
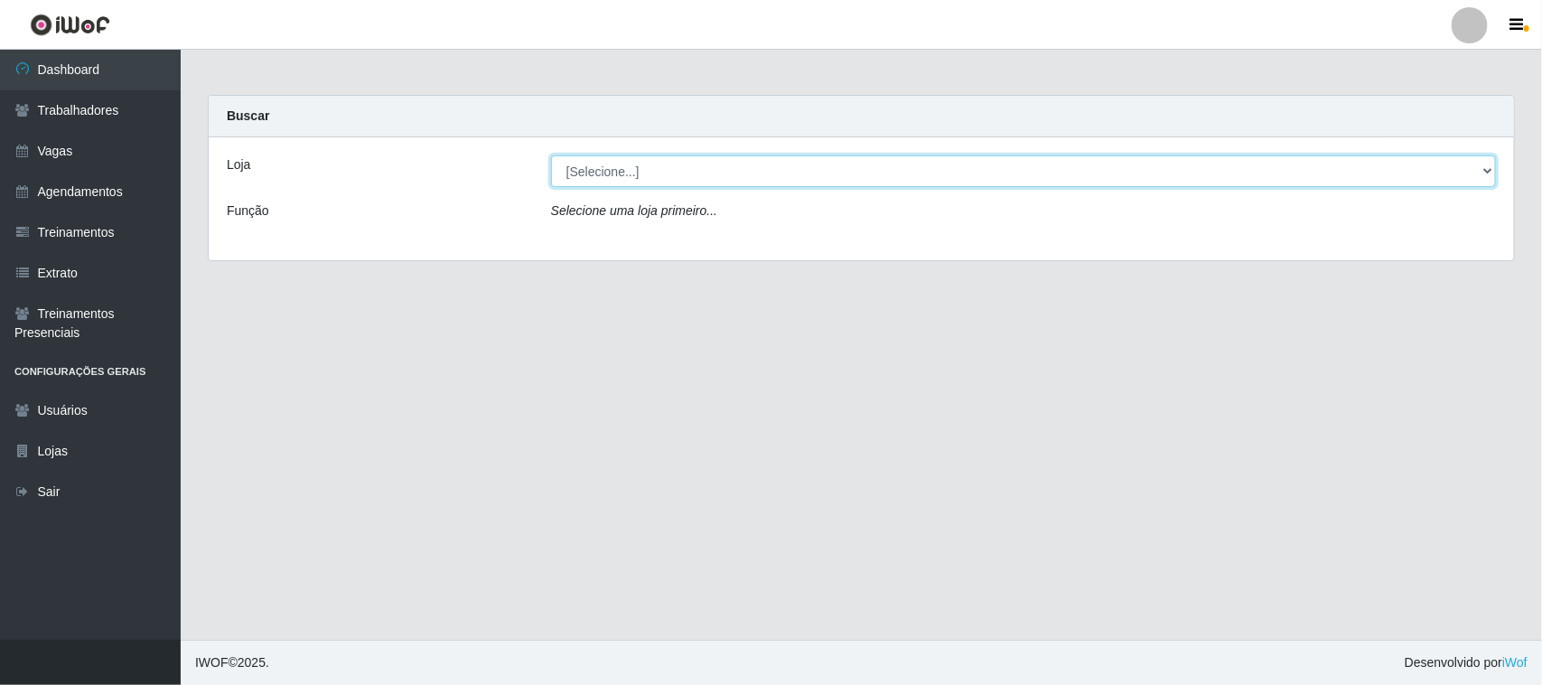
click at [1483, 169] on select "[Selecione...] Nordestão - [GEOGRAPHIC_DATA]" at bounding box center [1023, 171] width 945 height 32
select select "420"
click at [551, 155] on select "[Selecione...] Nordestão - [GEOGRAPHIC_DATA]" at bounding box center [1023, 171] width 945 height 32
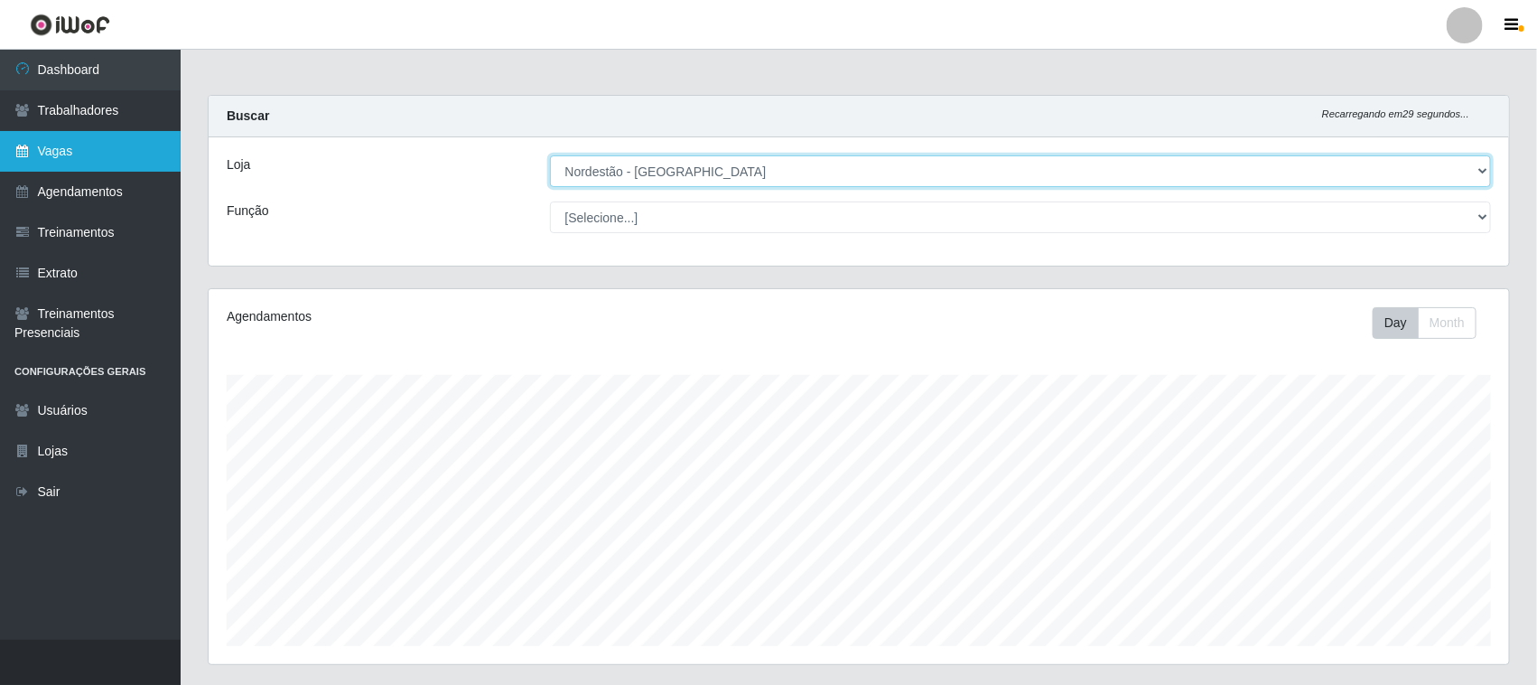
scroll to position [376, 1301]
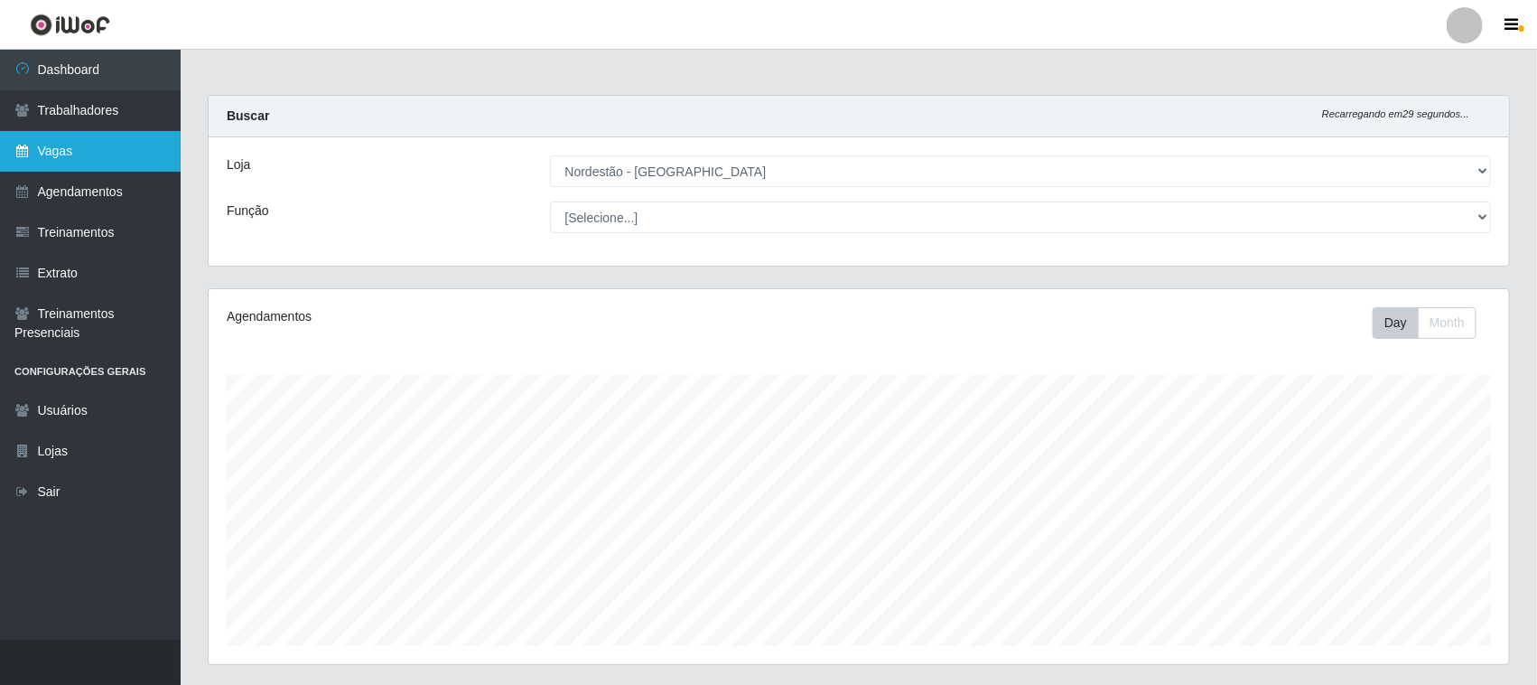
click at [66, 152] on link "Vagas" at bounding box center [90, 151] width 181 height 41
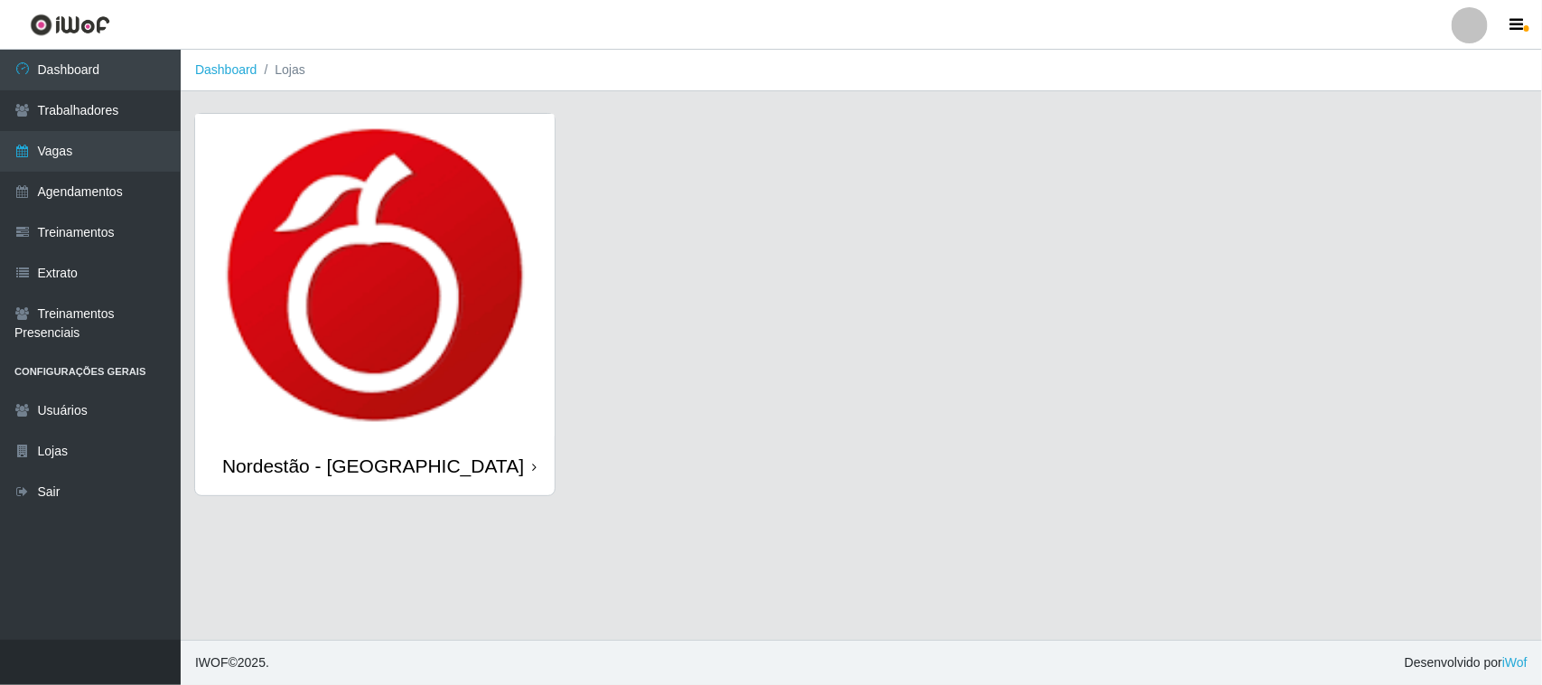
click at [536, 462] on div "Nordestão - [GEOGRAPHIC_DATA]" at bounding box center [374, 465] width 359 height 59
